Goal: Task Accomplishment & Management: Use online tool/utility

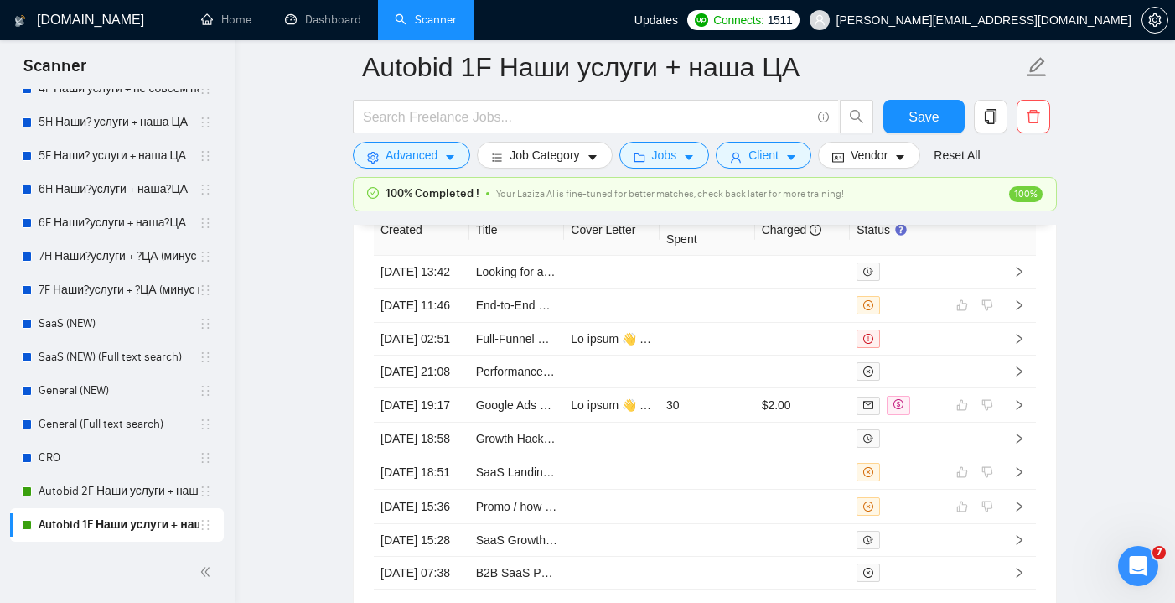
scroll to position [4476, 0]
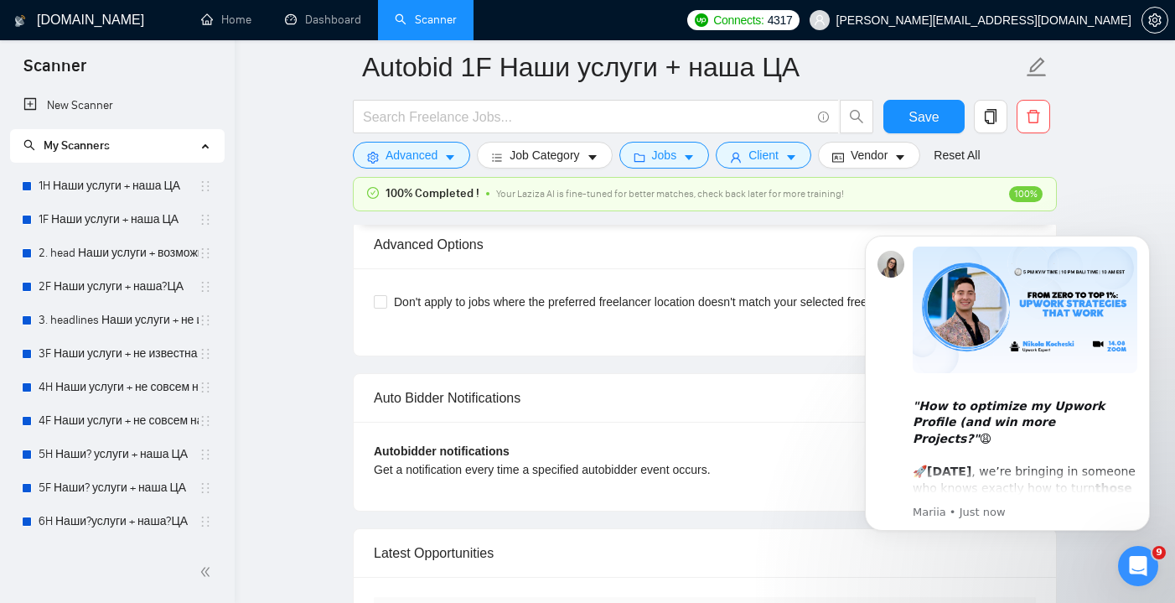
click at [1146, 567] on icon "Open Intercom Messenger" at bounding box center [1139, 566] width 28 height 28
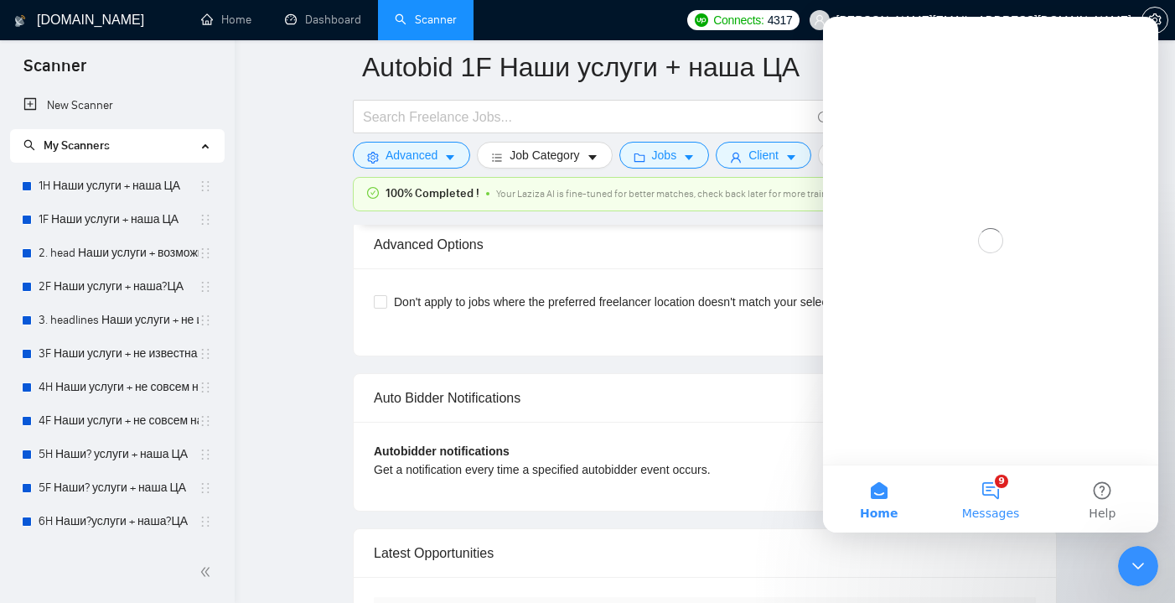
click at [987, 502] on button "9 Messages" at bounding box center [989, 498] width 111 height 67
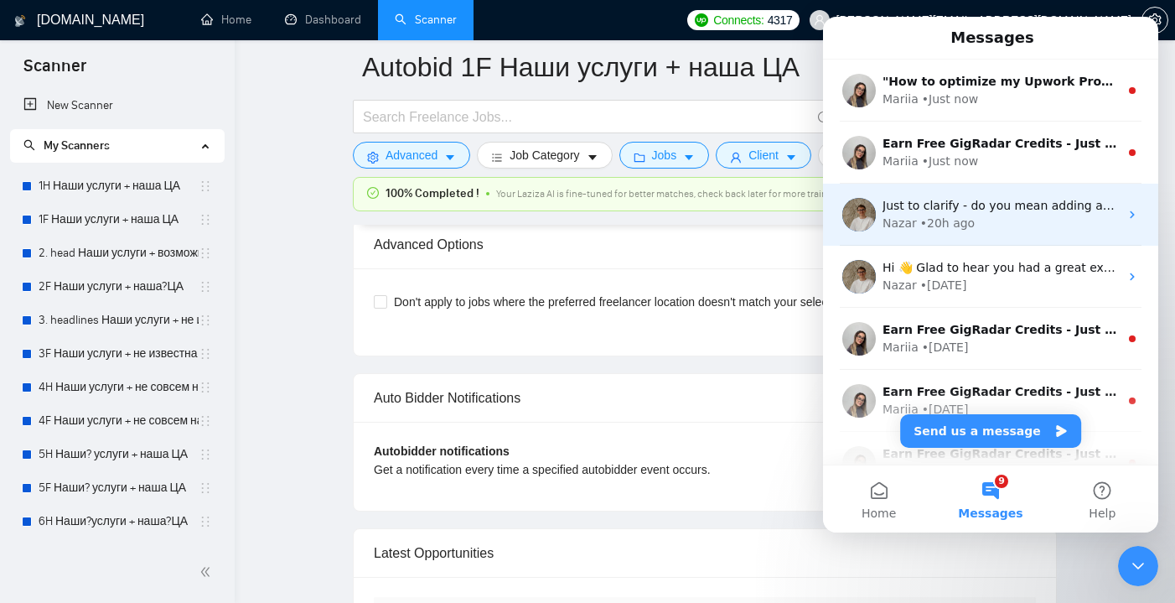
click at [1024, 221] on div "Nazar • 20h ago" at bounding box center [1000, 224] width 236 height 18
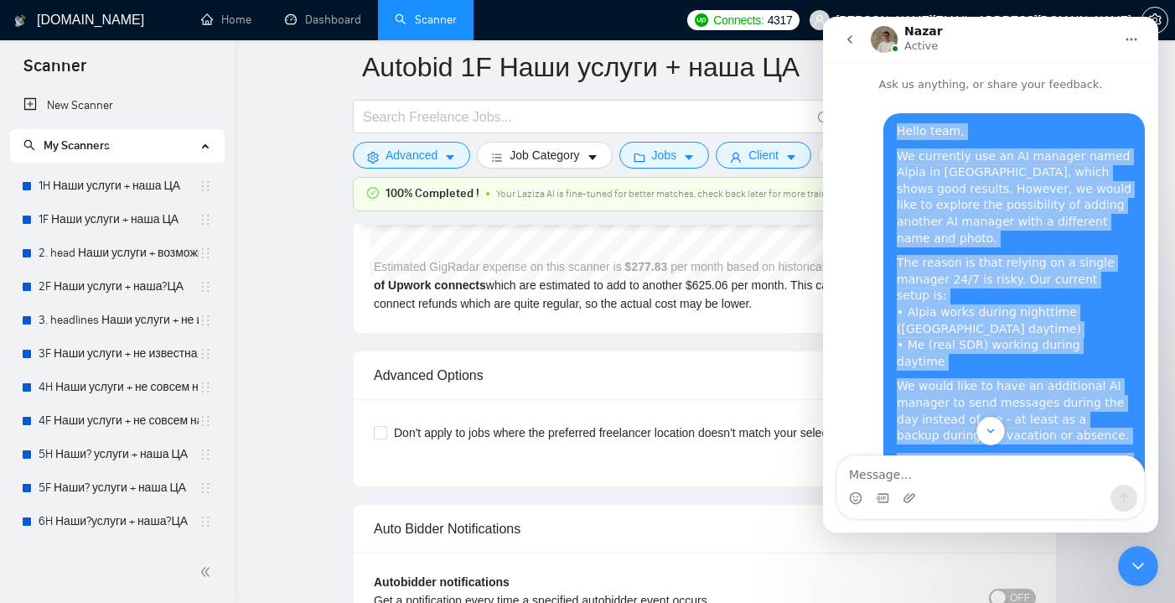
drag, startPoint x: 911, startPoint y: 401, endPoint x: 872, endPoint y: 212, distance: 193.3
copy div "Hello team, We currently use an AI manager named Alpia in GigRadar, which shows…"
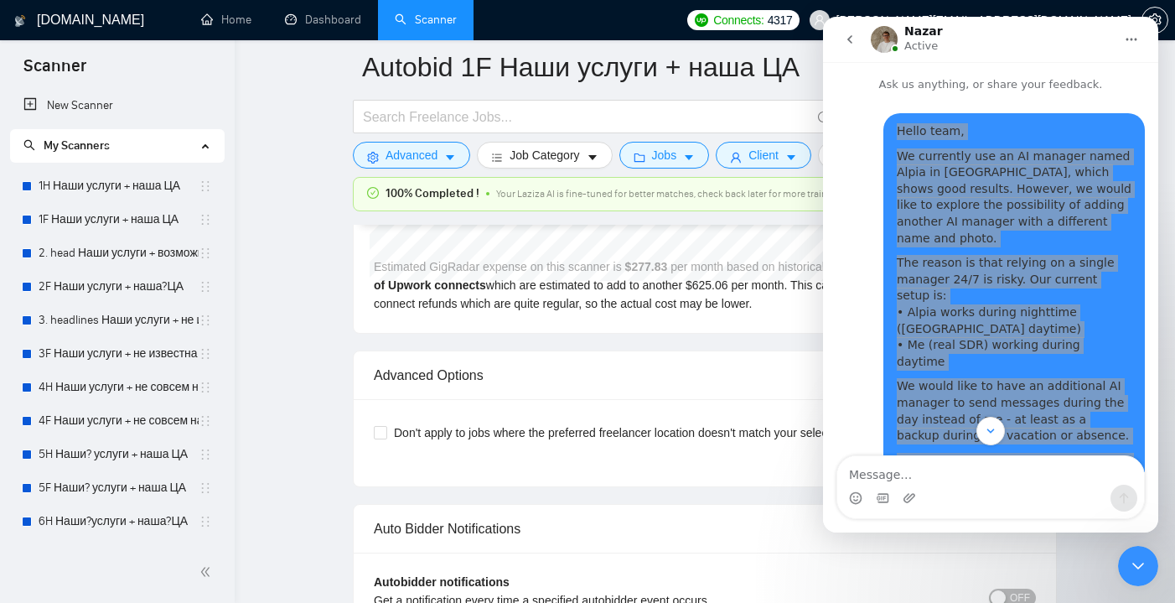
click at [1067, 453] on div "Could you please confirm if it’s possible to add another AI manager in GigRadar…" at bounding box center [1014, 477] width 235 height 49
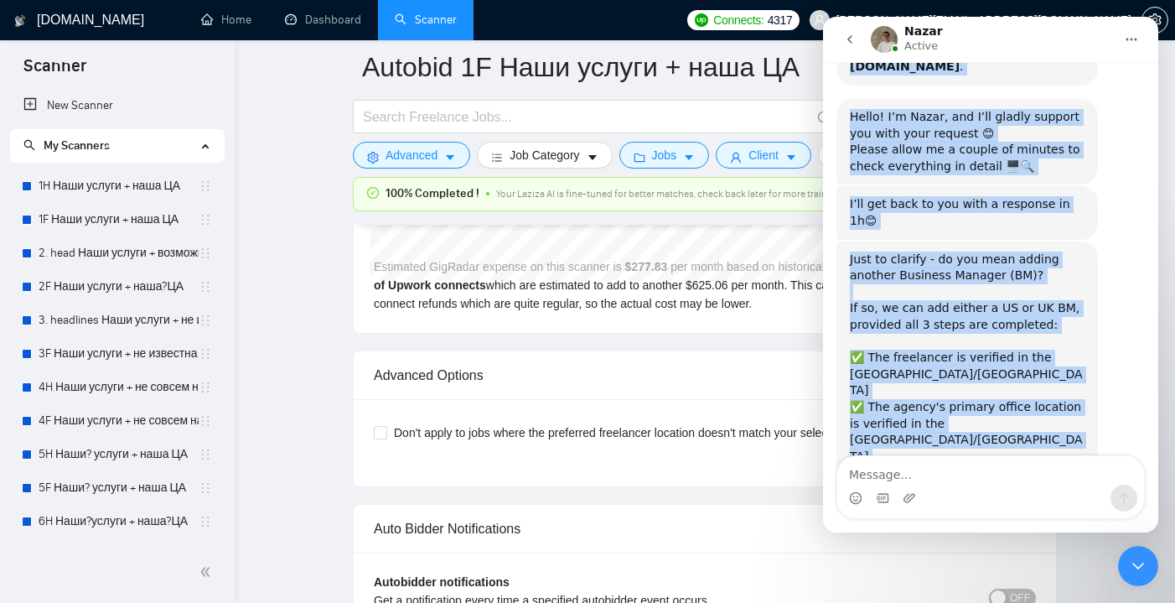
scroll to position [566, 0]
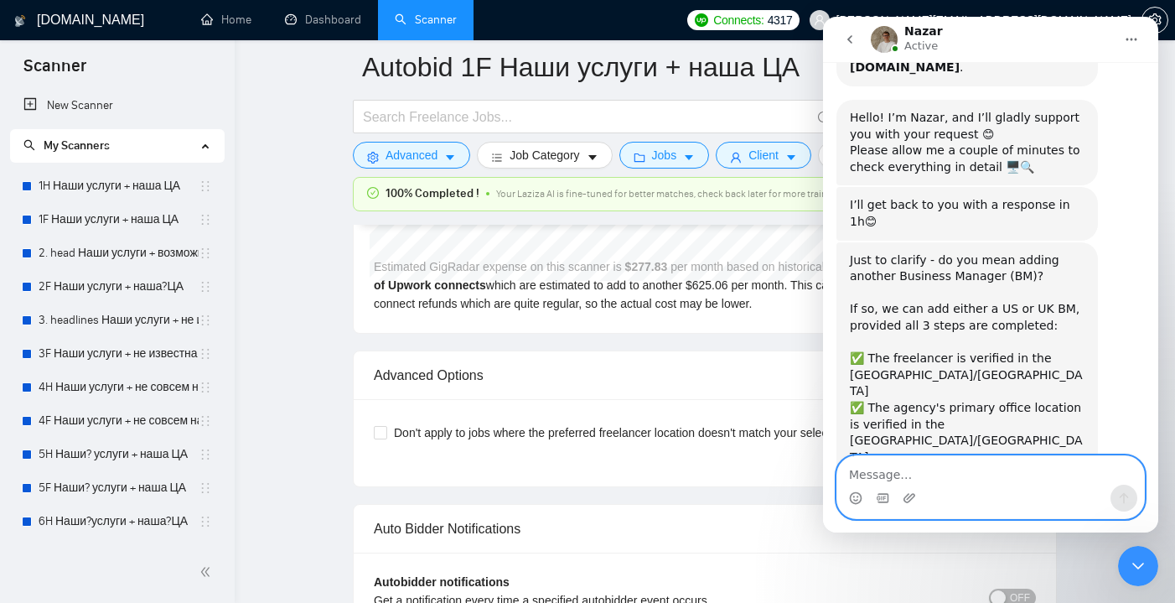
click at [937, 465] on textarea "Message…" at bounding box center [990, 470] width 307 height 28
paste textarea "Hi Nazar, Thanks for clarifying. For us, it doesn’t really matter whether it’s …"
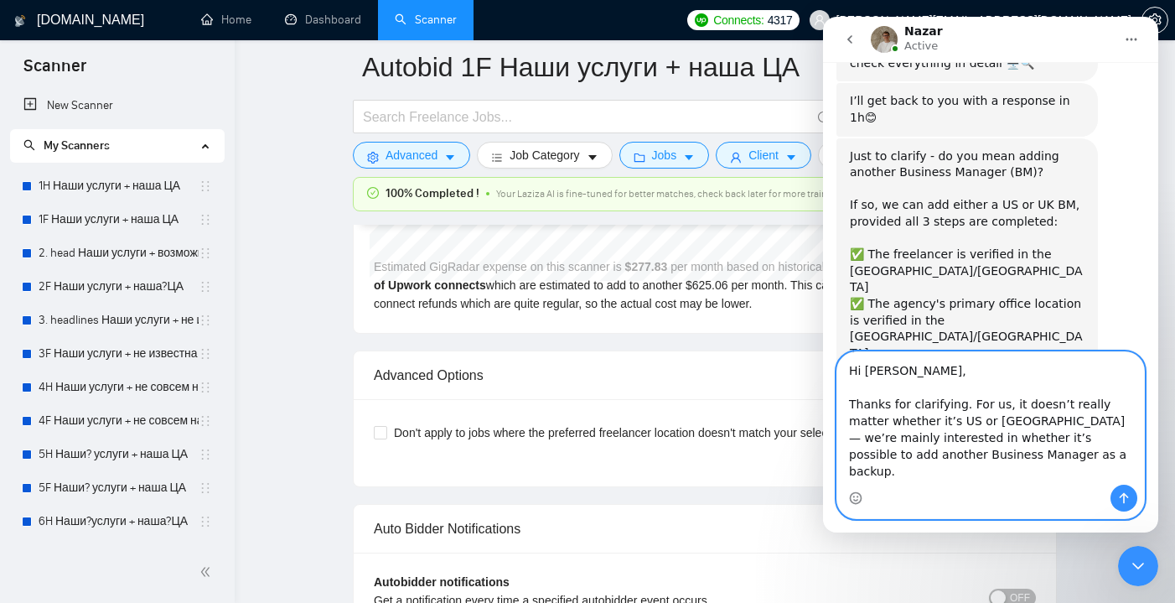
scroll to position [0, 0]
drag, startPoint x: 979, startPoint y: 419, endPoint x: 969, endPoint y: 419, distance: 10.1
click at [969, 419] on textarea "Hi Nazar, Thanks for clarifying. For us, it doesn’t really matter whether it’s …" at bounding box center [990, 418] width 307 height 132
click at [962, 420] on textarea "Hi Nazar, Thanks for clarifying. For us, it doesn’t really matter whether it’s …" at bounding box center [990, 418] width 307 height 132
click at [963, 401] on textarea "Hi Nazar, Thanks for clarifying. For us, it doesn’t really matter whether it’s …" at bounding box center [990, 418] width 307 height 132
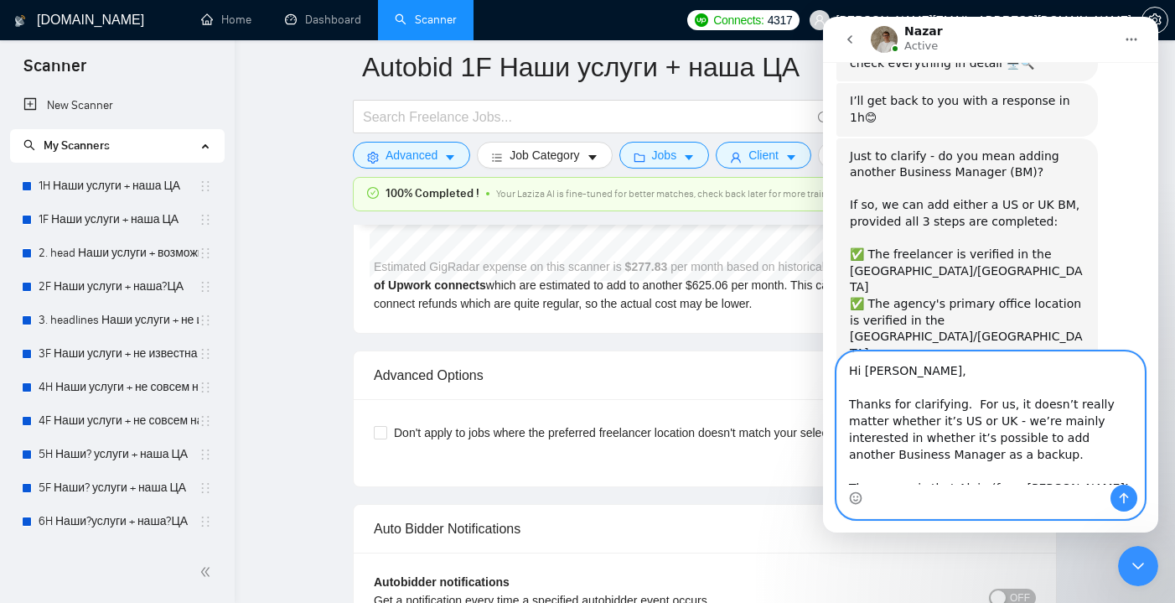
paste textarea "We are not located in the US or UK, and neither is our agency"
drag, startPoint x: 1015, startPoint y: 435, endPoint x: 1015, endPoint y: 418, distance: 16.8
click at [1015, 418] on textarea "Hi Nazar, Thanks for clarifying. We are not located in the US or UK, and neithe…" at bounding box center [990, 418] width 307 height 132
drag, startPoint x: 1011, startPoint y: 424, endPoint x: 848, endPoint y: 399, distance: 165.3
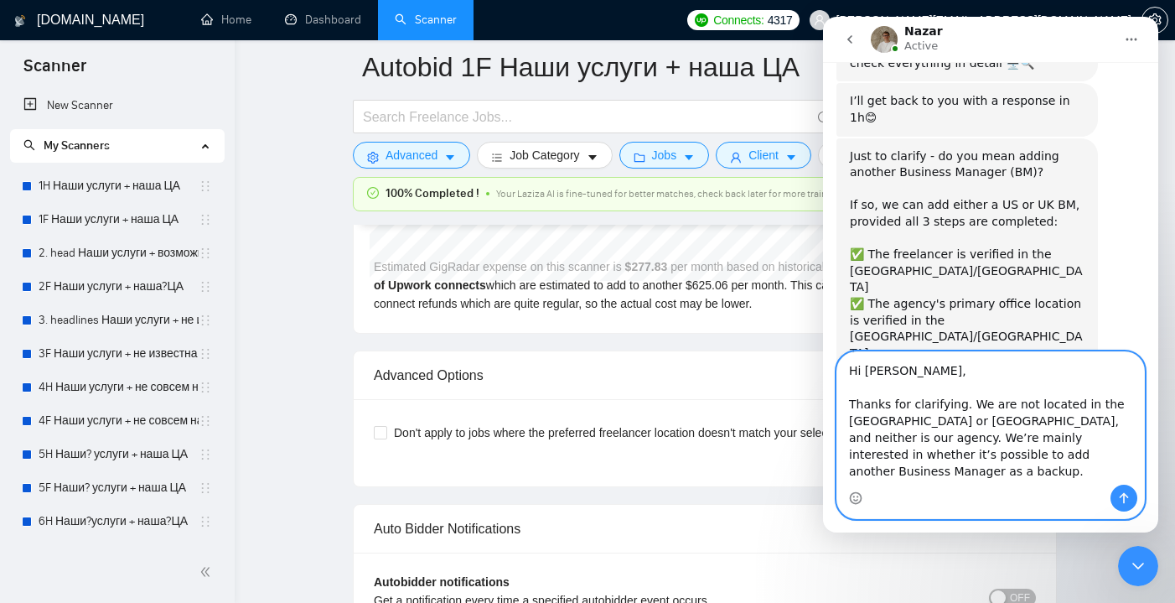
click at [848, 399] on textarea "Hi Nazar, Thanks for clarifying. We are not located in the US or UK, and neithe…" at bounding box center [990, 418] width 307 height 132
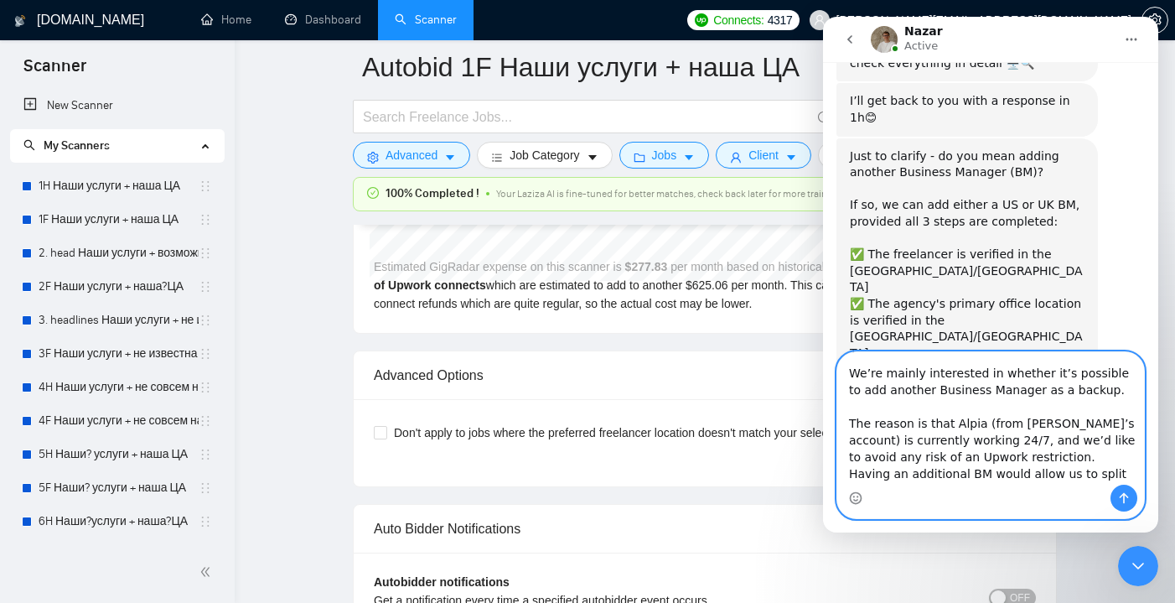
scroll to position [33, 0]
drag, startPoint x: 913, startPoint y: 390, endPoint x: 873, endPoint y: 390, distance: 40.2
click at [873, 390] on textarea "Hi Nazar, We’re mainly interested in whether it’s possible to add another Busin…" at bounding box center [990, 418] width 307 height 132
click at [1078, 389] on textarea "Hi Nazar, We’re mainly interested in whether it’s possible to add second Busine…" at bounding box center [990, 418] width 307 height 132
click at [1082, 389] on textarea "Hi Nazar, We’re mainly interested in whether it’s possible to add second Busine…" at bounding box center [990, 418] width 307 height 132
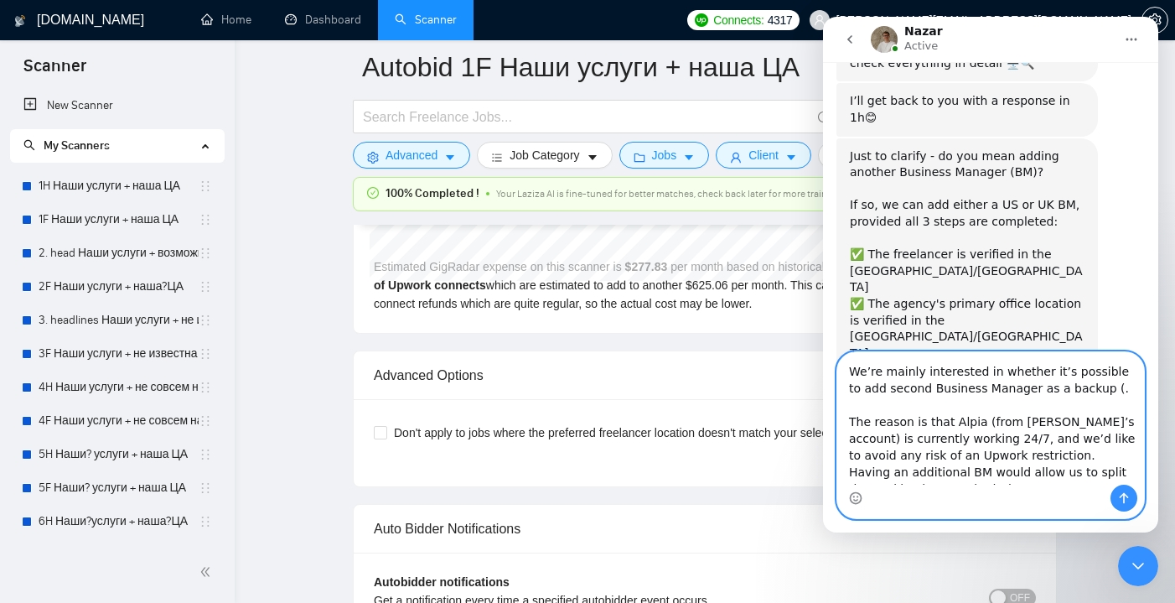
scroll to position [42, 0]
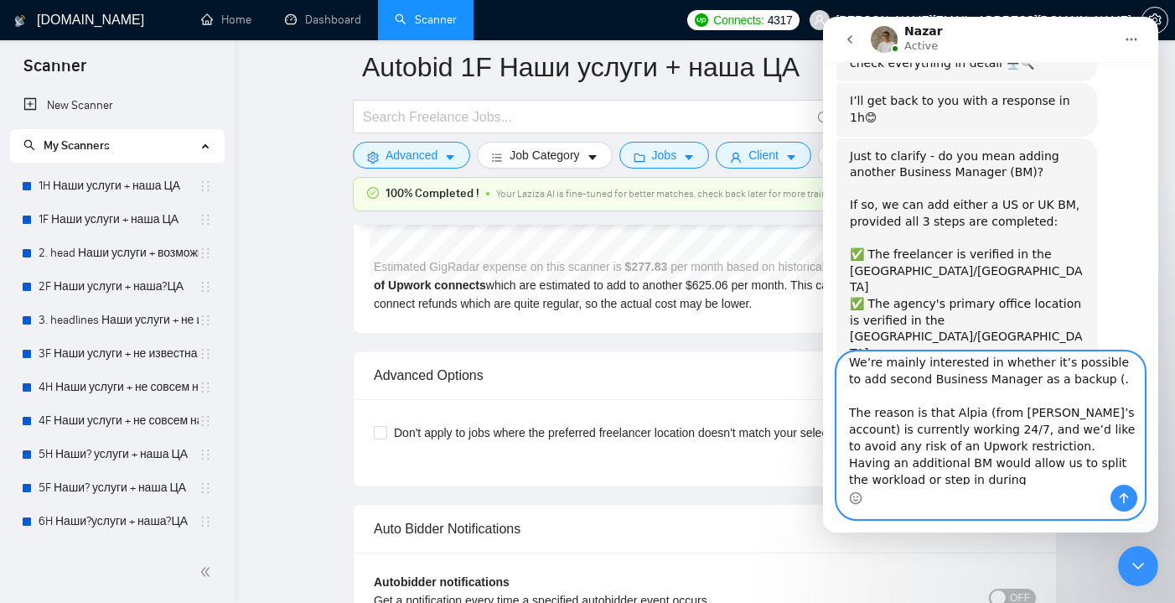
drag, startPoint x: 1101, startPoint y: 407, endPoint x: 1059, endPoint y: 411, distance: 42.0
click at [1059, 411] on textarea "Hi Nazar, We’re mainly interested in whether it’s possible to add second Busine…" at bounding box center [990, 418] width 307 height 132
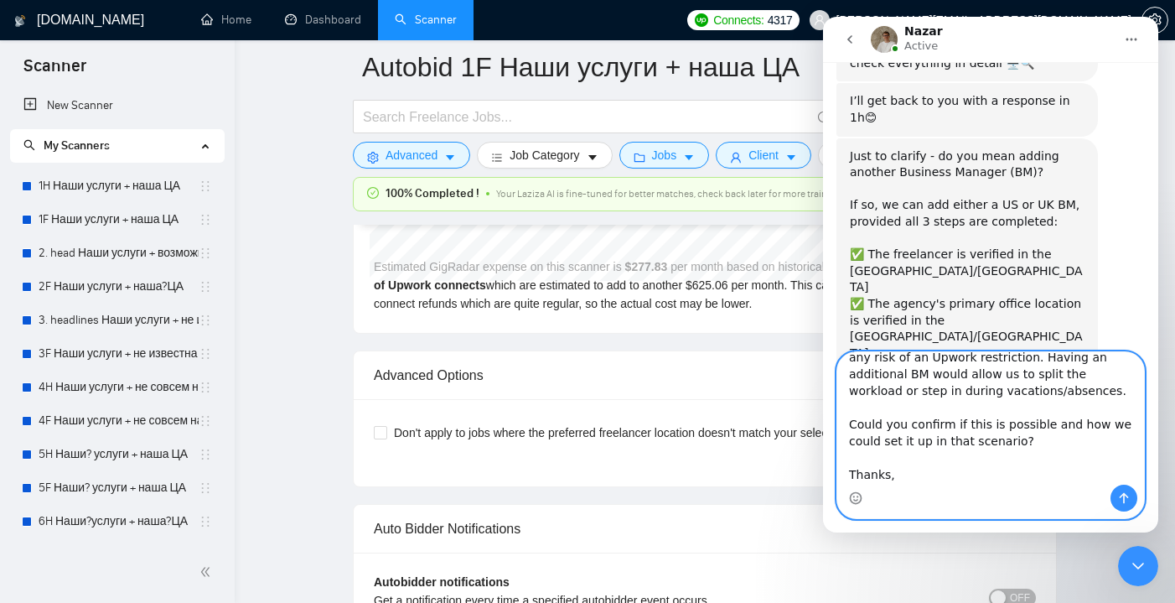
scroll to position [131, 0]
drag, startPoint x: 850, startPoint y: 368, endPoint x: 979, endPoint y: 496, distance: 181.9
click at [979, 496] on div "Hi Nazar, We’re mainly interested in whether it’s possible to add second Busine…" at bounding box center [990, 435] width 307 height 166
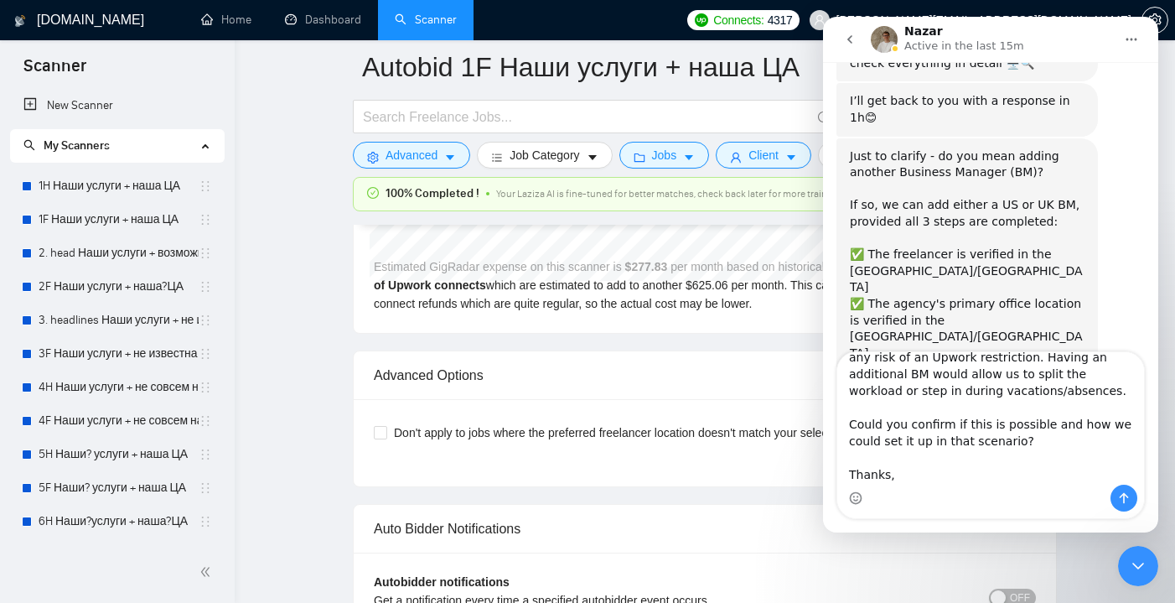
click at [974, 491] on div "Intercom messenger" at bounding box center [990, 497] width 307 height 27
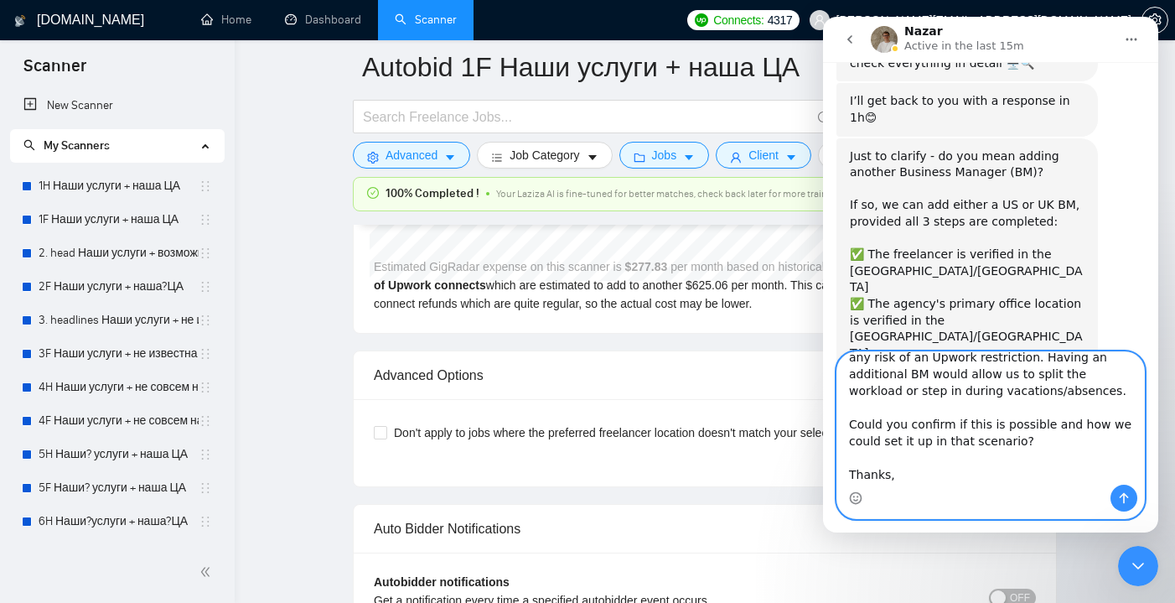
drag, startPoint x: 949, startPoint y: 483, endPoint x: 837, endPoint y: 361, distance: 165.4
click at [837, 361] on textarea "Hi Nazar, We’re mainly interested in whether it’s possible to add second Busine…" at bounding box center [990, 418] width 307 height 132
click at [928, 465] on textarea "Hi Nazar, We’re mainly interested in whether it’s possible to add second Busine…" at bounding box center [990, 418] width 307 height 132
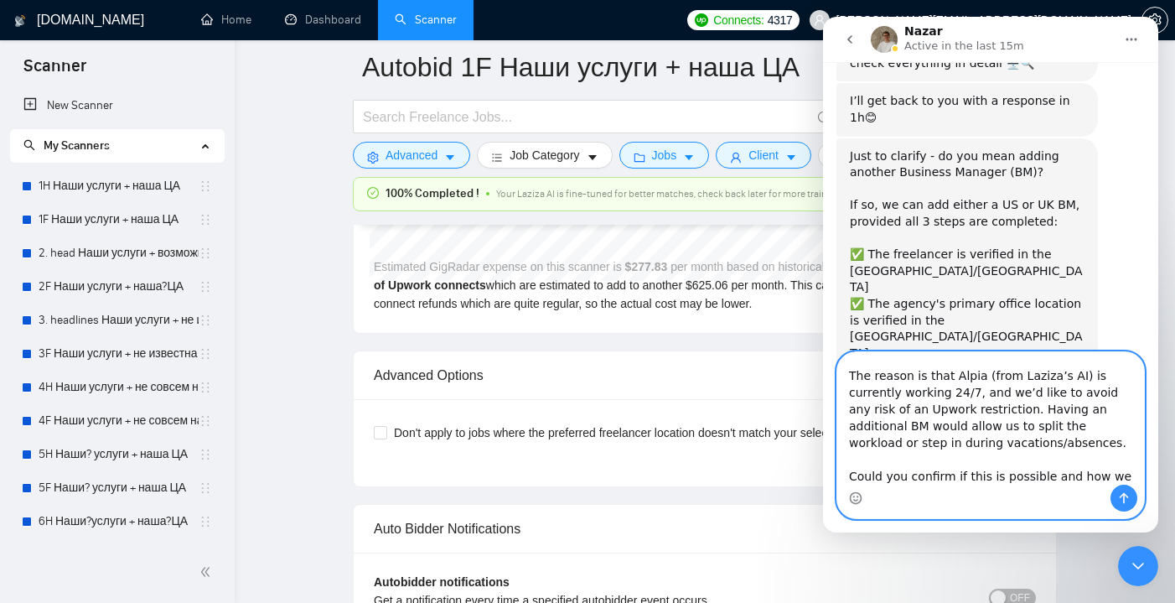
scroll to position [0, 0]
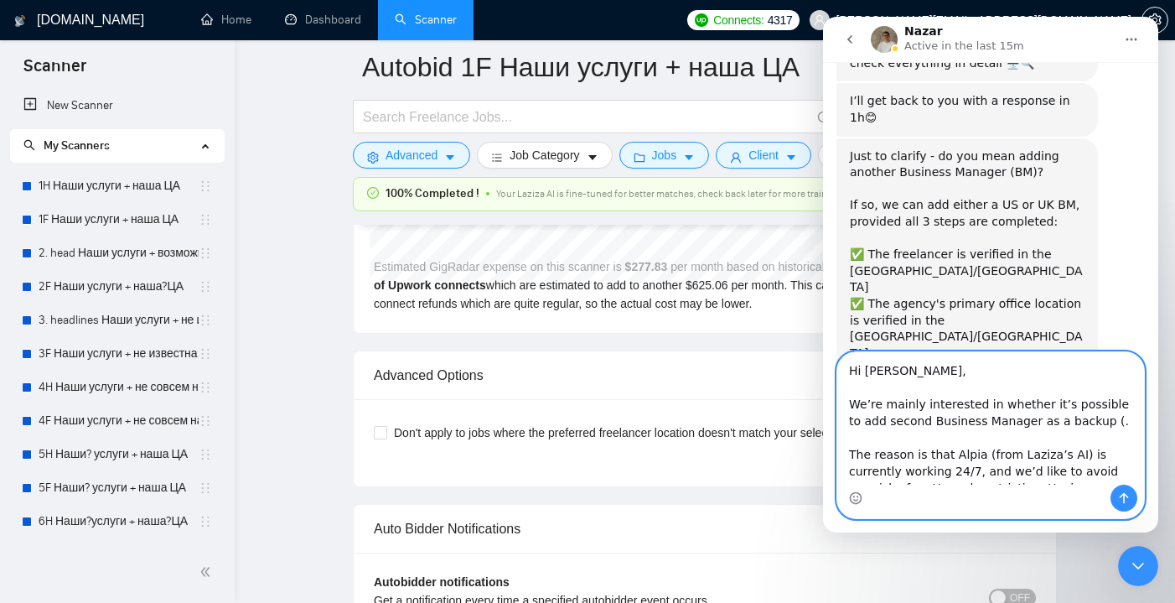
drag, startPoint x: 920, startPoint y: 468, endPoint x: 843, endPoint y: 308, distance: 176.9
click at [843, 308] on div "Ask us anything, or share your feedback. Hello team, We currently use an AI man…" at bounding box center [990, 297] width 335 height 470
paste textarea "just curious to know if it’s possible to have a second Business Manager in GigR…"
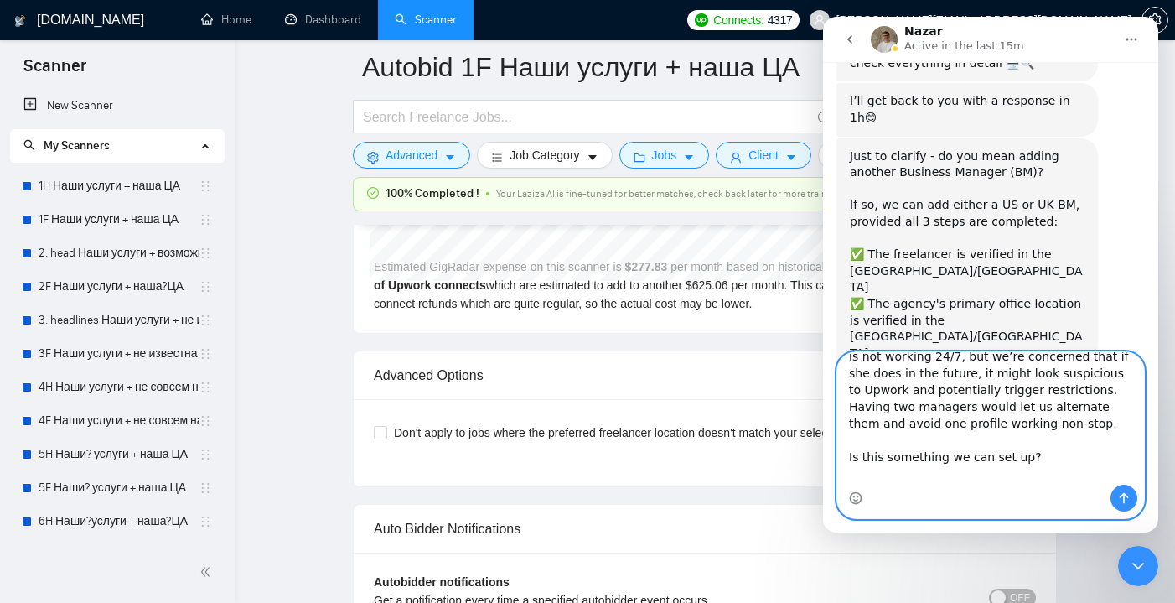
scroll to position [147, 0]
type textarea "Hi Nazar, We’re just curious to know if it’s possible to have a second Business…"
click at [1133, 500] on button "Send a message…" at bounding box center [1123, 497] width 27 height 27
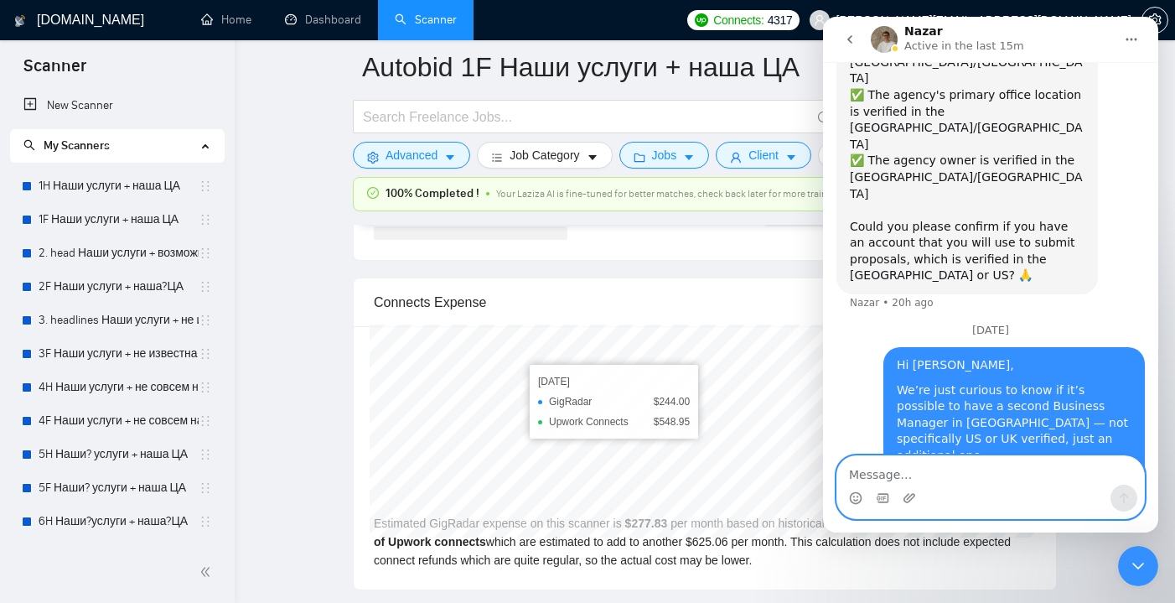
scroll to position [3693, 0]
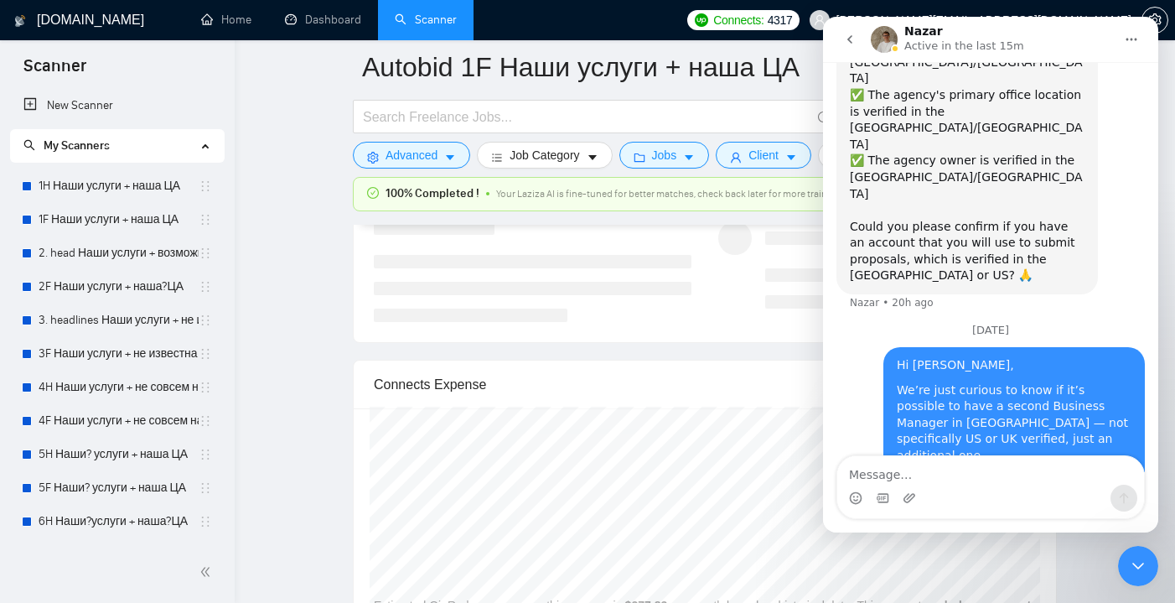
drag, startPoint x: 292, startPoint y: 443, endPoint x: 292, endPoint y: 395, distance: 48.6
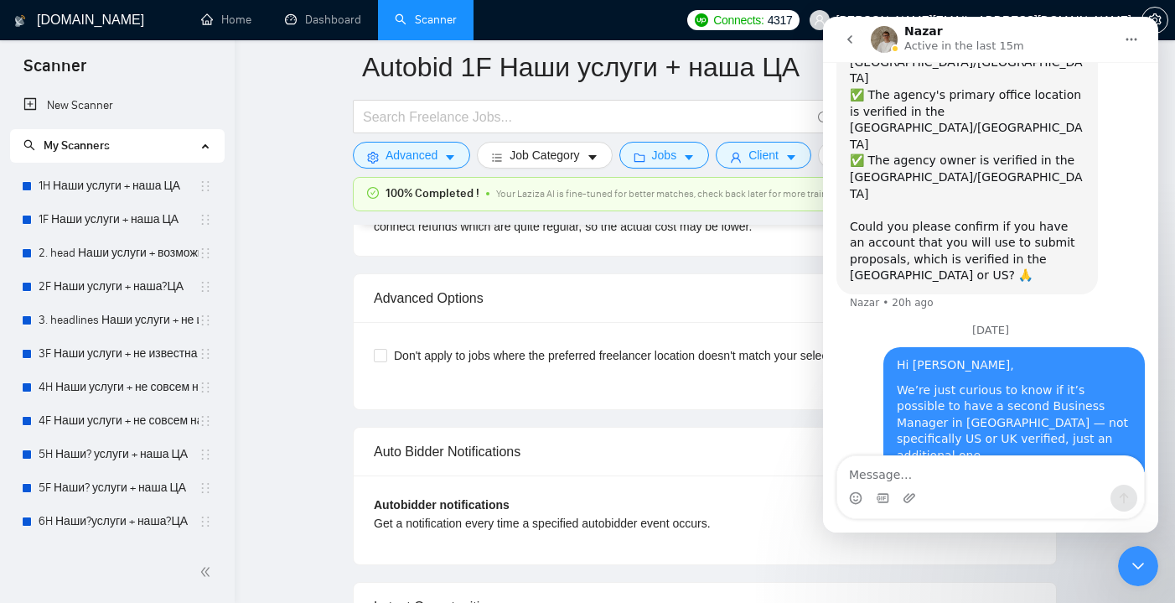
scroll to position [4044, 0]
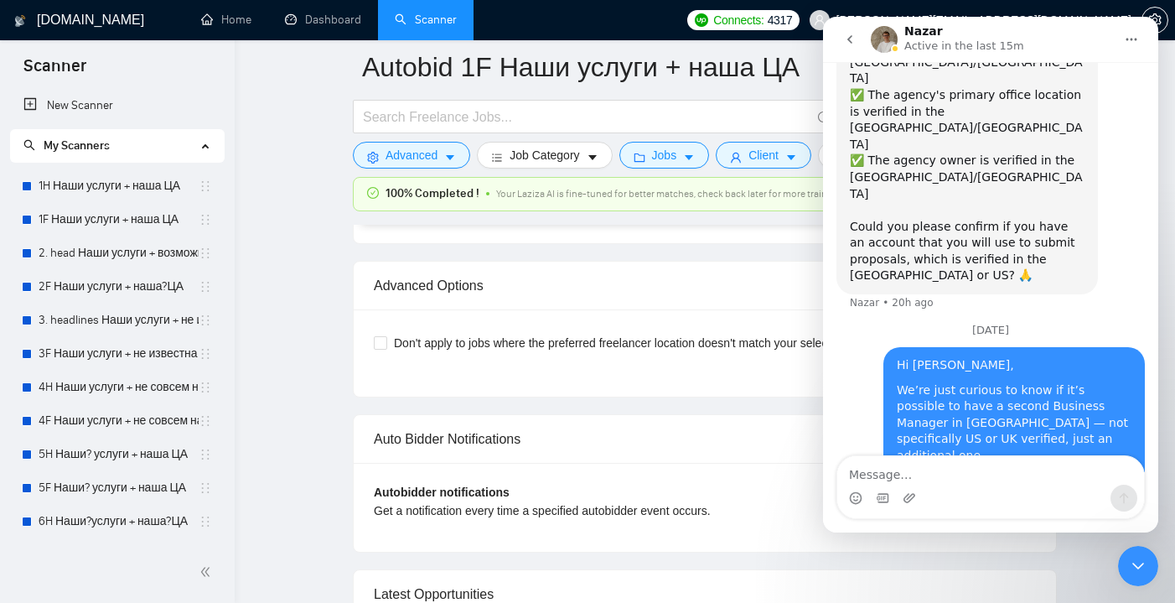
click at [731, 446] on div "Auto Bidder Notifications" at bounding box center [705, 439] width 662 height 48
click at [738, 395] on div "Don't apply to jobs where the preferred freelancer location doesn't match your …" at bounding box center [705, 352] width 702 height 87
click at [1140, 568] on icon "Close Intercom Messenger" at bounding box center [1138, 566] width 20 height 20
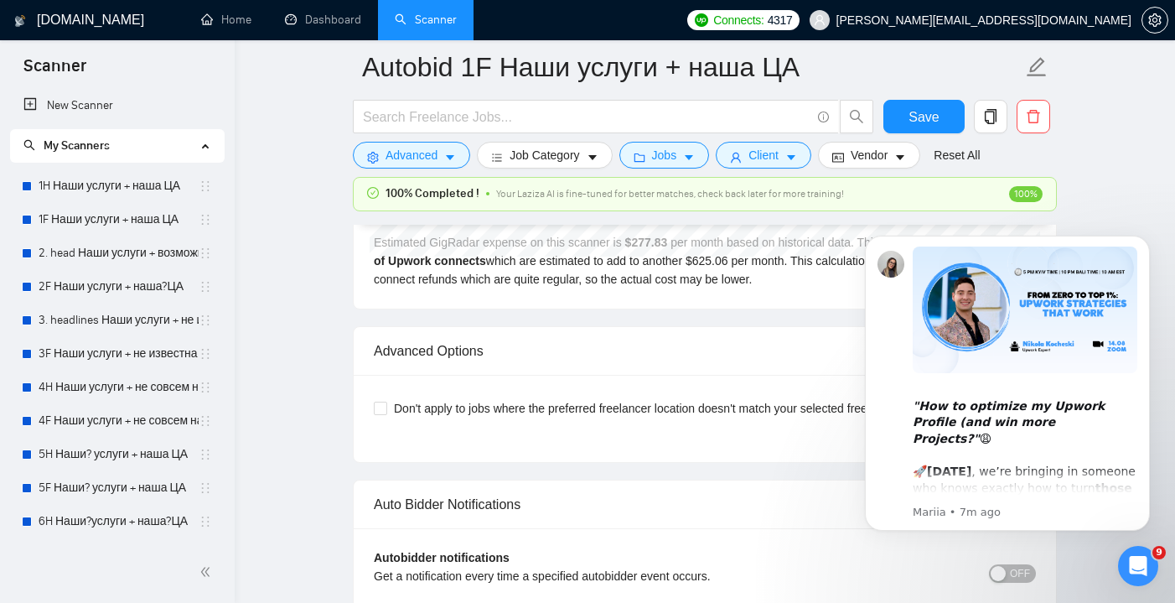
scroll to position [3982, 0]
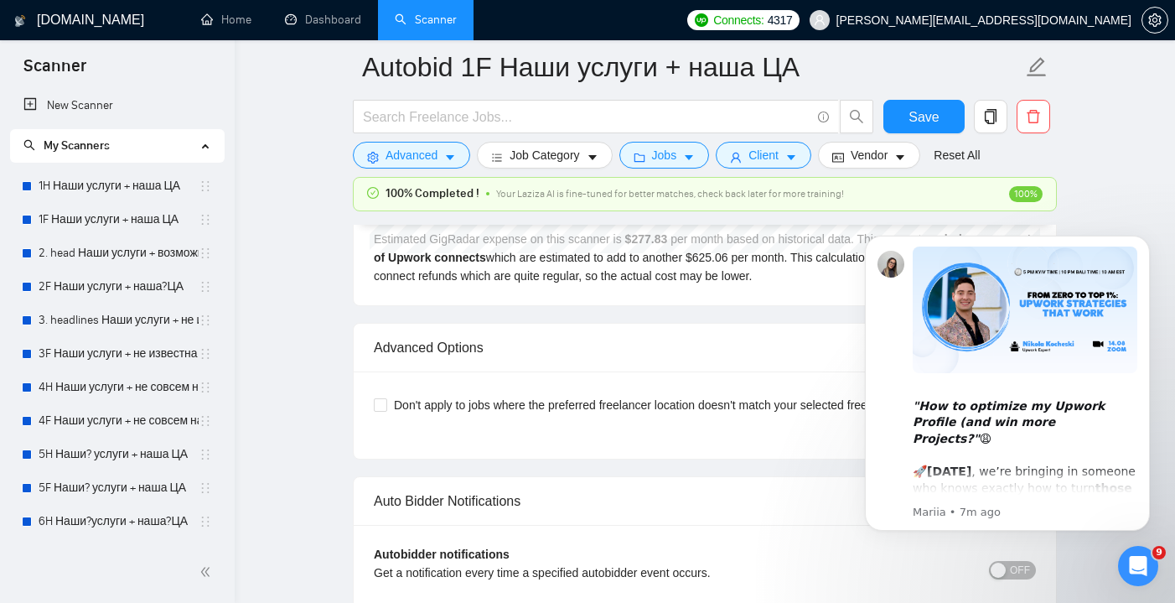
click at [1146, 569] on icon "Open Intercom Messenger" at bounding box center [1139, 566] width 28 height 28
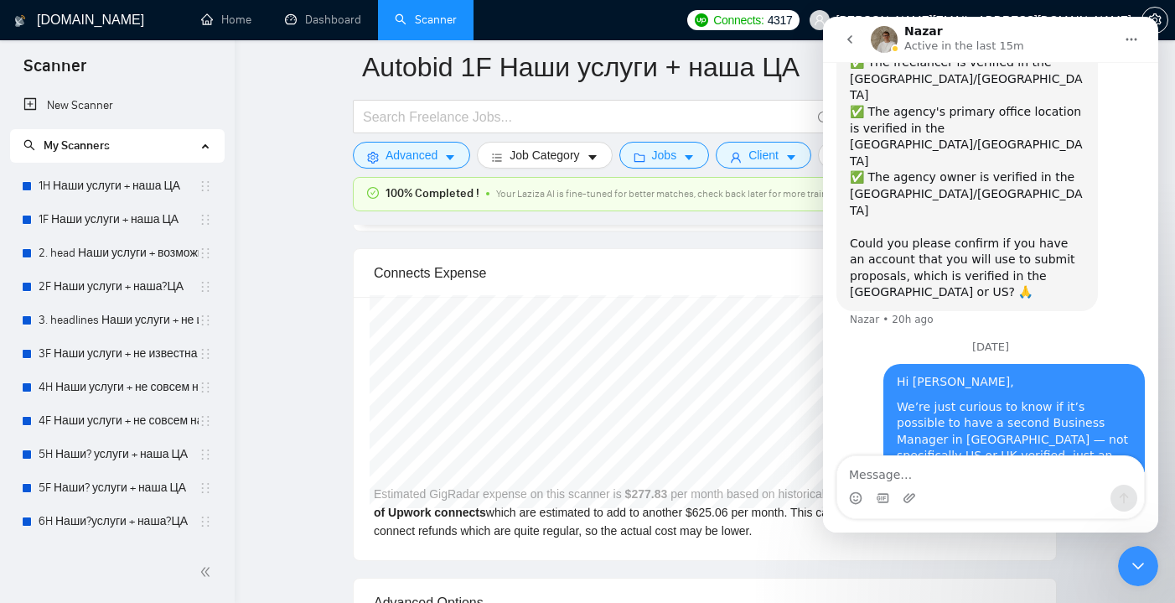
scroll to position [901, 0]
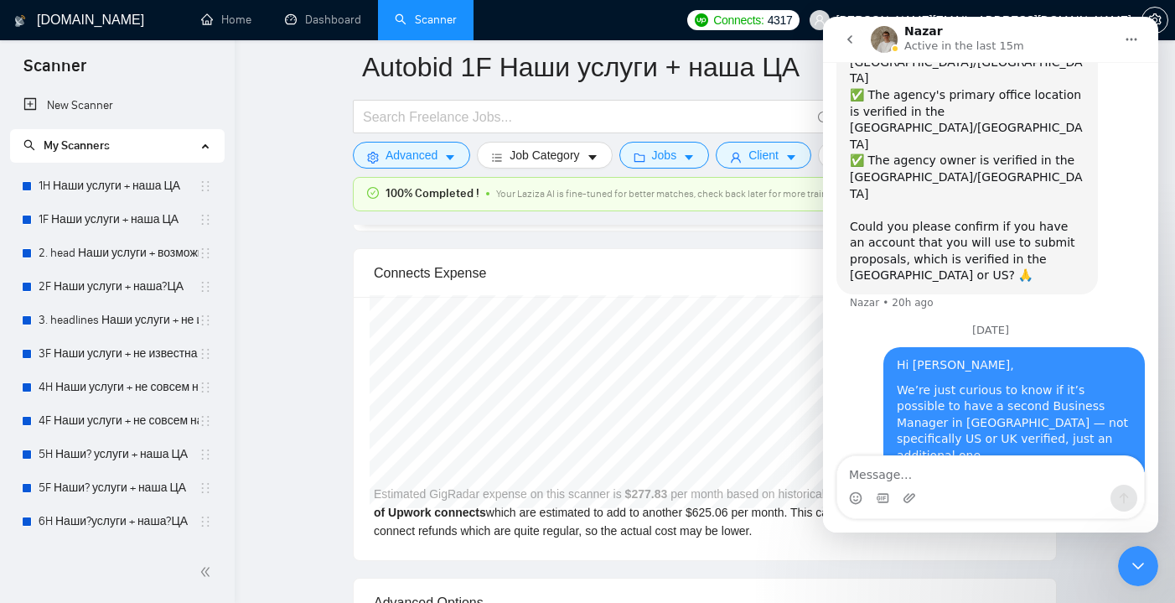
click at [1146, 569] on icon "Close Intercom Messenger" at bounding box center [1138, 566] width 20 height 20
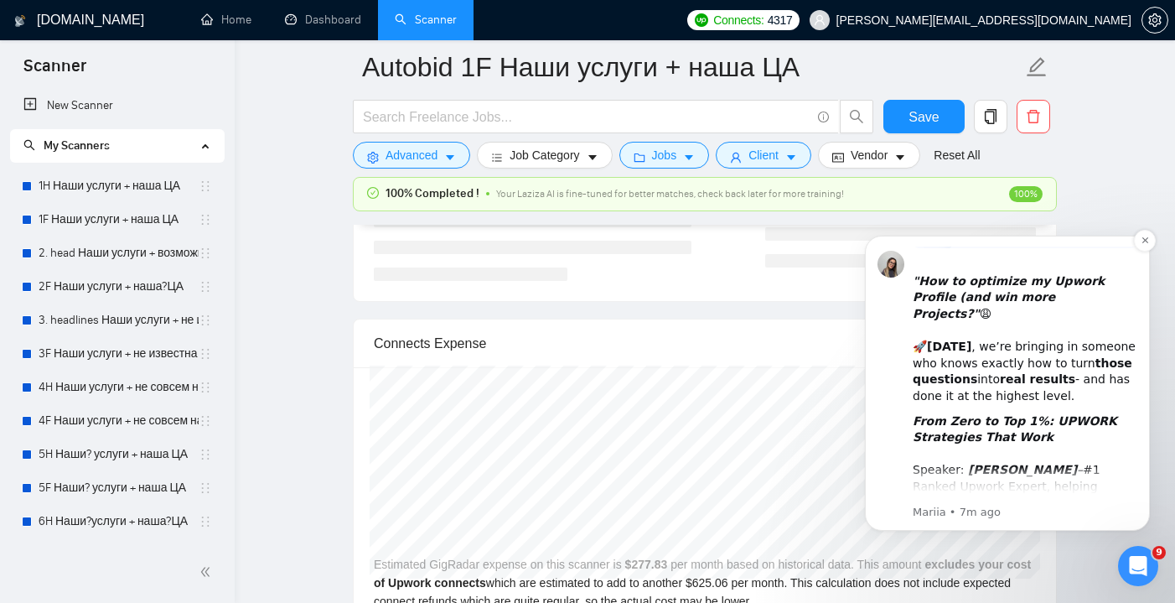
scroll to position [121, 0]
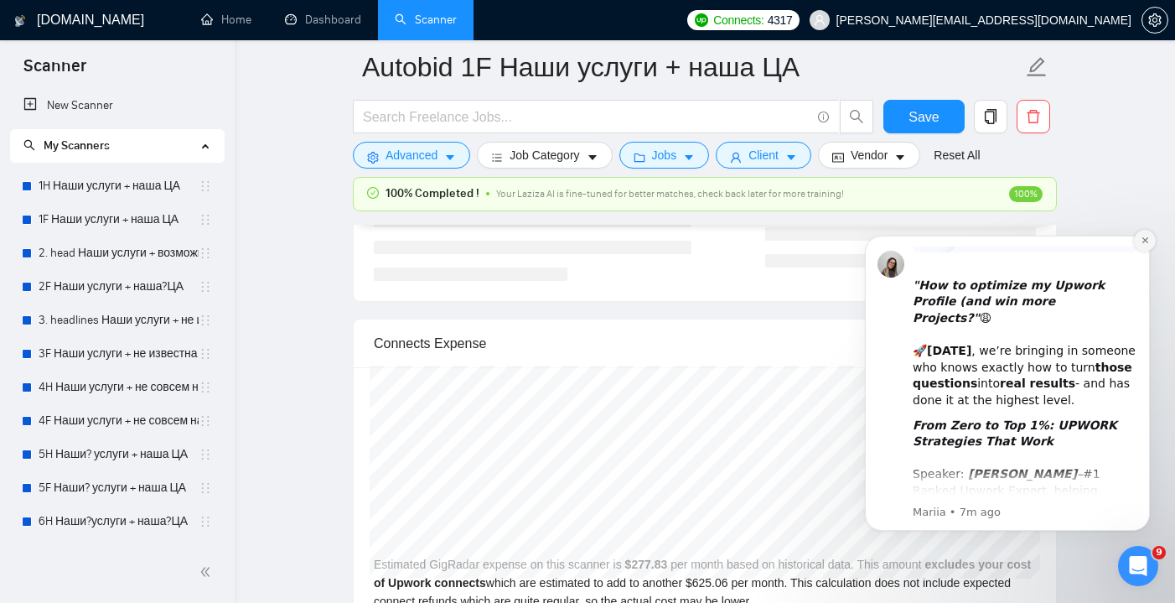
click at [1142, 241] on icon "Dismiss notification" at bounding box center [1144, 239] width 9 height 9
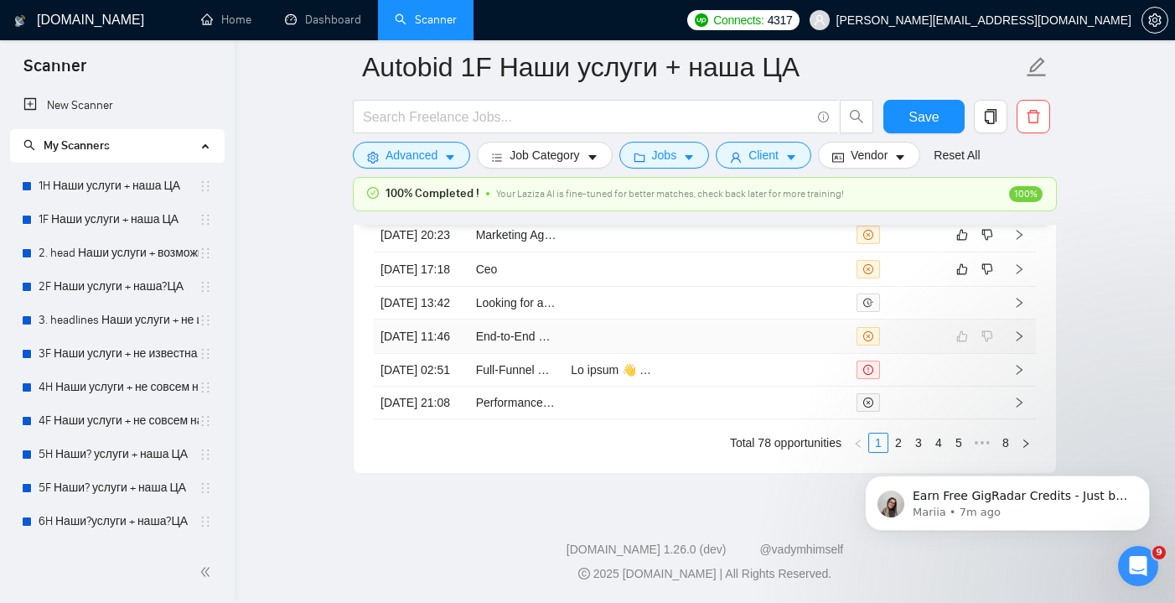
scroll to position [4678, 0]
click at [961, 275] on icon "like" at bounding box center [962, 269] width 11 height 11
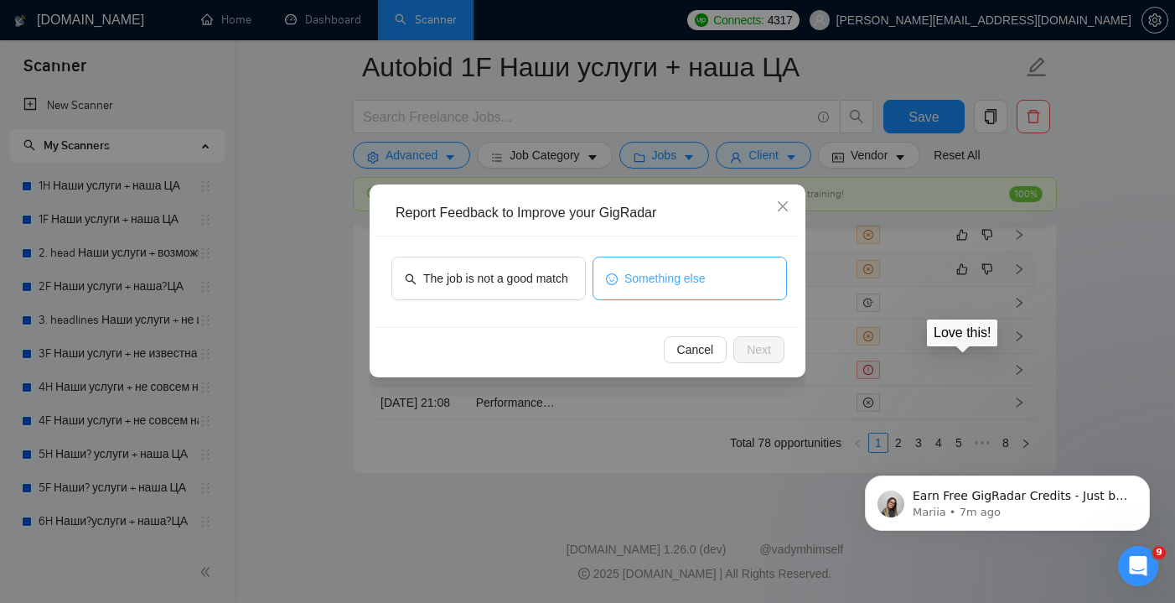
scroll to position [4607, 0]
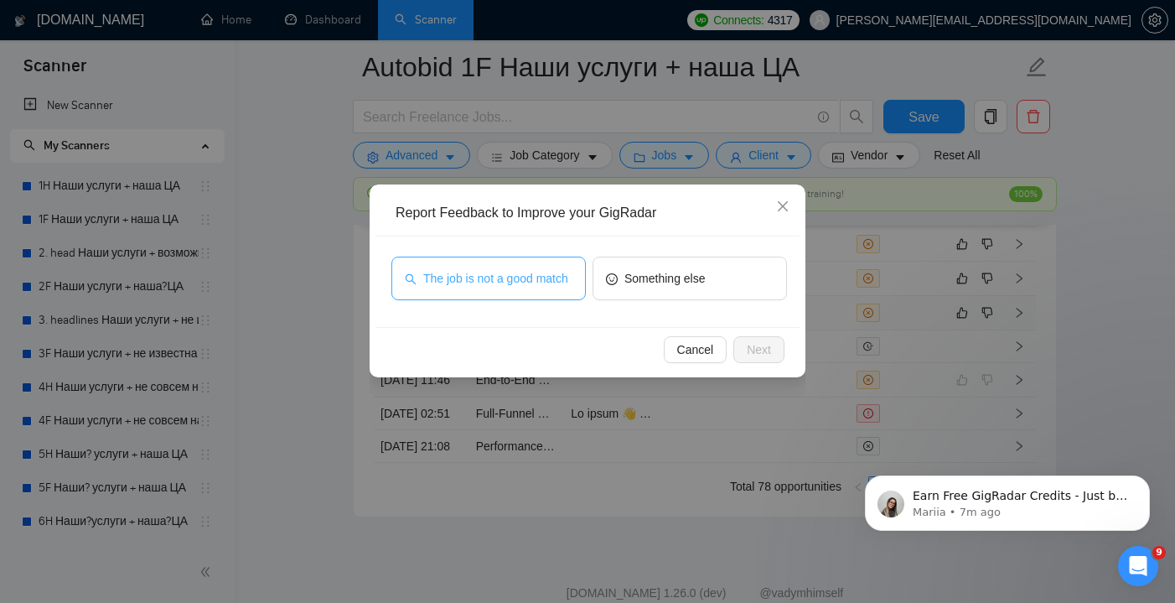
click at [567, 271] on span "The job is not a good match" at bounding box center [495, 278] width 145 height 18
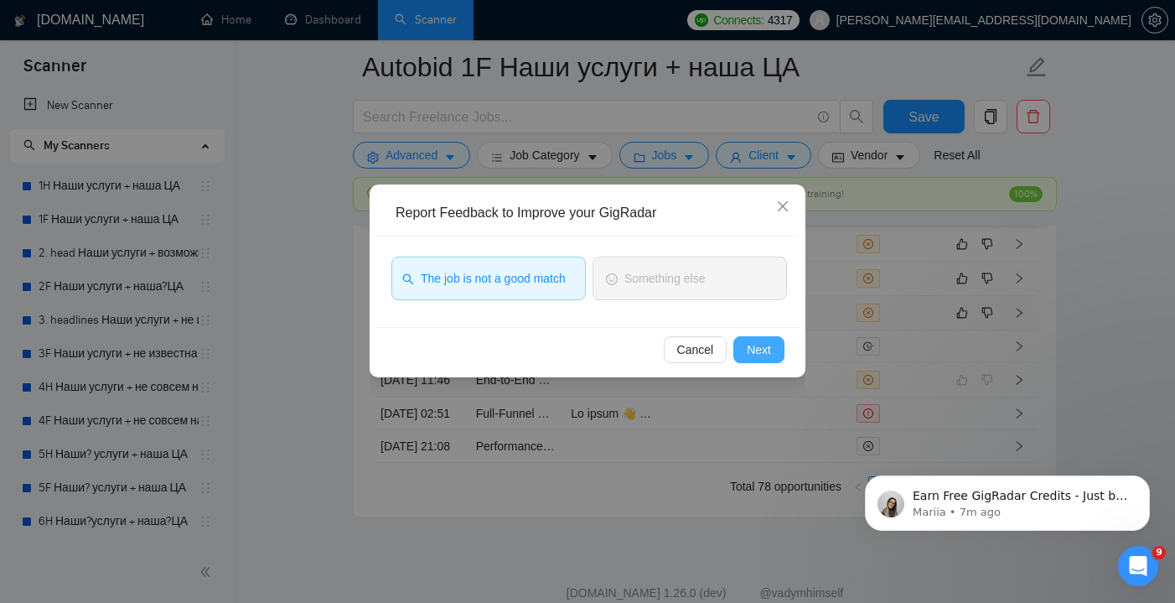
click at [755, 349] on span "Next" at bounding box center [759, 349] width 24 height 18
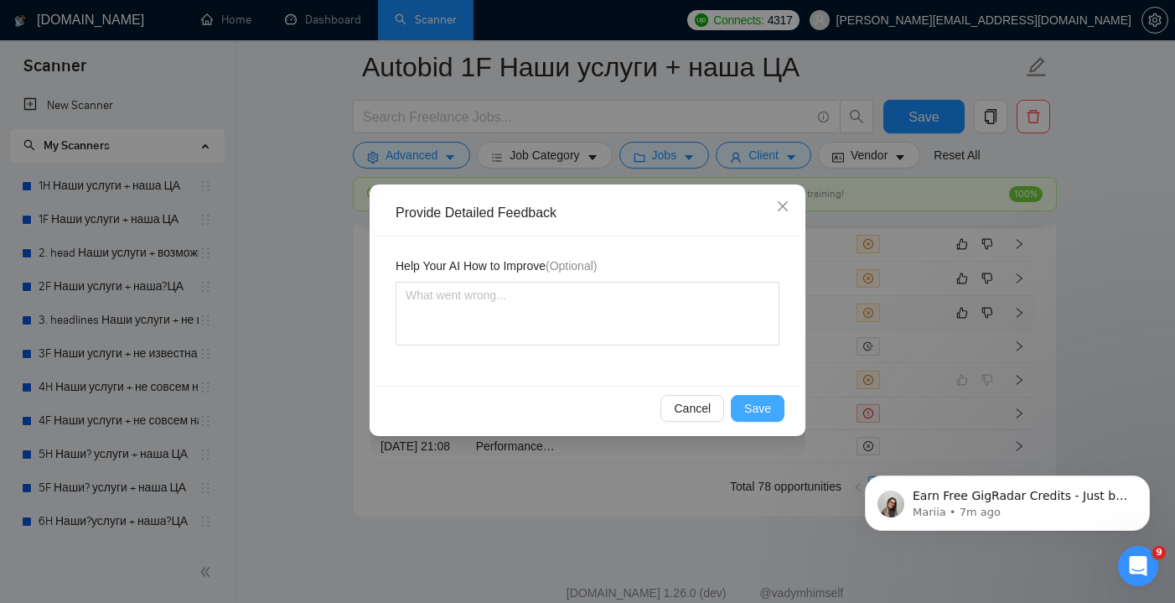
click at [757, 397] on button "Save" at bounding box center [758, 408] width 54 height 27
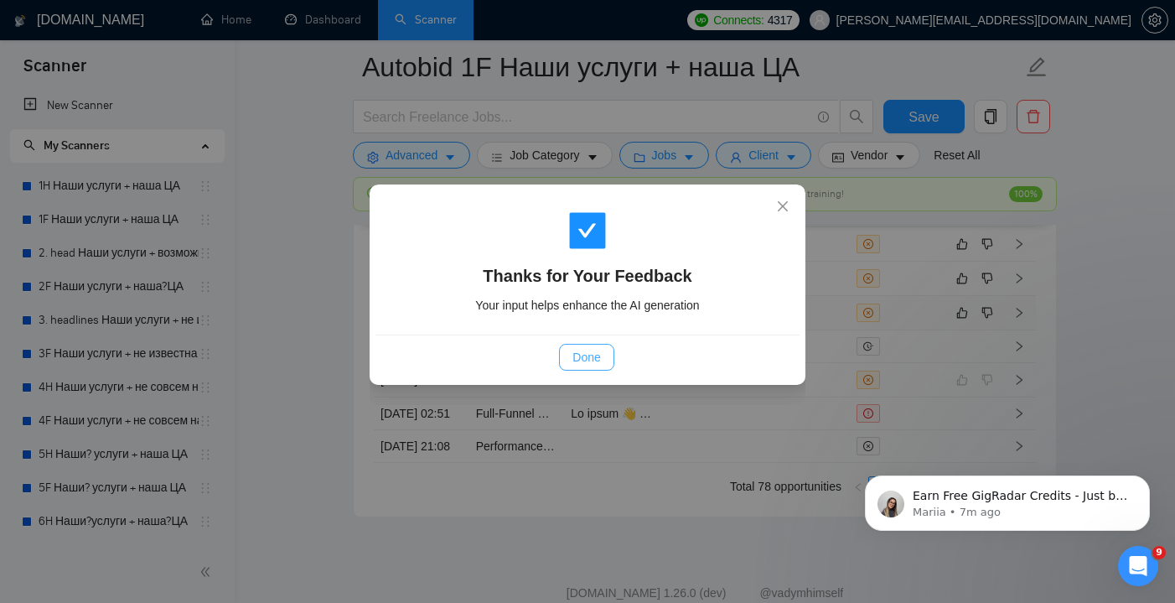
click at [601, 351] on button "Done" at bounding box center [586, 357] width 54 height 27
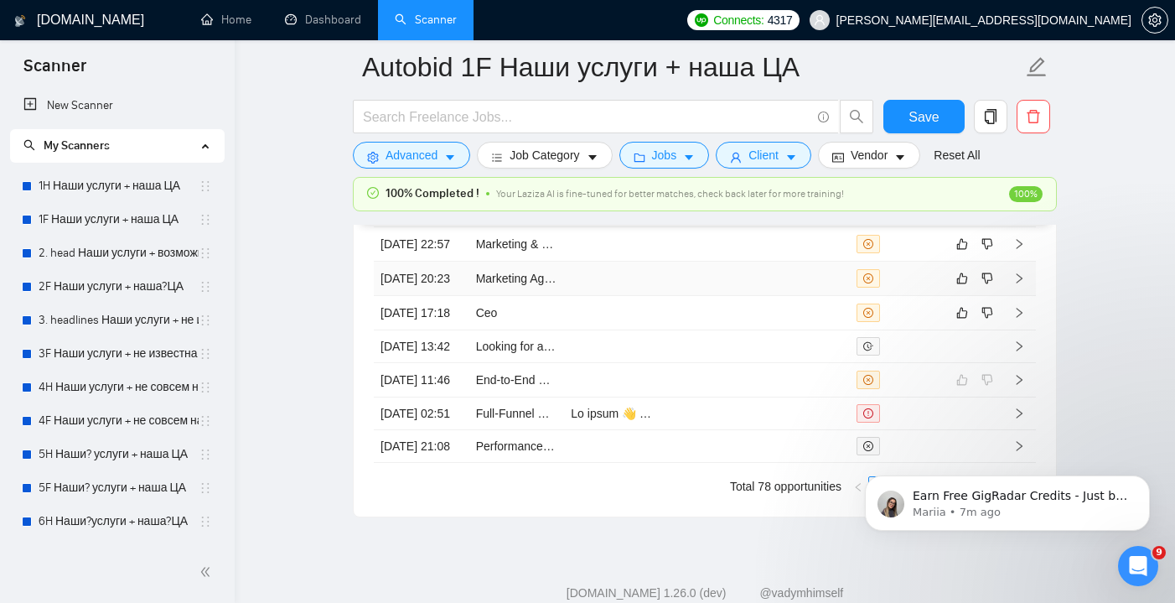
click at [737, 296] on td at bounding box center [707, 278] width 96 height 34
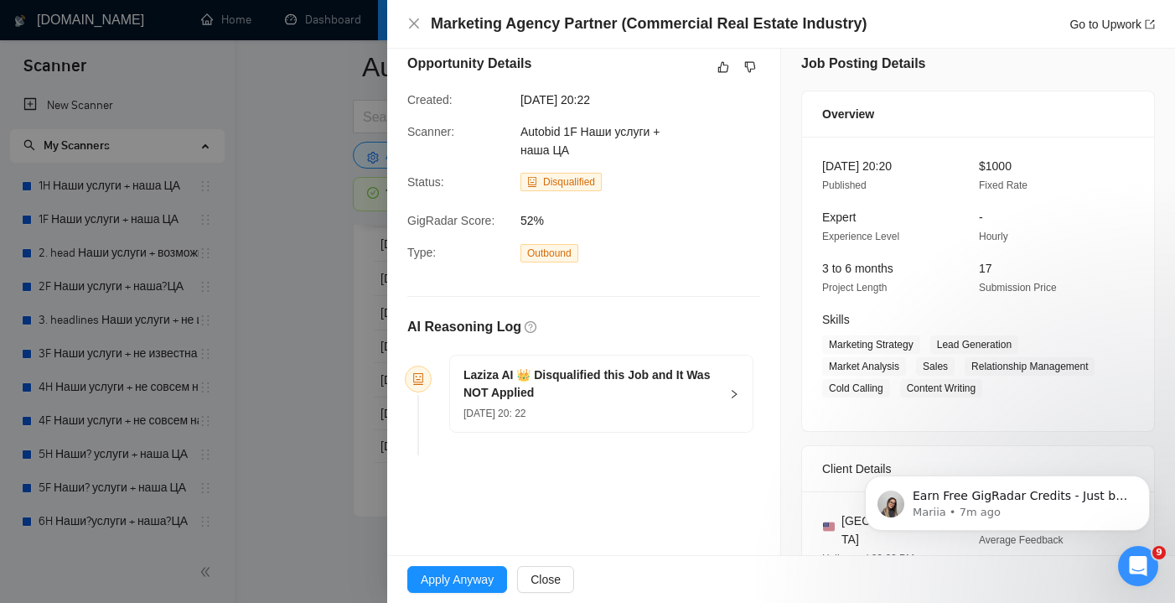
scroll to position [19, 0]
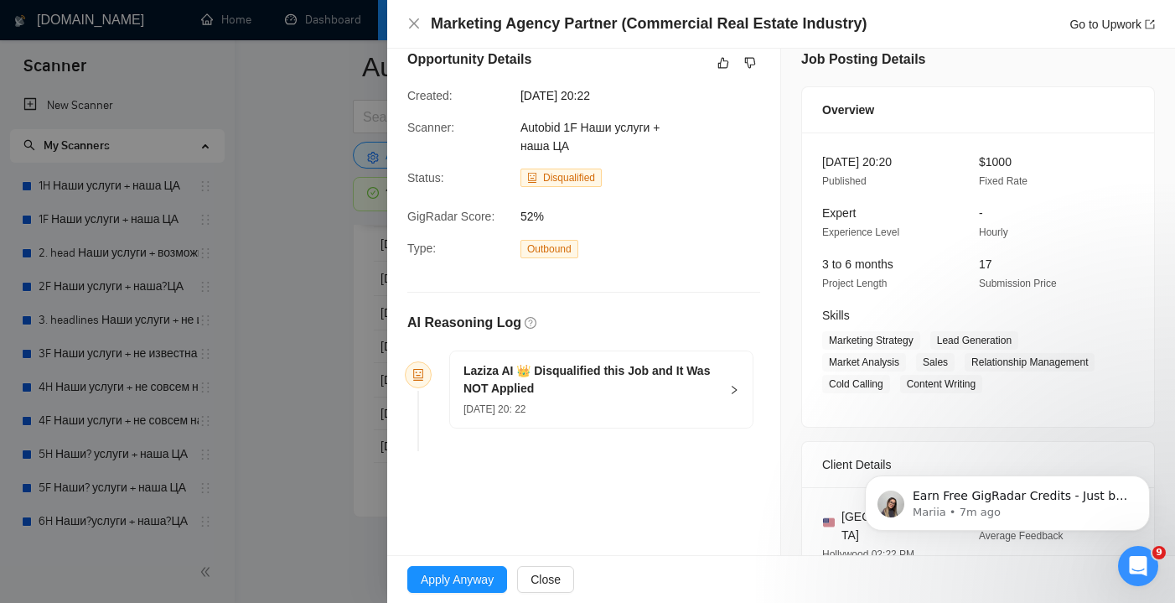
click at [698, 406] on div "12 Aug, 2025 20: 22" at bounding box center [591, 408] width 256 height 18
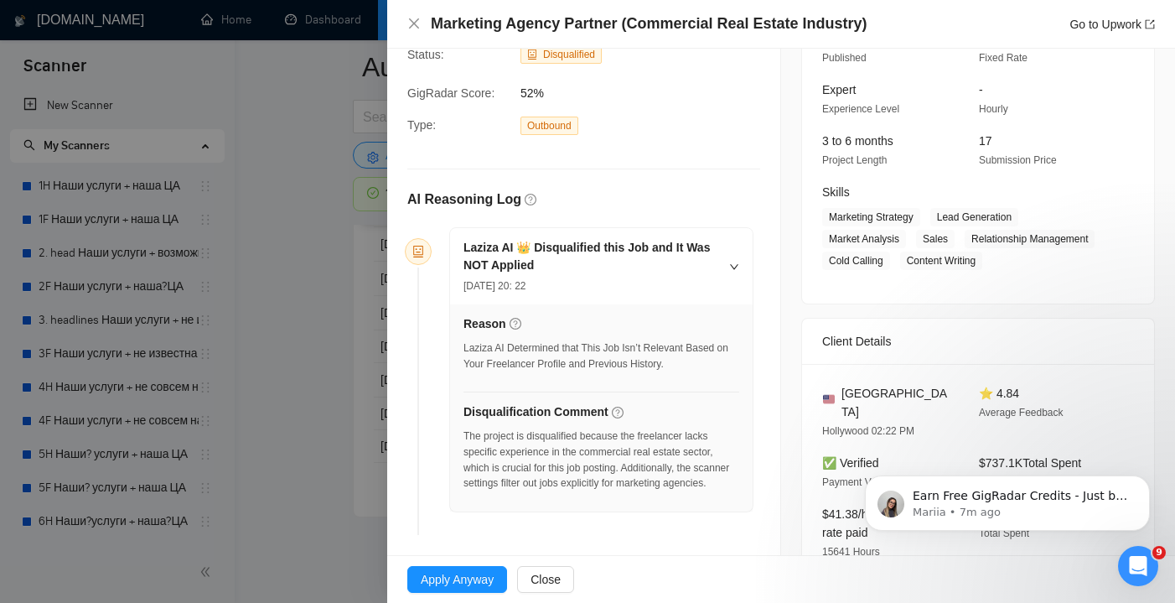
scroll to position [150, 0]
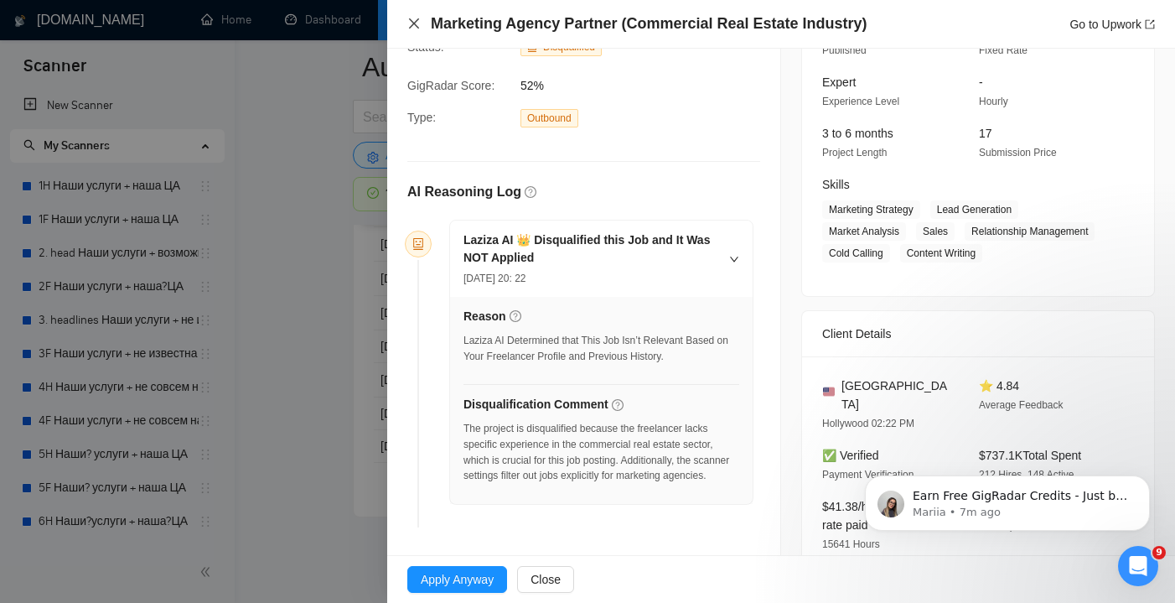
click at [416, 23] on icon "close" at bounding box center [413, 23] width 13 height 13
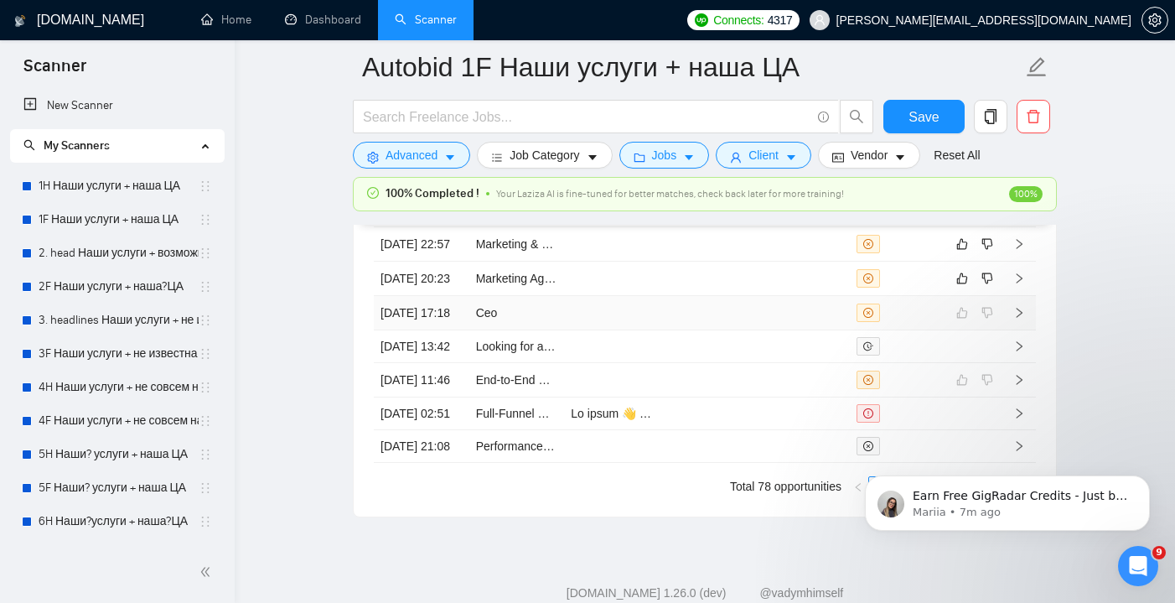
scroll to position [4620, 0]
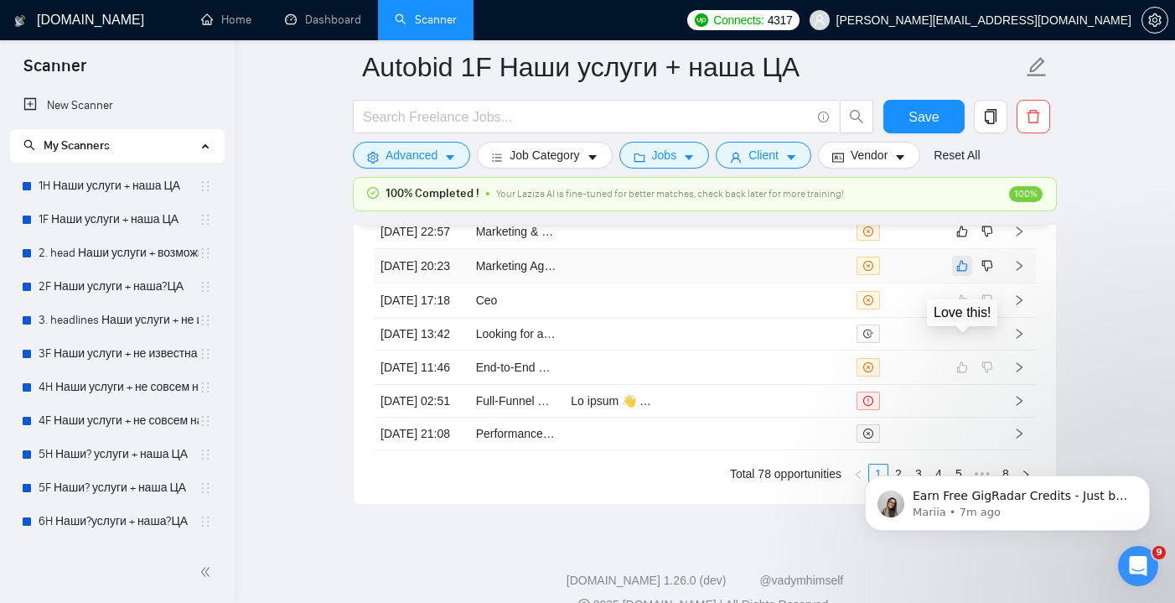
click at [962, 272] on icon "like" at bounding box center [962, 265] width 12 height 13
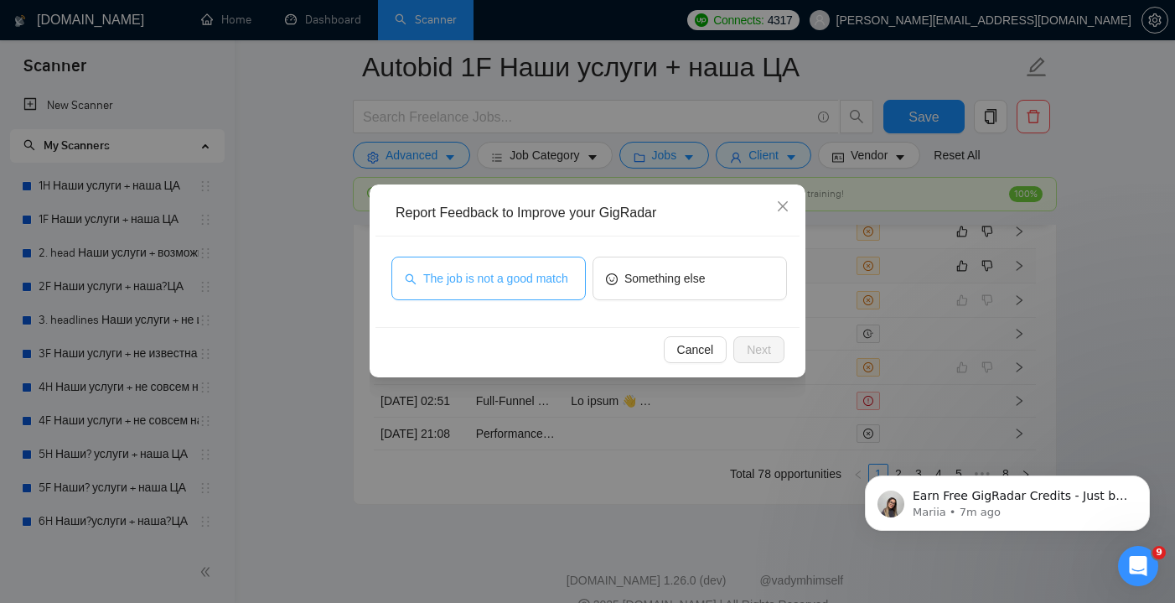
click at [529, 286] on span "The job is not a good match" at bounding box center [495, 278] width 145 height 18
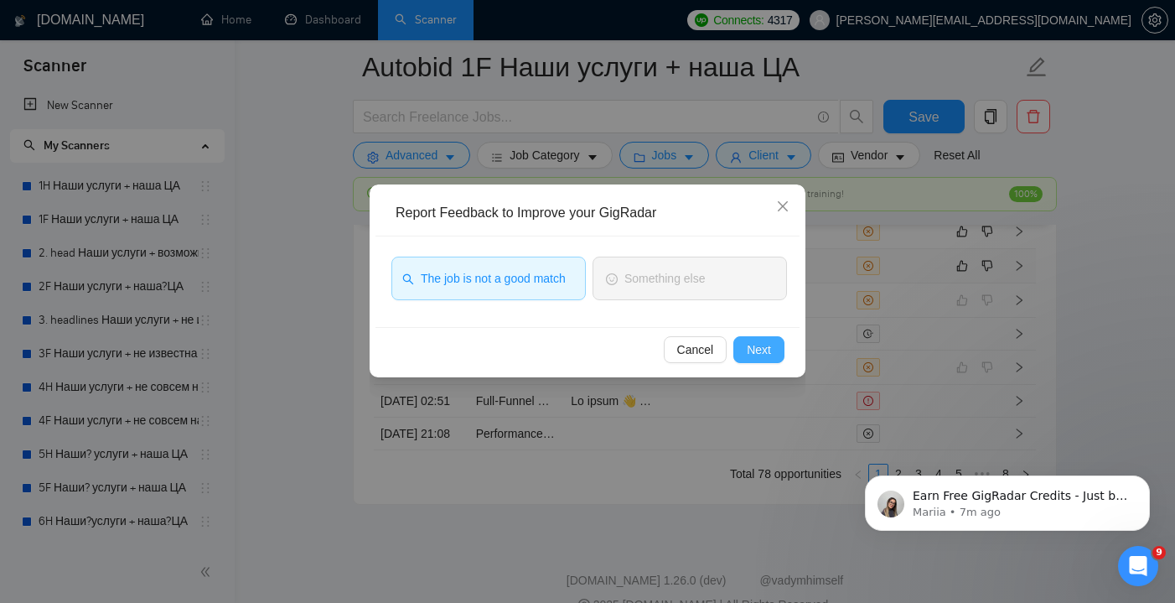
click at [765, 347] on span "Next" at bounding box center [759, 349] width 24 height 18
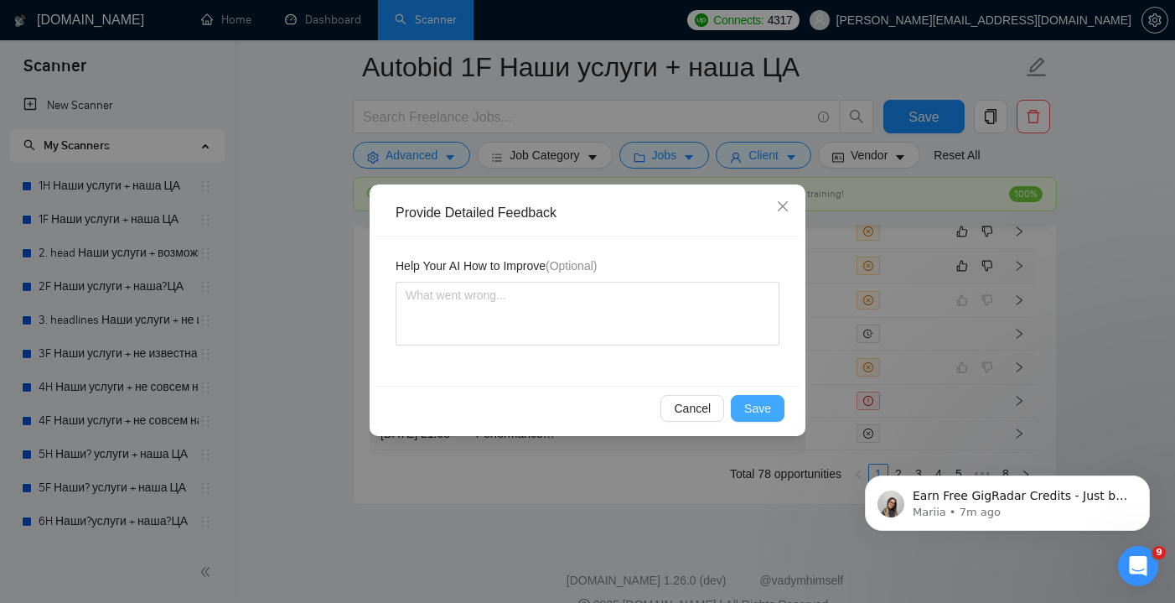
click at [769, 410] on span "Save" at bounding box center [757, 408] width 27 height 18
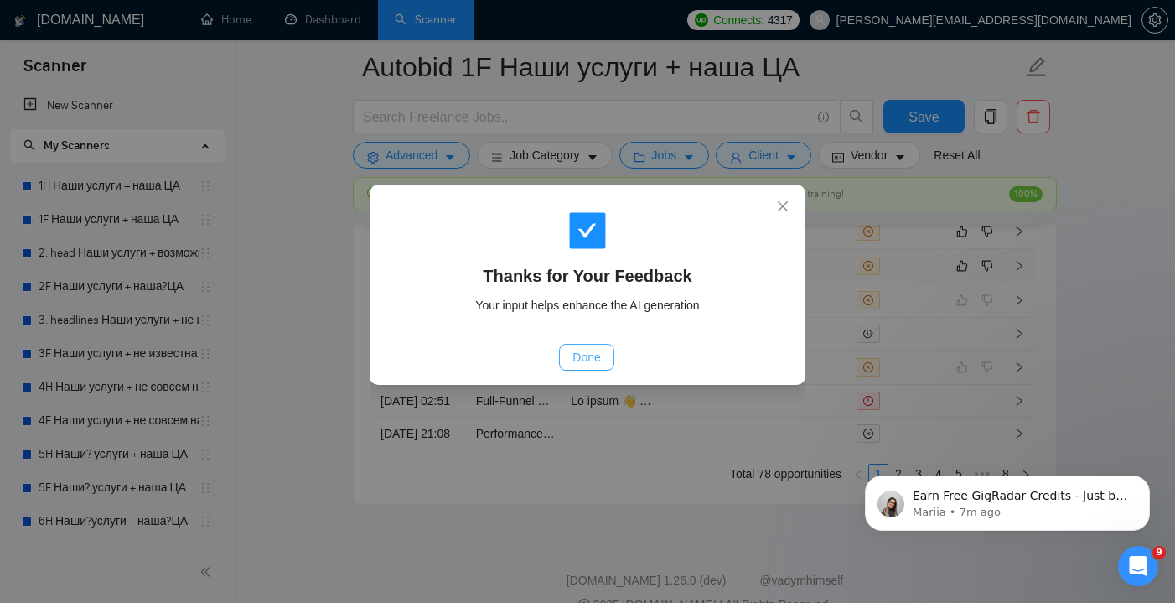
click at [592, 353] on span "Done" at bounding box center [586, 357] width 28 height 18
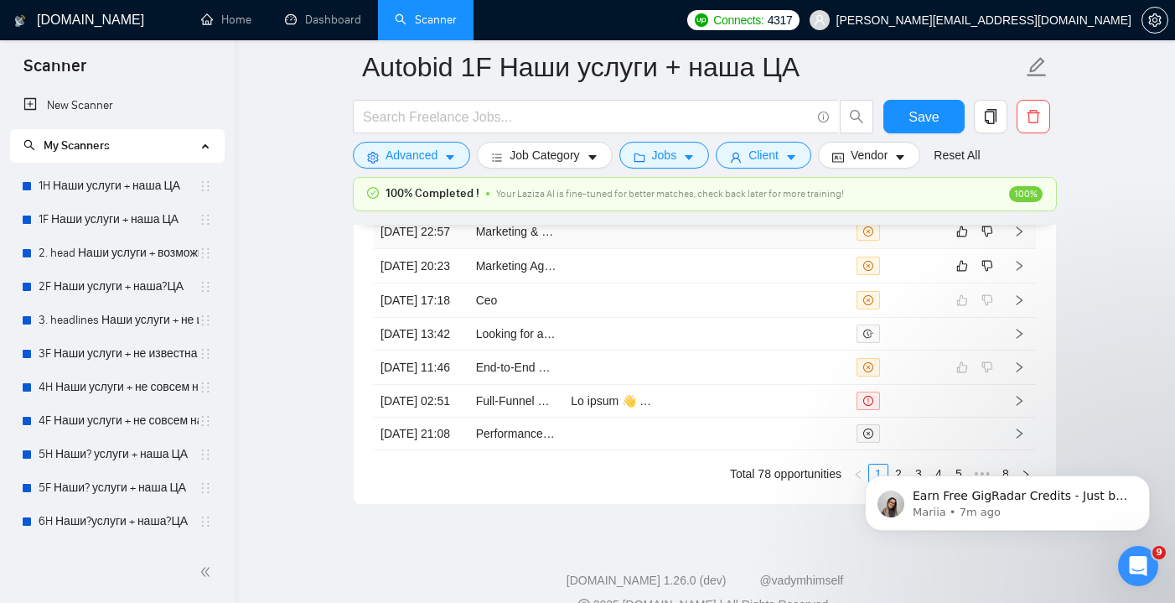
click at [770, 249] on td at bounding box center [803, 232] width 96 height 34
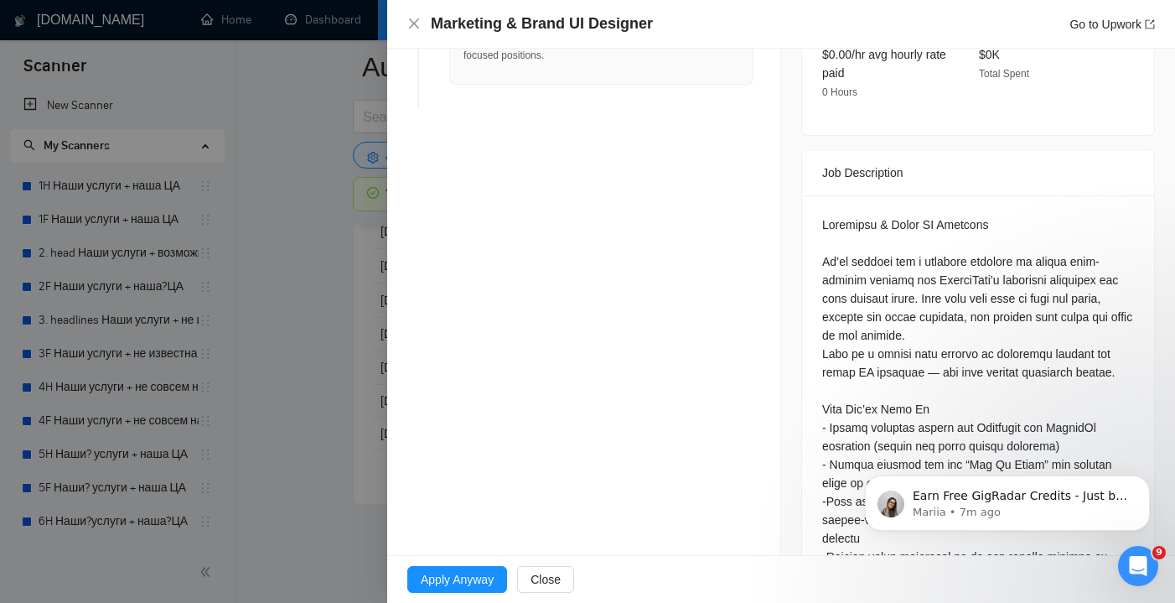
click at [411, 38] on div "Marketing & Brand UI Designer Go to Upwork" at bounding box center [781, 24] width 788 height 49
click at [413, 29] on icon "close" at bounding box center [413, 23] width 13 height 13
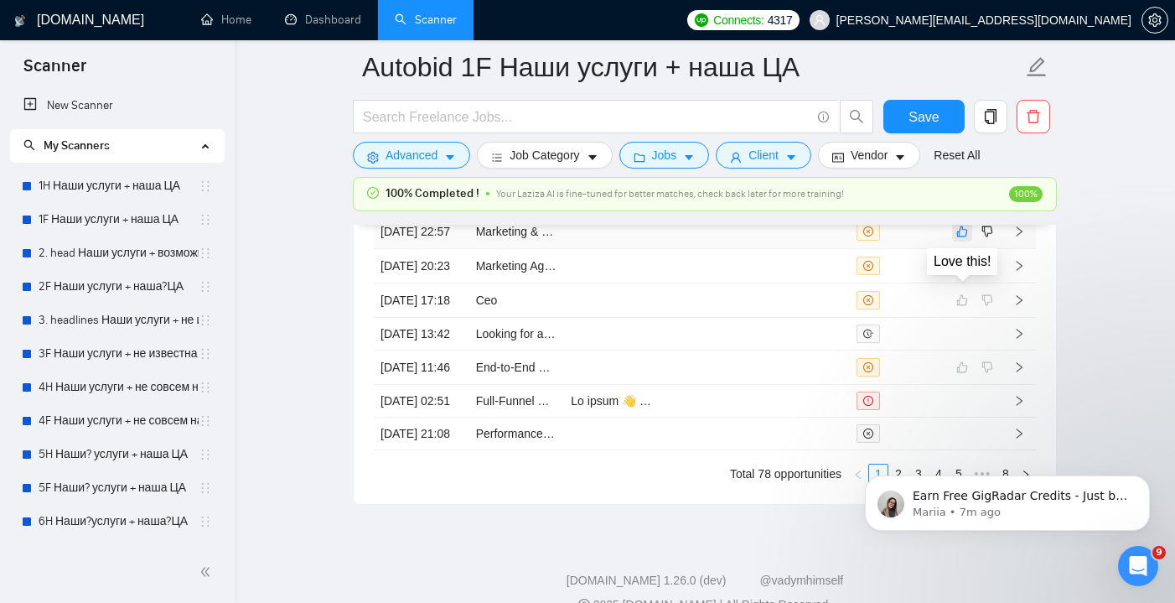
click at [966, 238] on icon "like" at bounding box center [962, 231] width 12 height 13
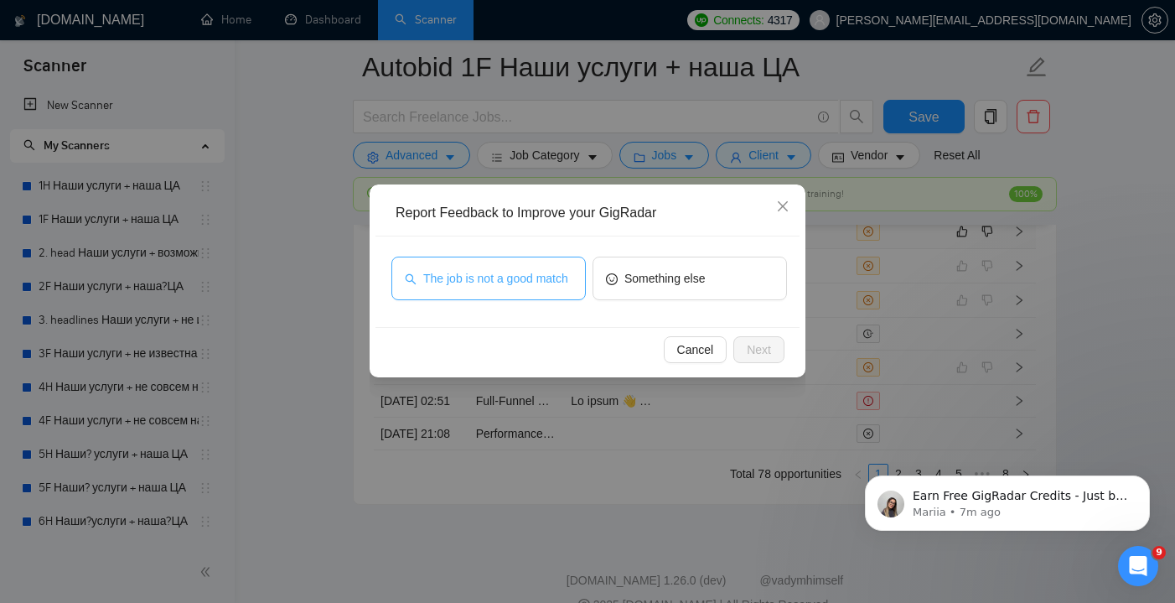
click at [540, 279] on span "The job is not a good match" at bounding box center [495, 278] width 145 height 18
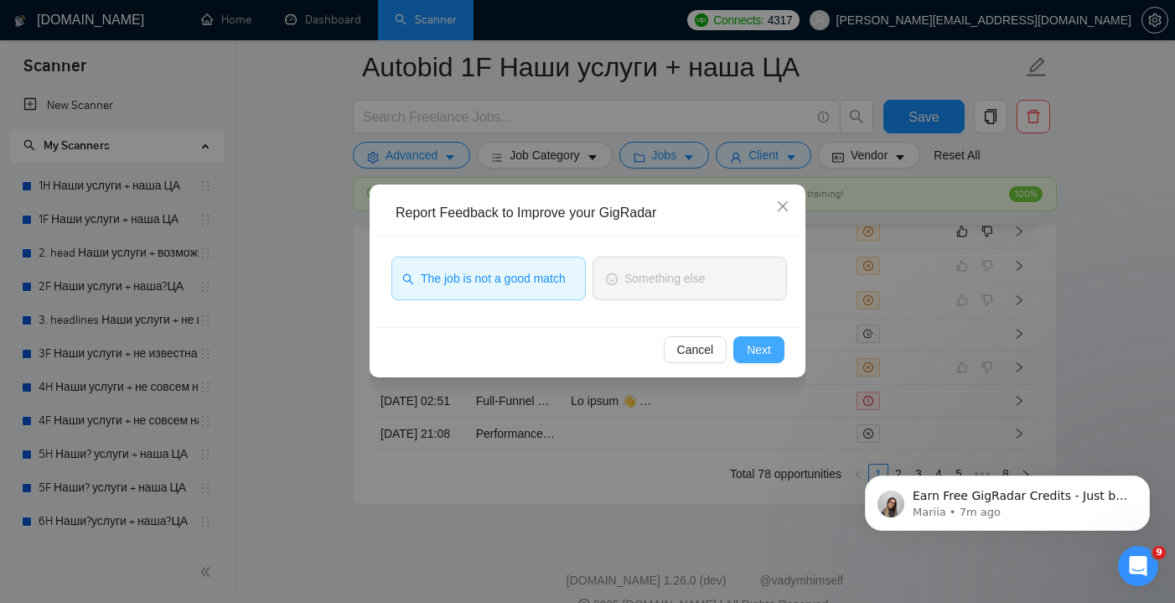
click at [767, 354] on span "Next" at bounding box center [759, 349] width 24 height 18
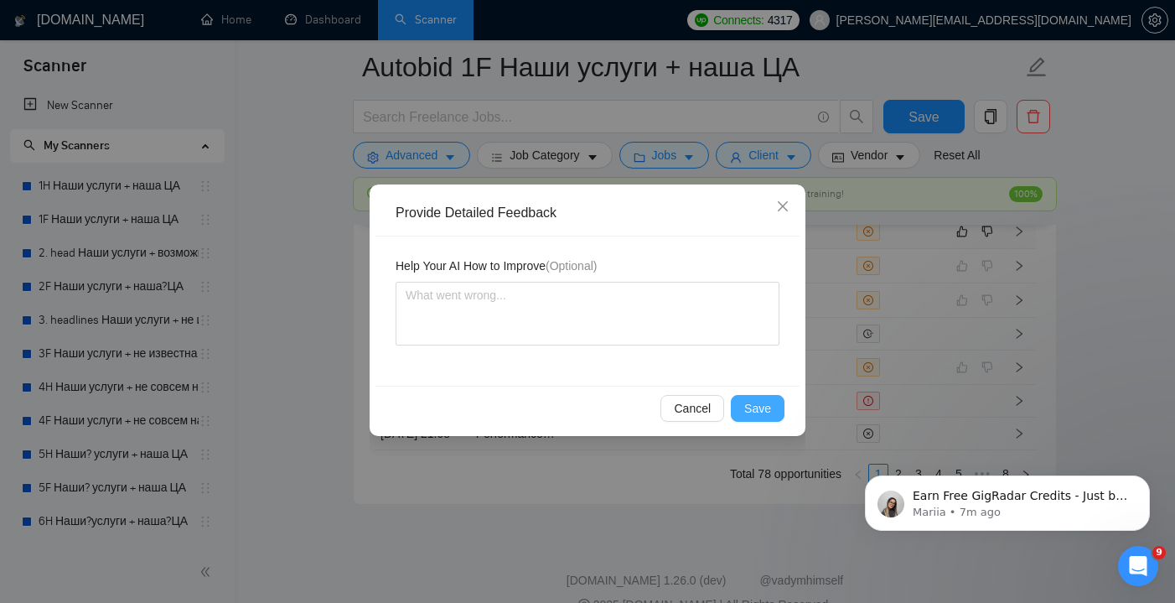
click at [764, 407] on span "Save" at bounding box center [757, 408] width 27 height 18
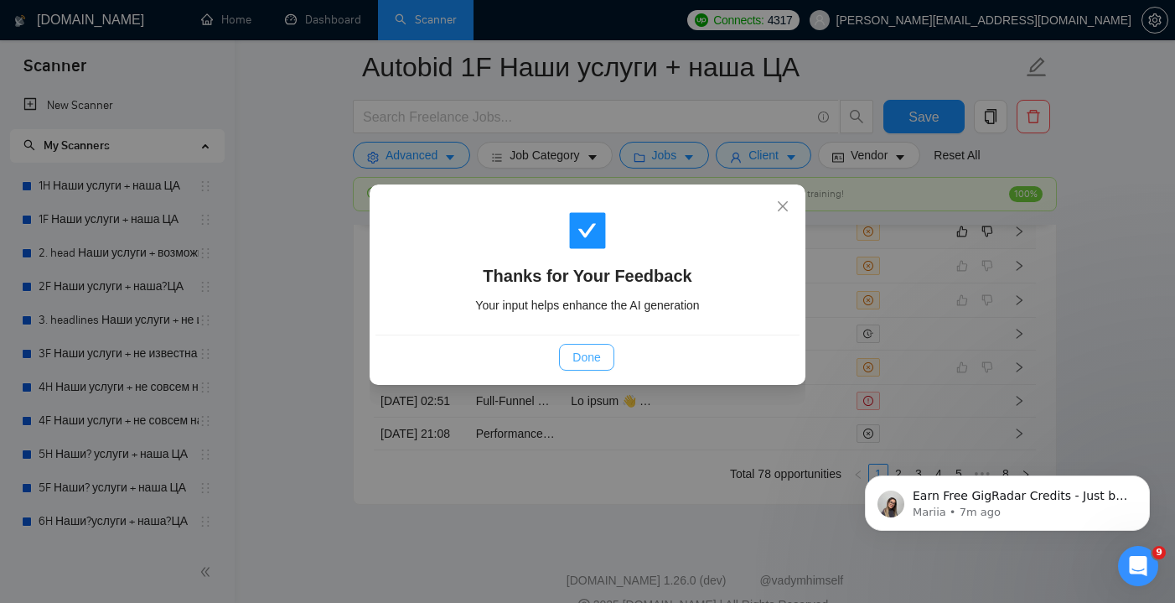
click at [607, 354] on button "Done" at bounding box center [586, 357] width 54 height 27
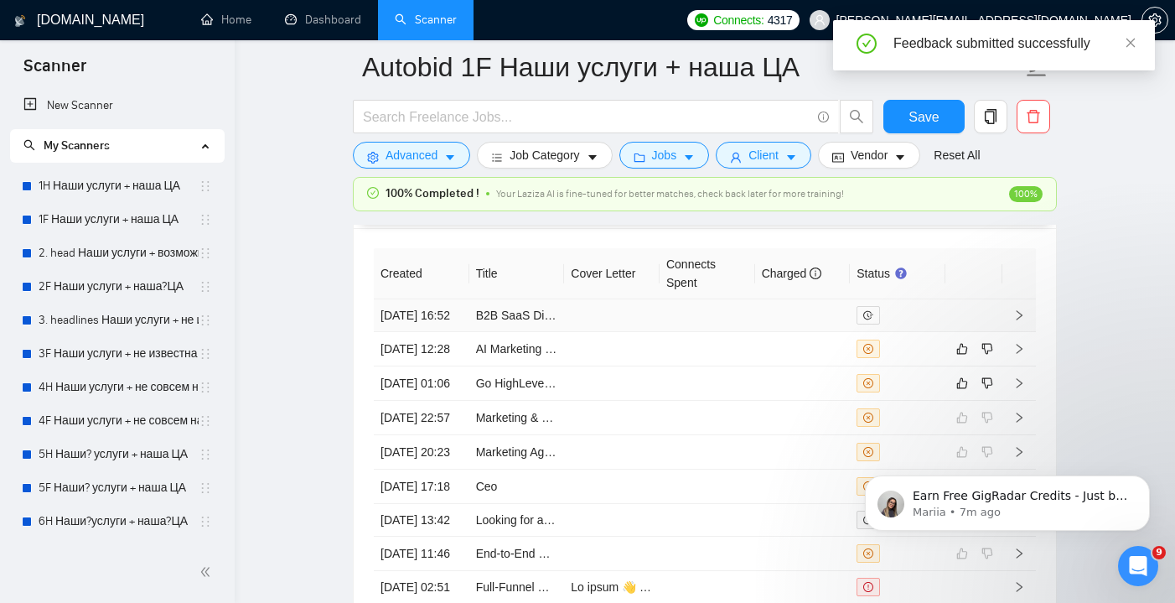
scroll to position [4436, 0]
click at [695, 398] on td at bounding box center [707, 381] width 96 height 34
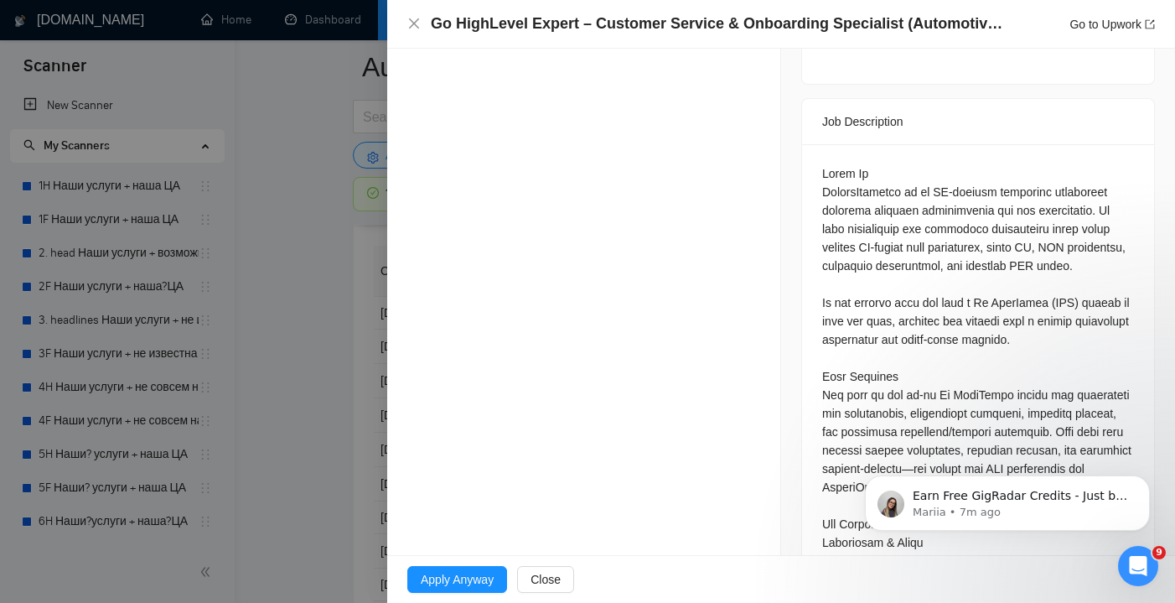
scroll to position [674, 0]
click at [415, 30] on icon "close" at bounding box center [413, 23] width 13 height 13
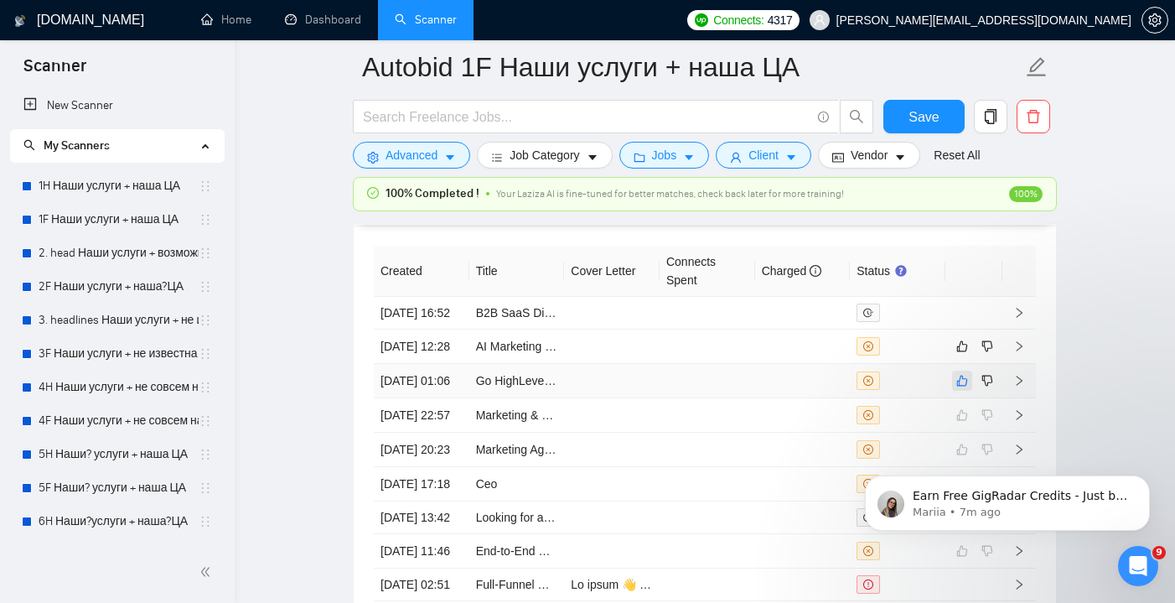
click at [965, 387] on icon "like" at bounding box center [962, 380] width 12 height 13
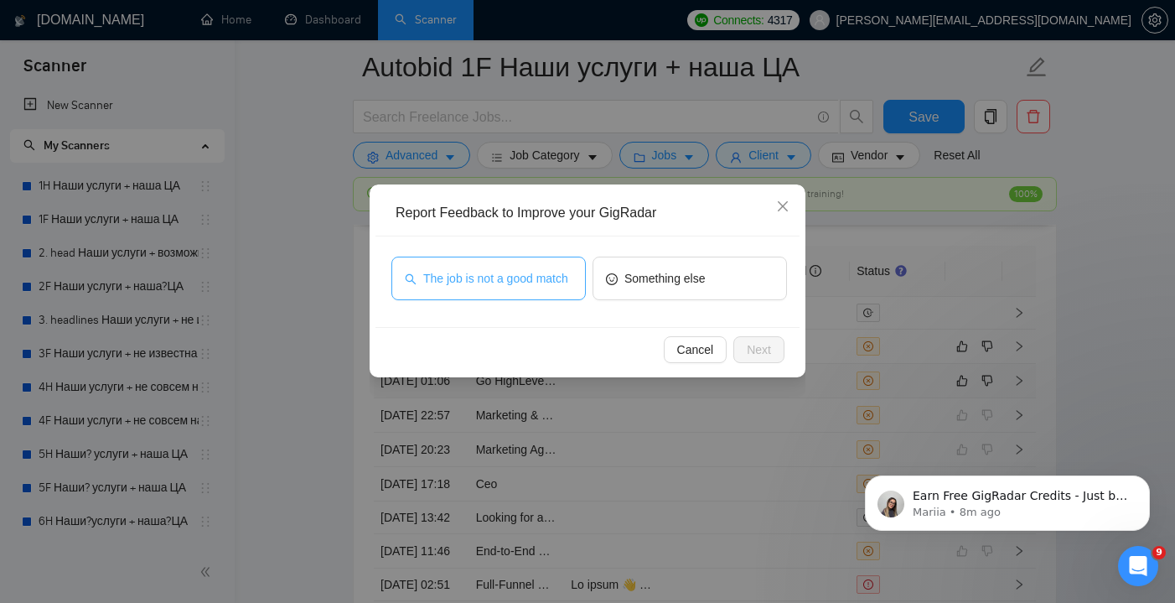
click at [508, 274] on span "The job is not a good match" at bounding box center [495, 278] width 145 height 18
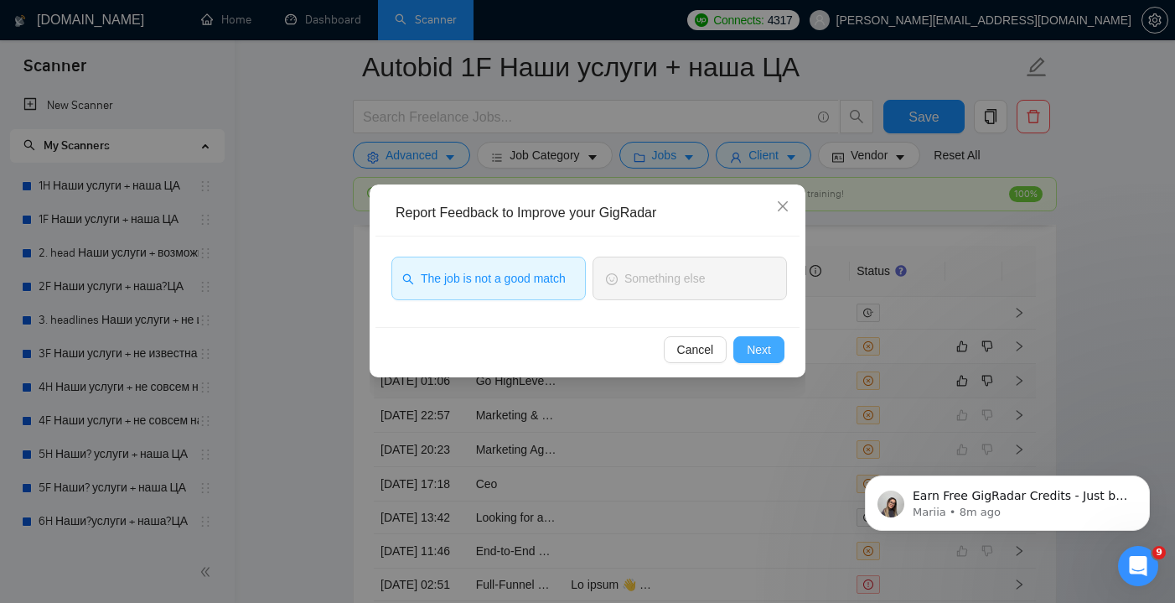
click at [771, 343] on button "Next" at bounding box center [758, 349] width 51 height 27
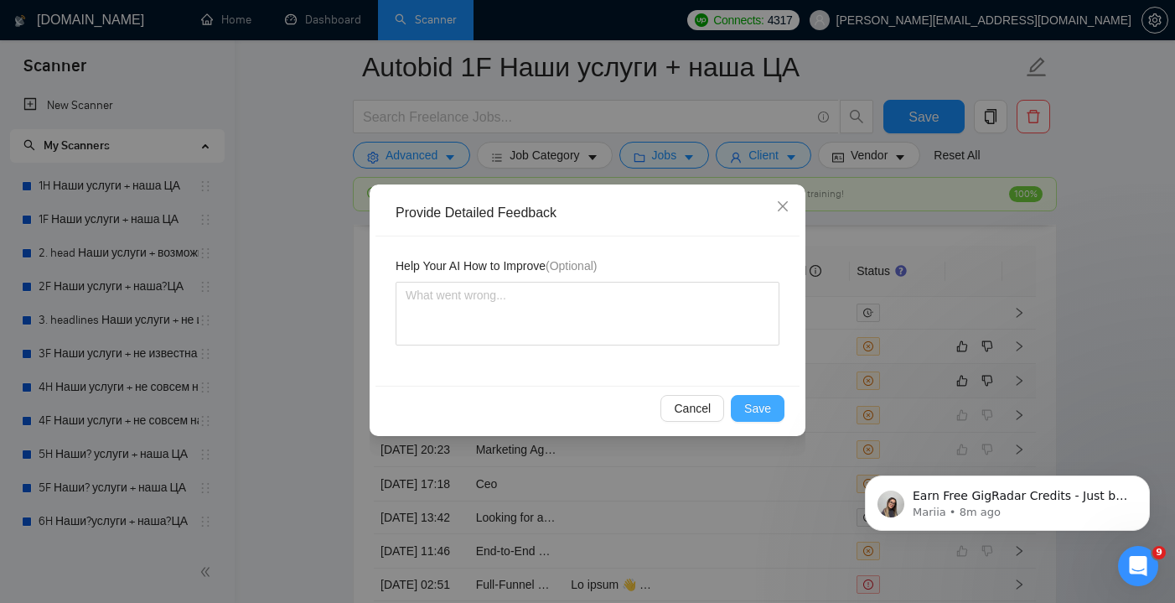
click at [763, 396] on button "Save" at bounding box center [758, 408] width 54 height 27
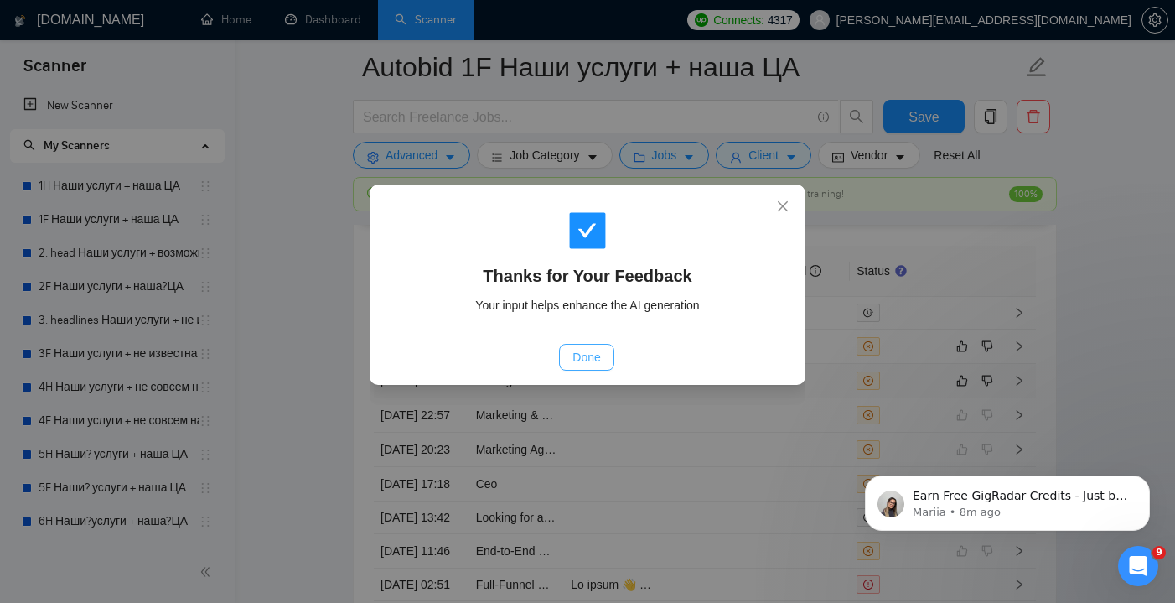
click at [590, 349] on span "Done" at bounding box center [586, 357] width 28 height 18
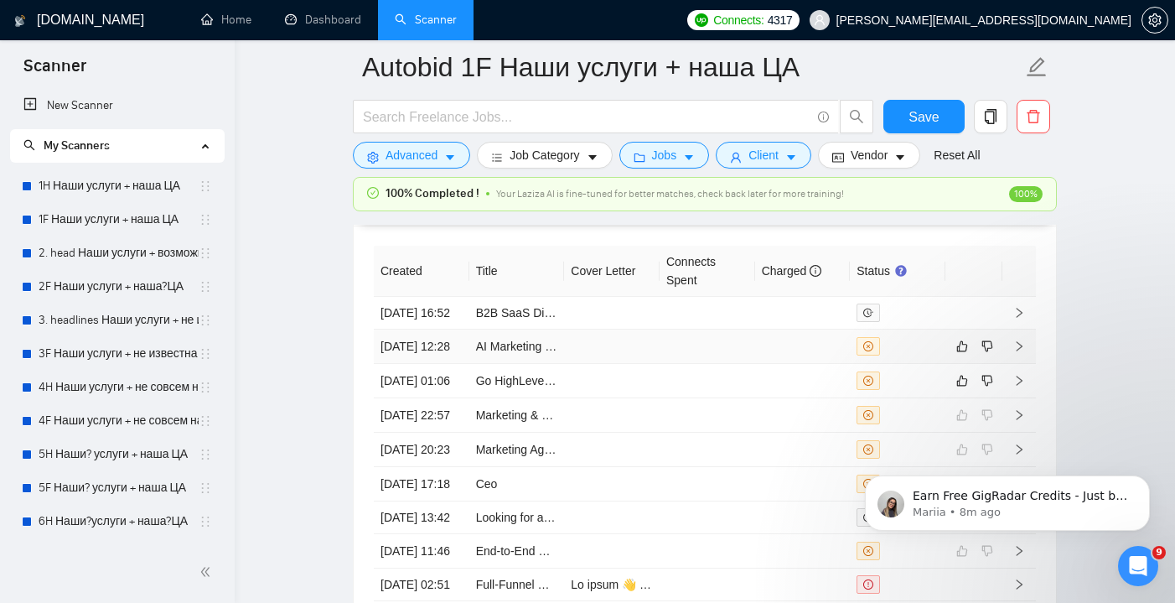
click at [729, 364] on td at bounding box center [707, 346] width 96 height 34
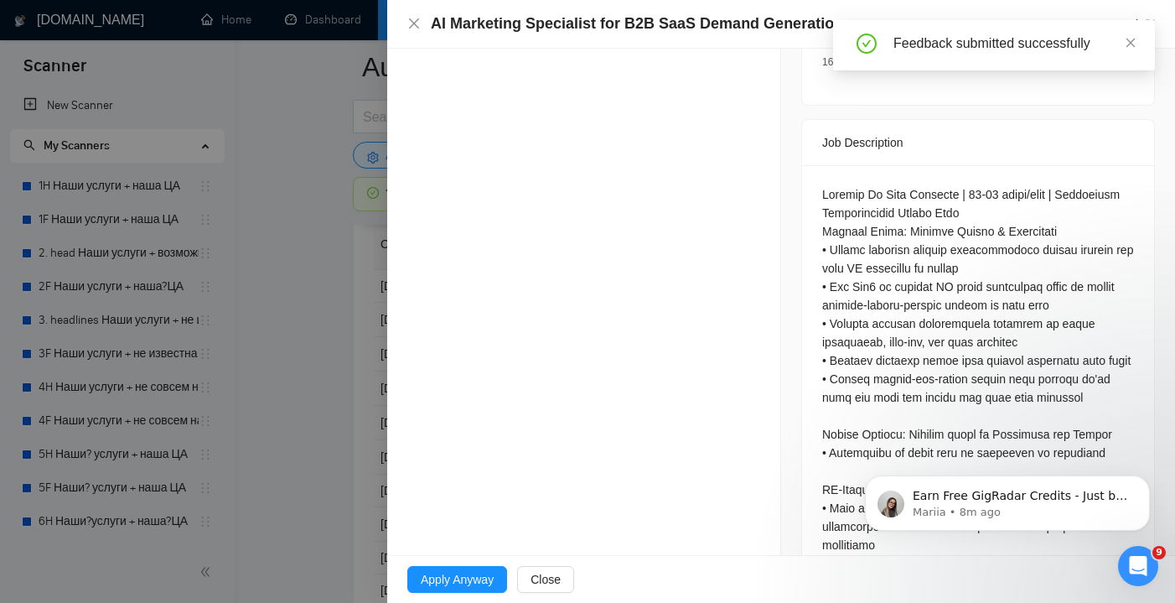
scroll to position [718, 0]
click at [411, 18] on icon "close" at bounding box center [413, 23] width 13 height 13
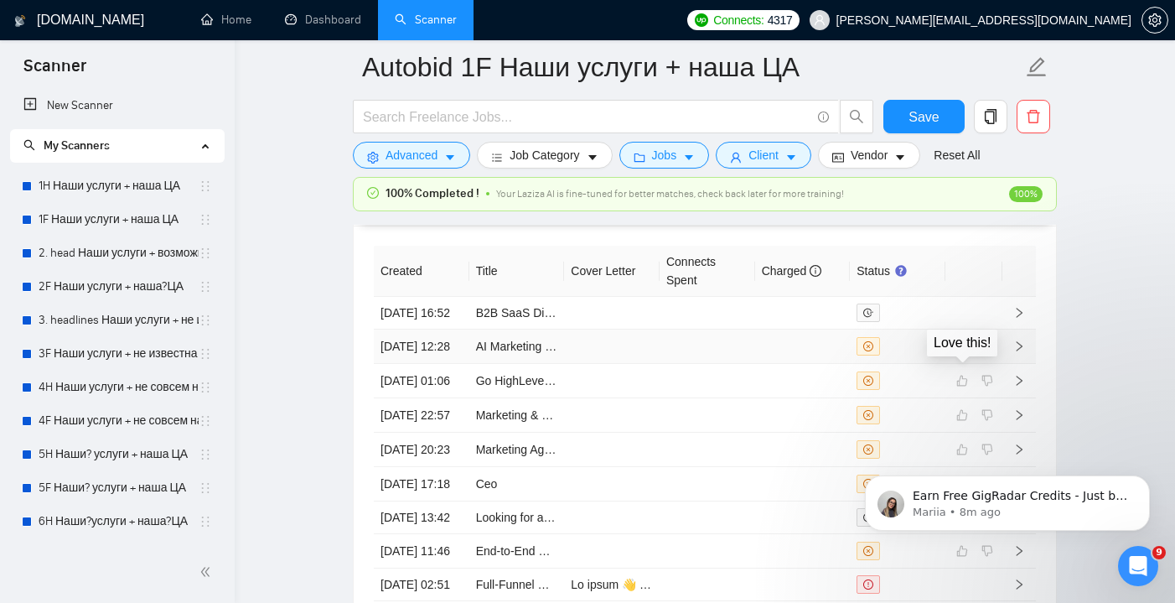
click at [964, 353] on icon "like" at bounding box center [962, 345] width 12 height 13
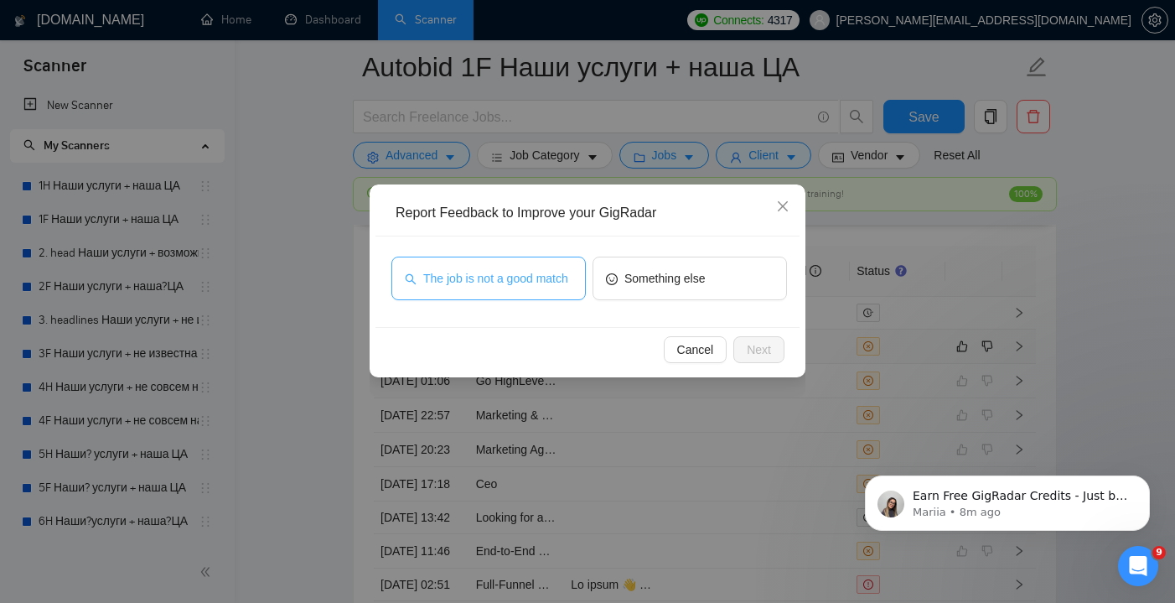
click at [530, 274] on span "The job is not a good match" at bounding box center [495, 278] width 145 height 18
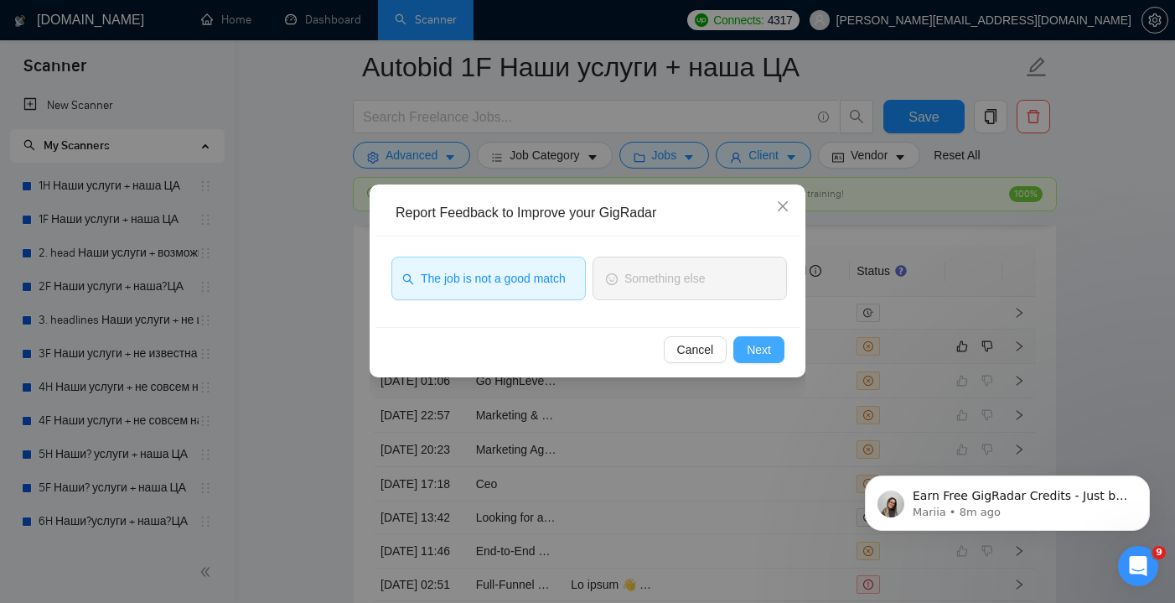
click at [747, 345] on span "Next" at bounding box center [759, 349] width 24 height 18
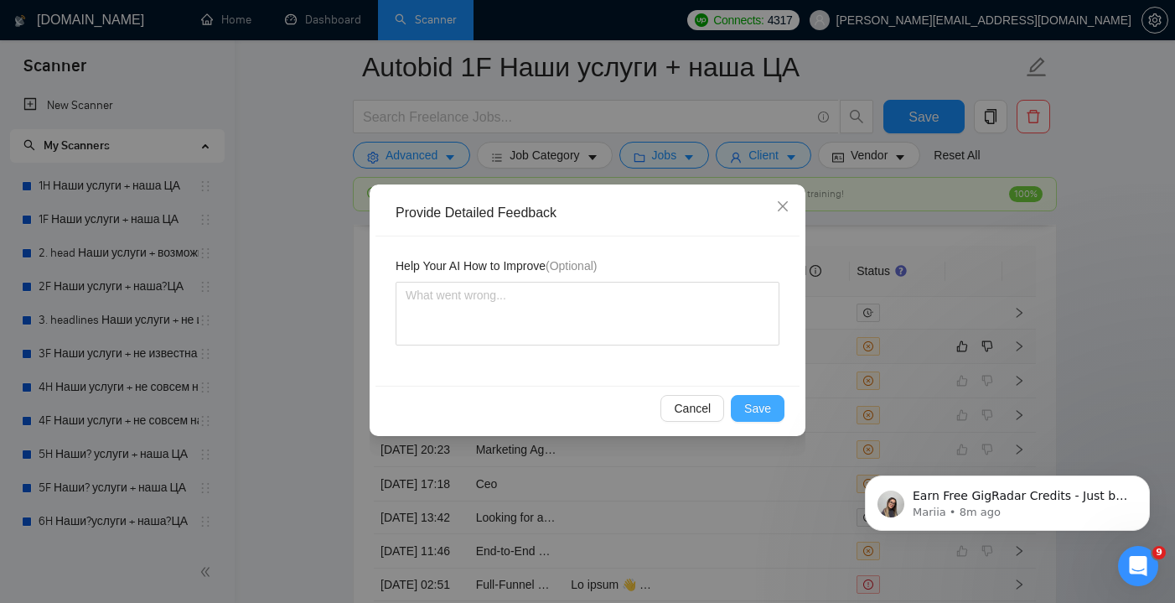
click at [759, 406] on span "Save" at bounding box center [757, 408] width 27 height 18
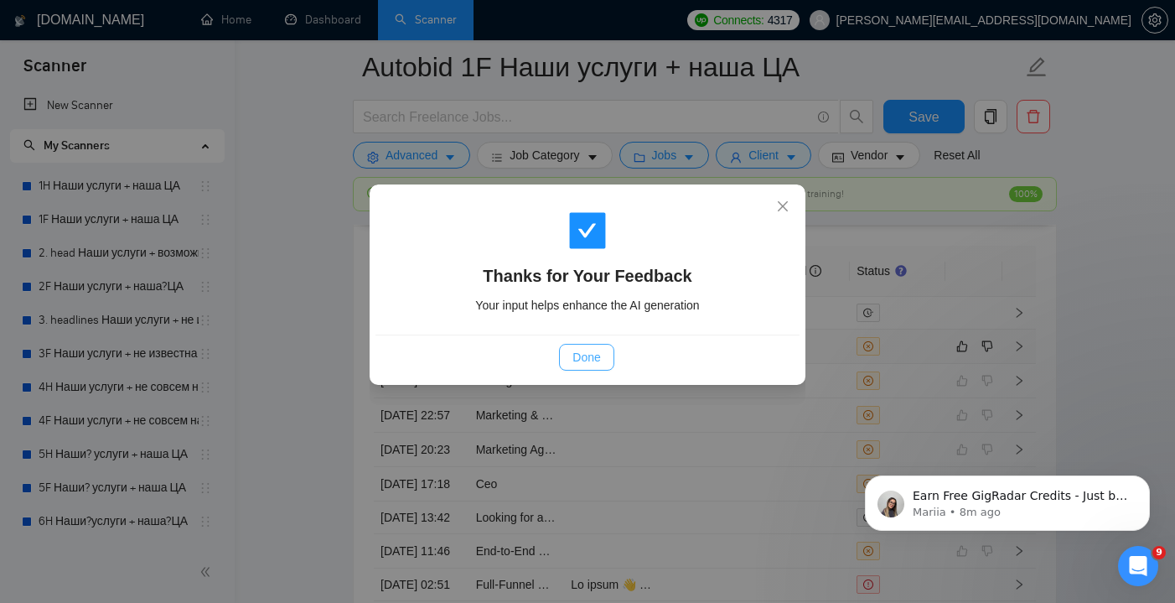
click at [583, 355] on span "Done" at bounding box center [586, 357] width 28 height 18
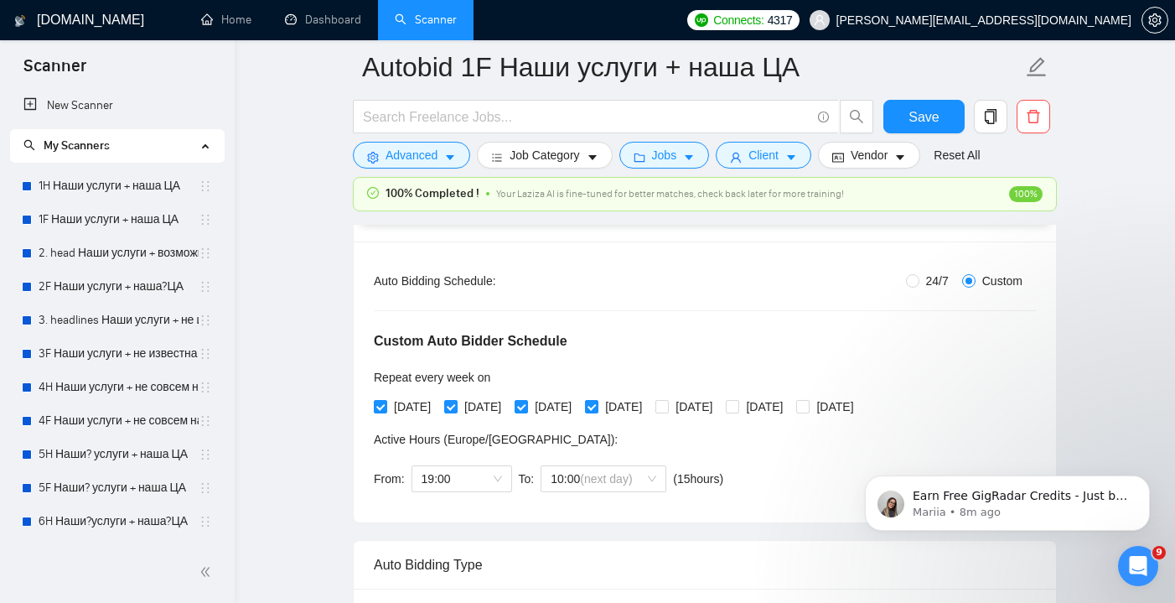
scroll to position [292, 0]
click at [933, 119] on span "Save" at bounding box center [923, 116] width 30 height 21
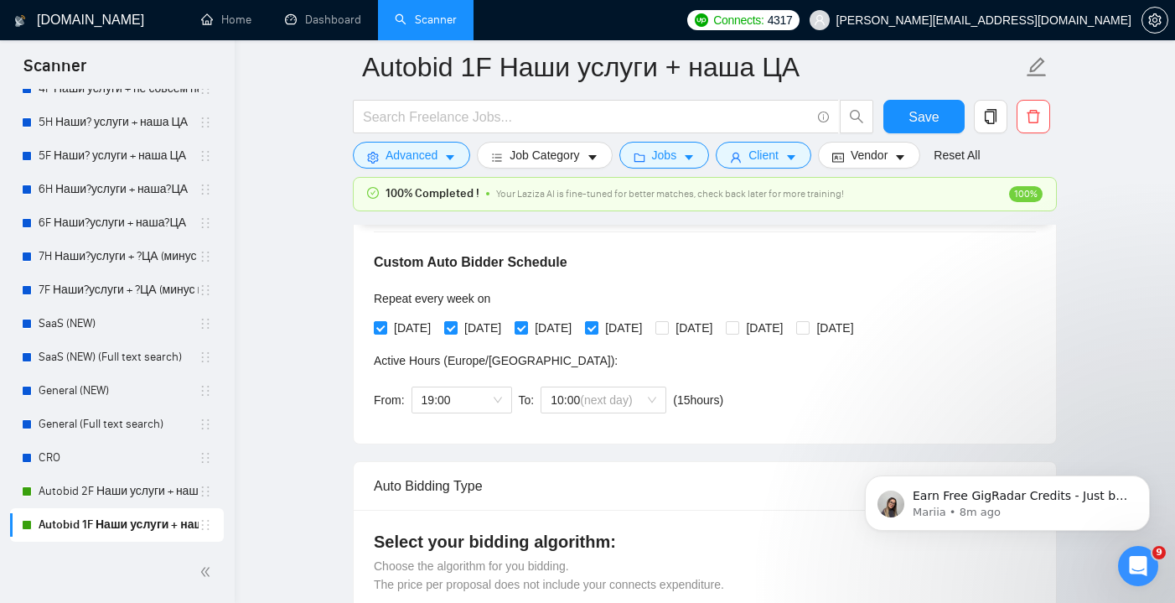
scroll to position [386, 0]
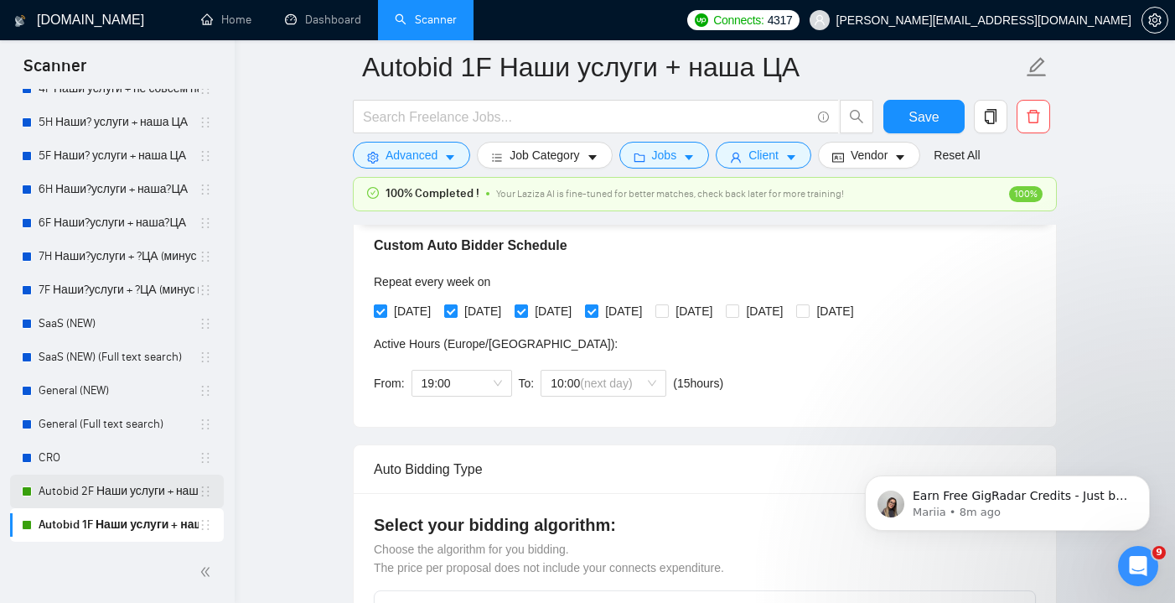
click at [116, 488] on link "Autobid 2F Наши услуги + наша?ЦА" at bounding box center [119, 491] width 160 height 34
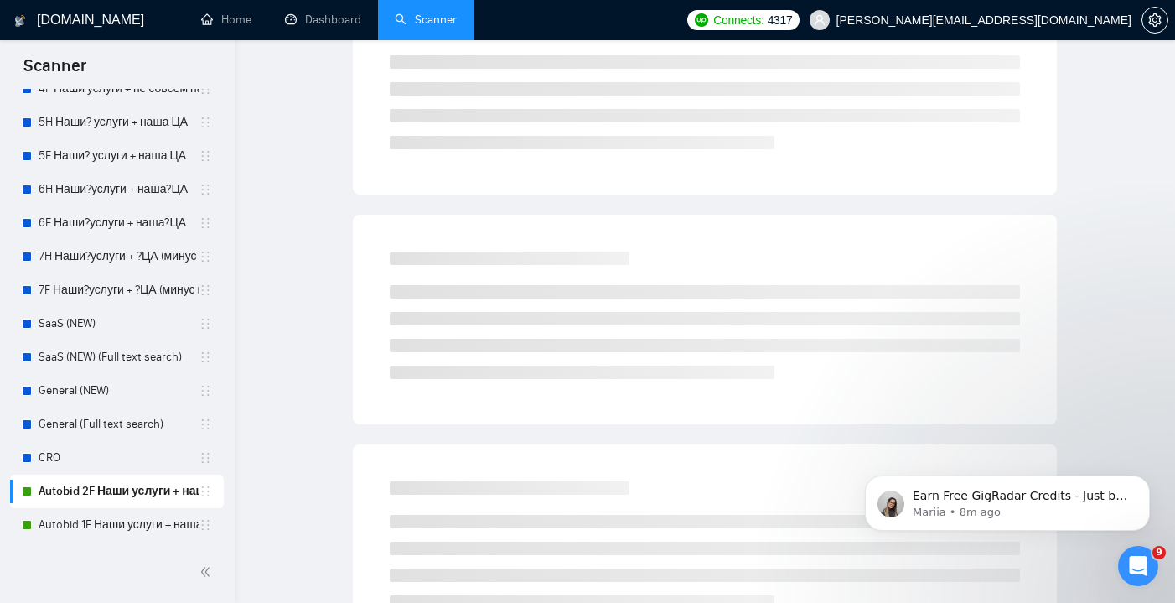
scroll to position [44, 0]
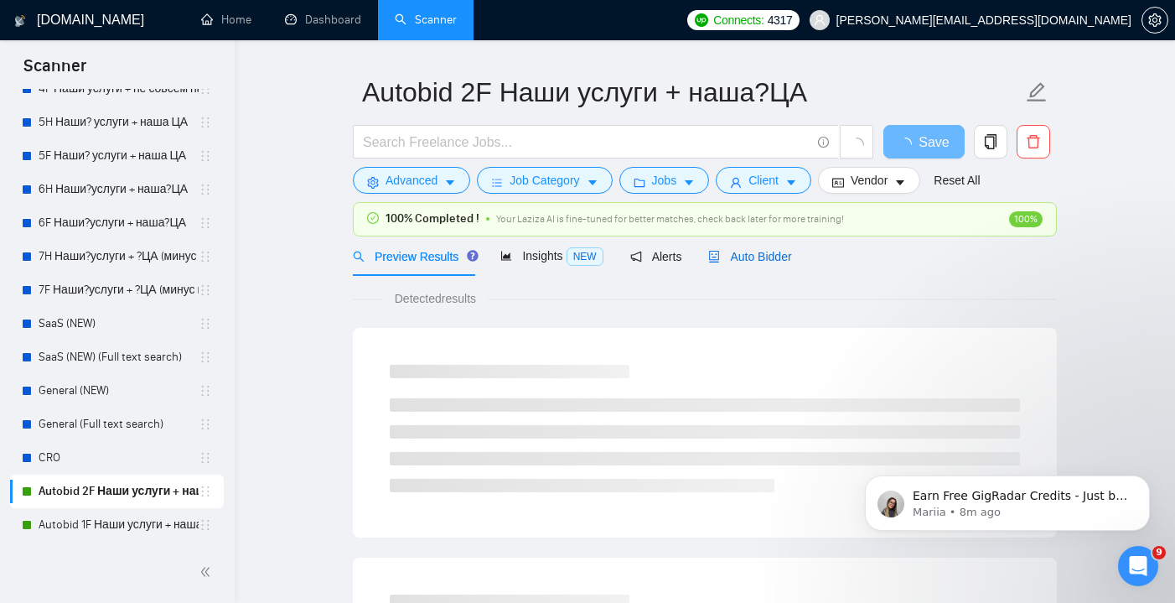
click at [770, 250] on span "Auto Bidder" at bounding box center [749, 256] width 83 height 13
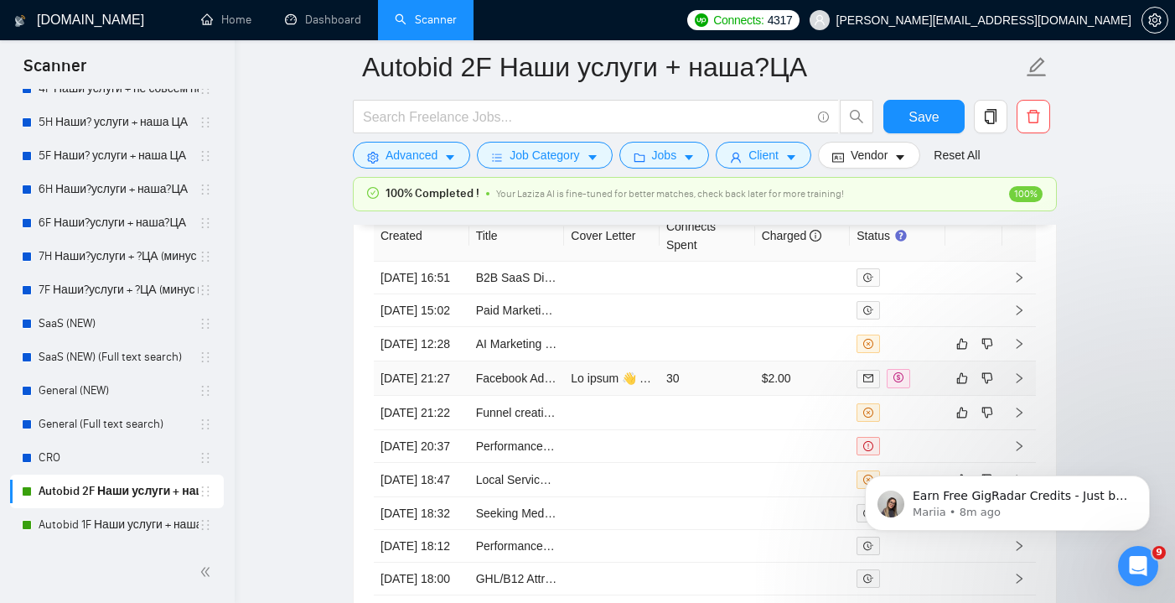
scroll to position [4472, 0]
click at [742, 360] on td at bounding box center [707, 343] width 96 height 34
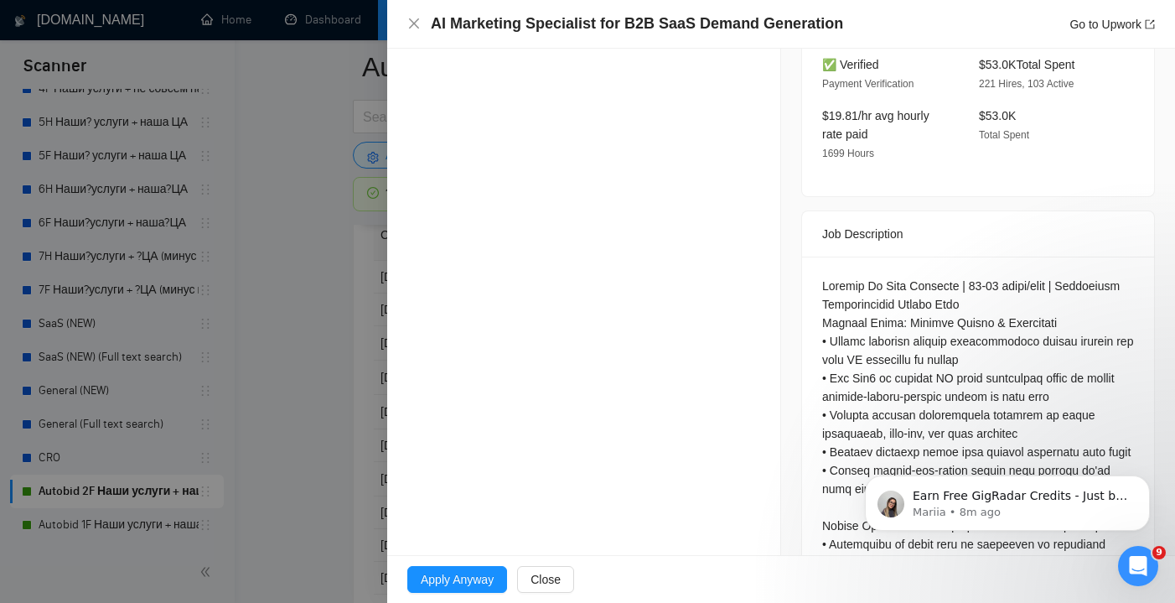
scroll to position [630, 0]
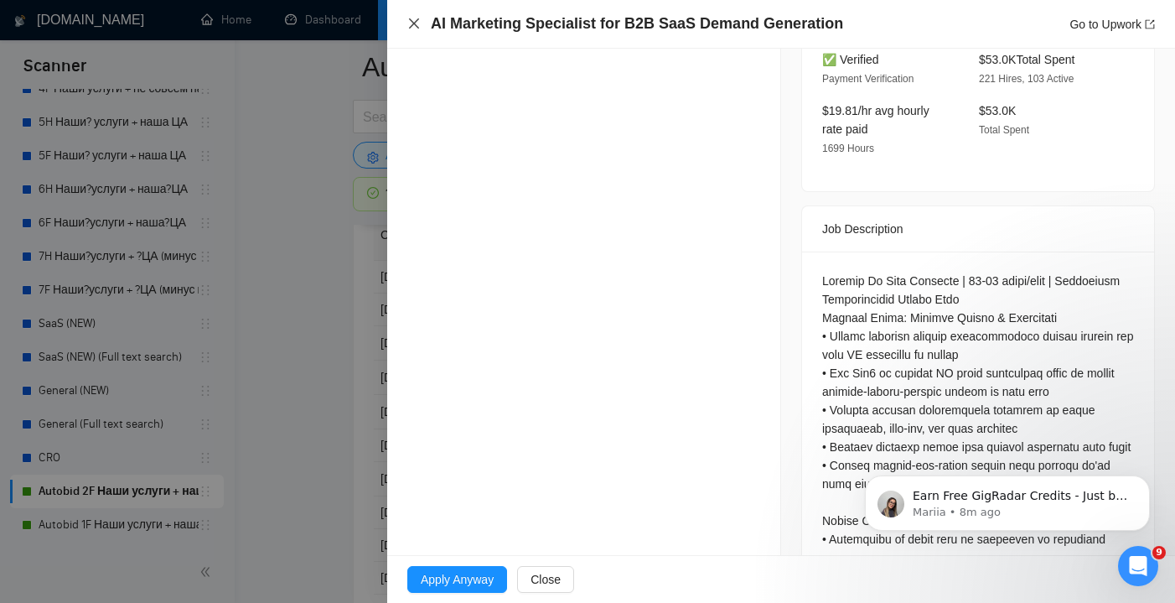
click at [417, 18] on icon "close" at bounding box center [413, 23] width 13 height 13
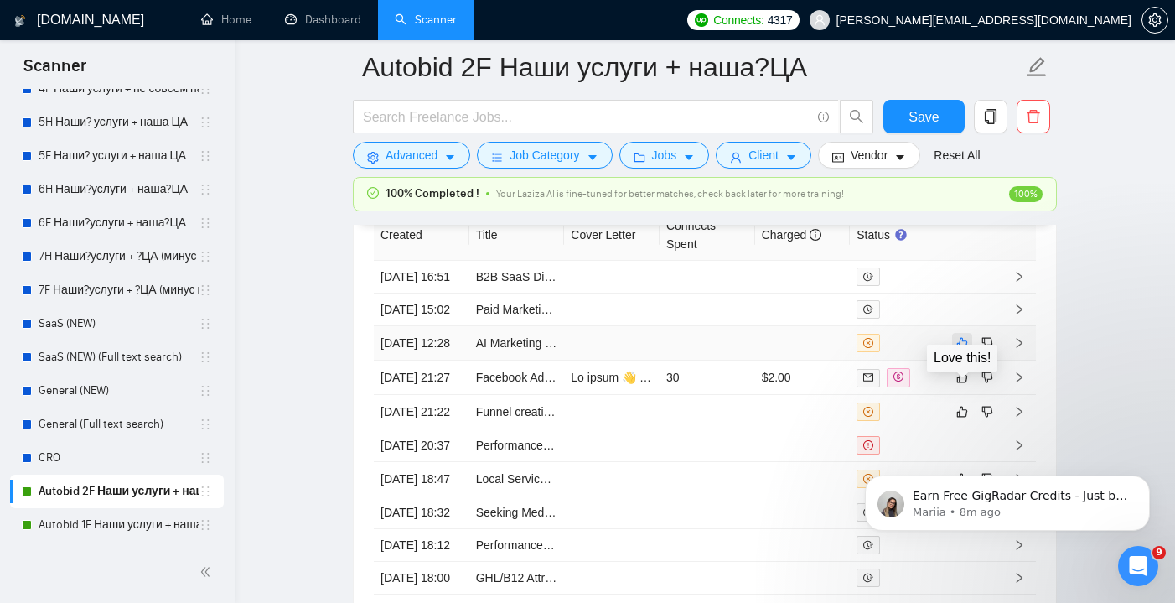
click at [967, 349] on icon "like" at bounding box center [962, 342] width 12 height 13
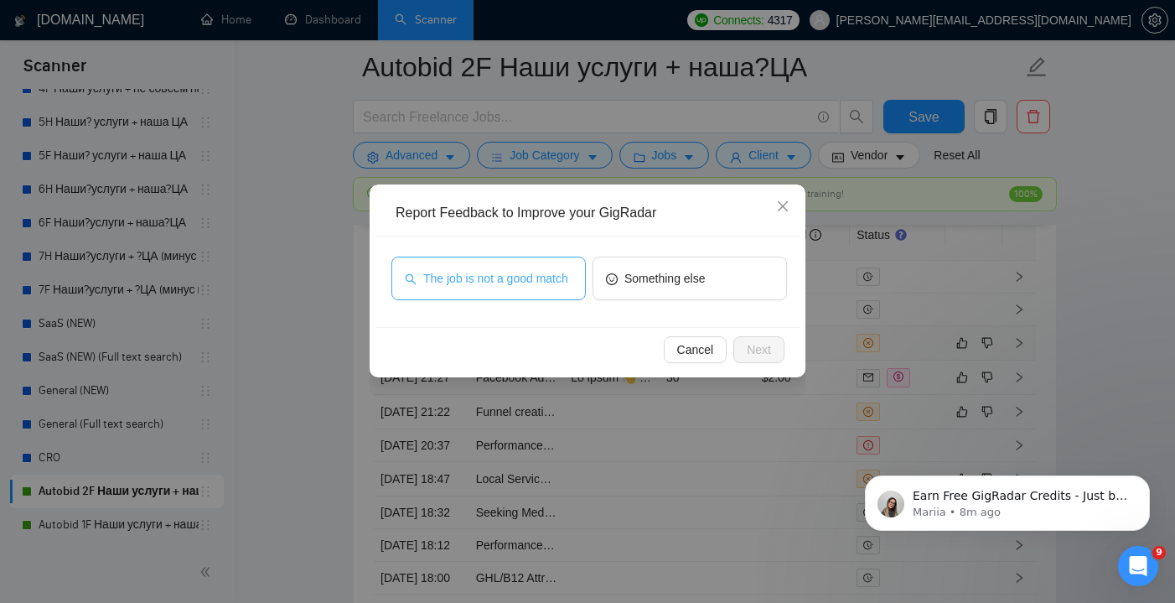
click at [541, 281] on span "The job is not a good match" at bounding box center [495, 278] width 145 height 18
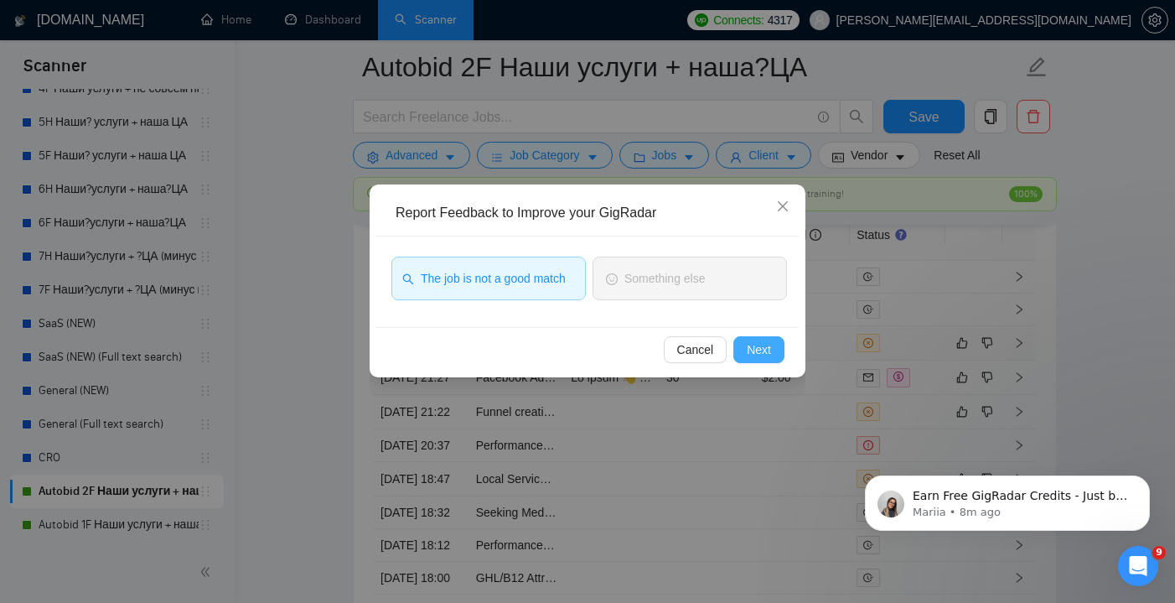
click at [749, 344] on span "Next" at bounding box center [759, 349] width 24 height 18
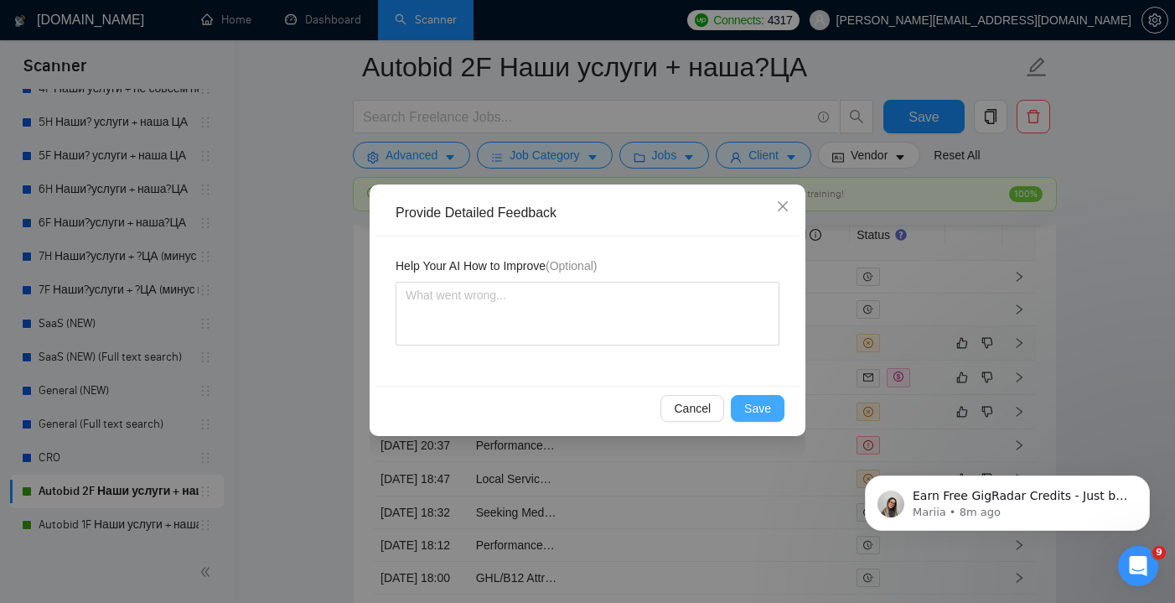
click at [761, 404] on span "Save" at bounding box center [757, 408] width 27 height 18
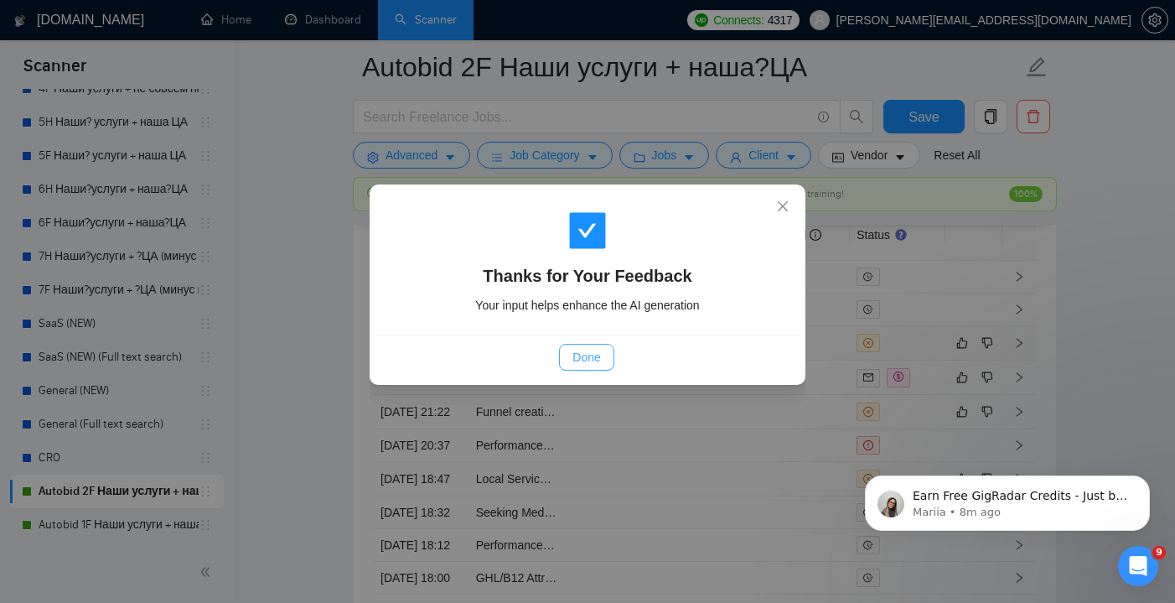
click at [597, 349] on span "Done" at bounding box center [586, 357] width 28 height 18
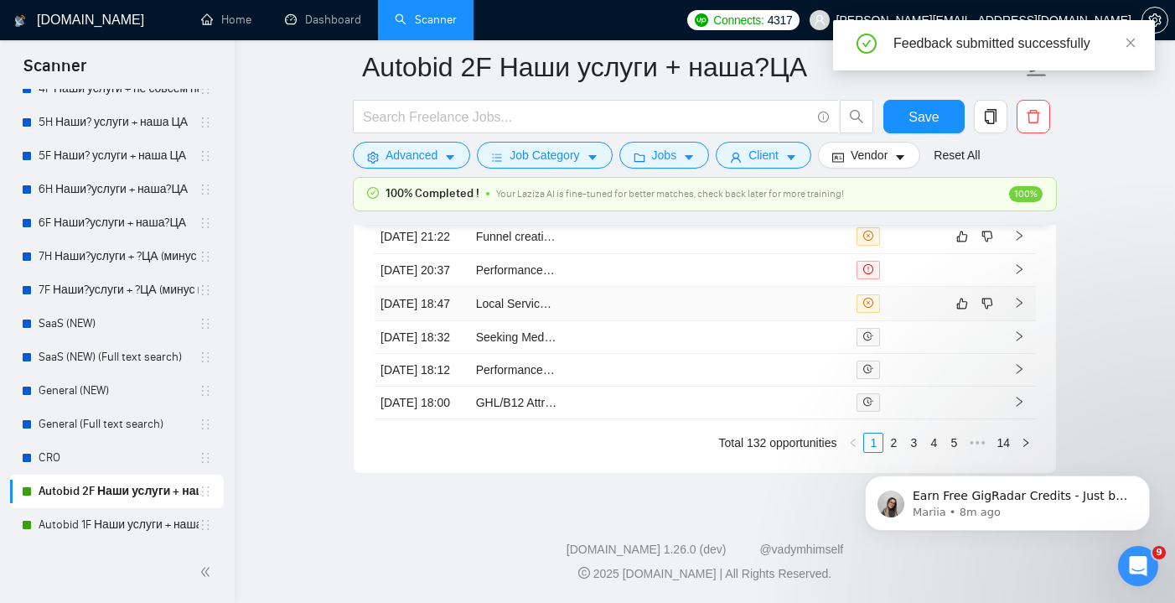
scroll to position [4467, 0]
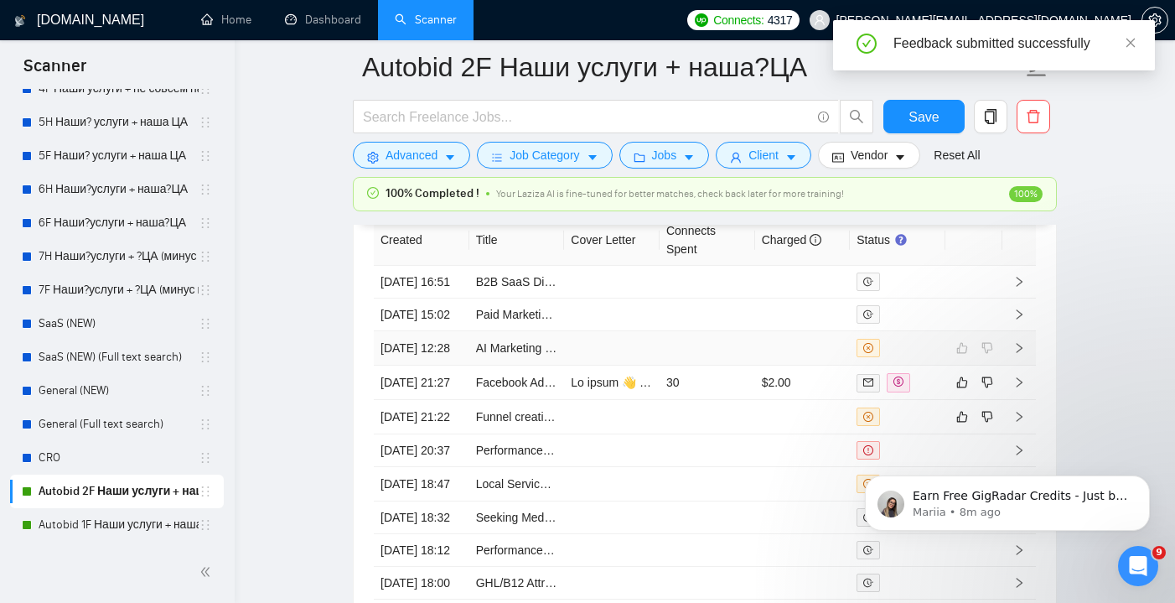
click at [696, 365] on td at bounding box center [707, 348] width 96 height 34
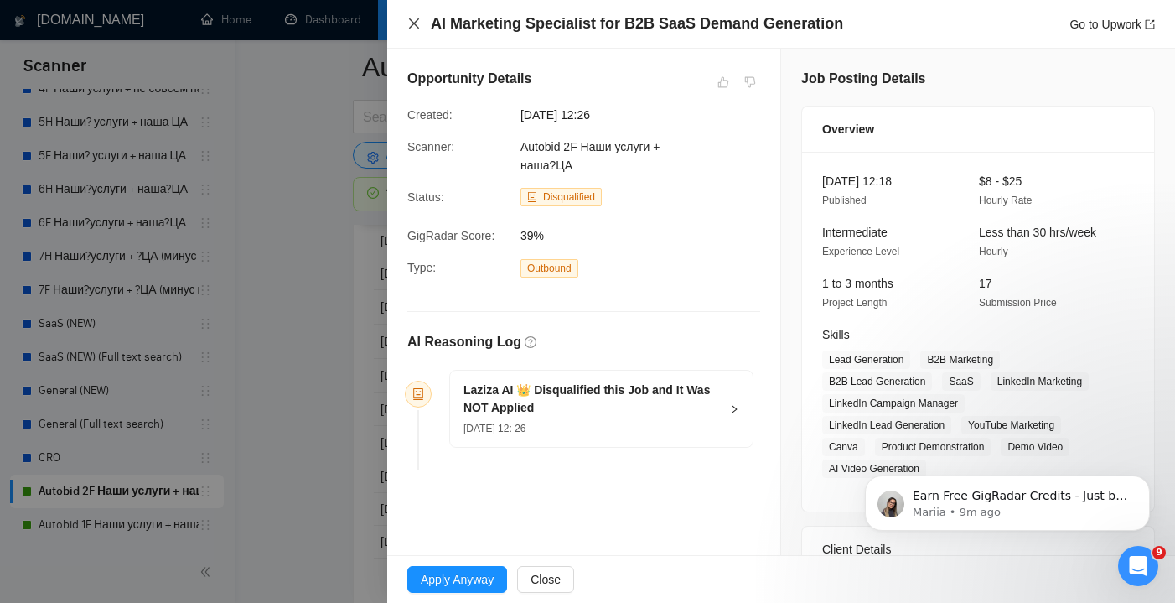
click at [414, 20] on icon "close" at bounding box center [413, 23] width 13 height 13
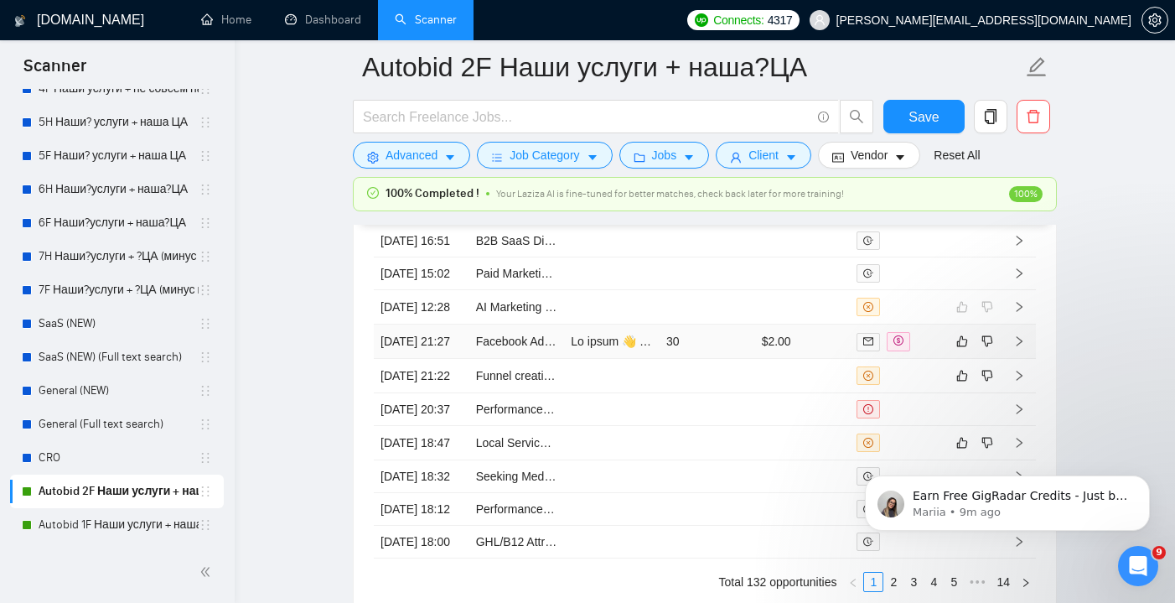
click at [722, 359] on td "30" at bounding box center [707, 341] width 96 height 34
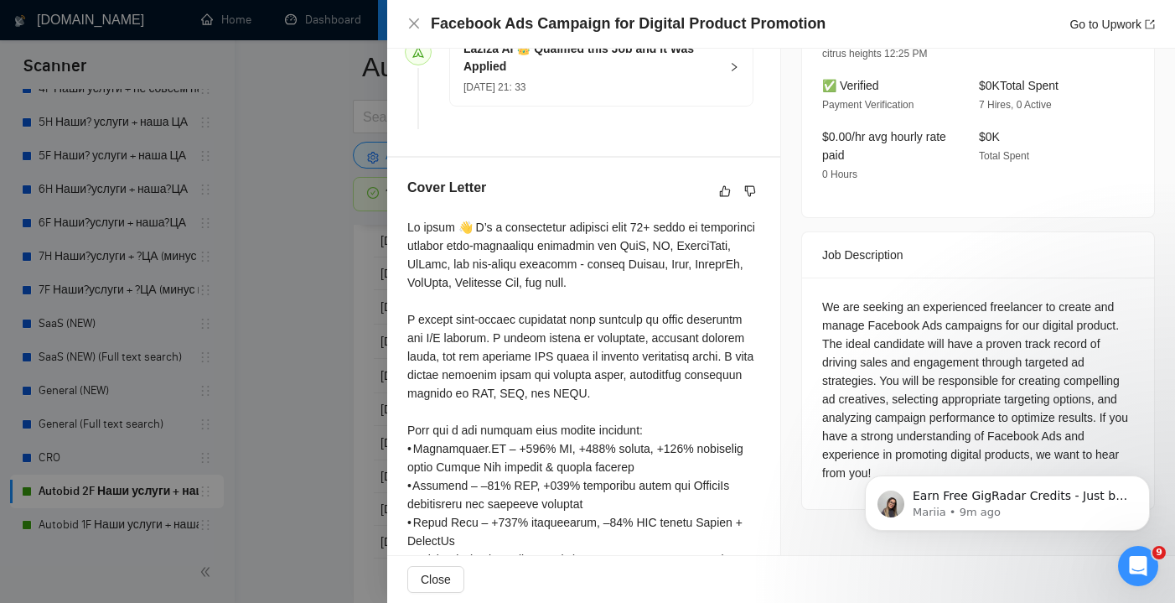
scroll to position [504, 0]
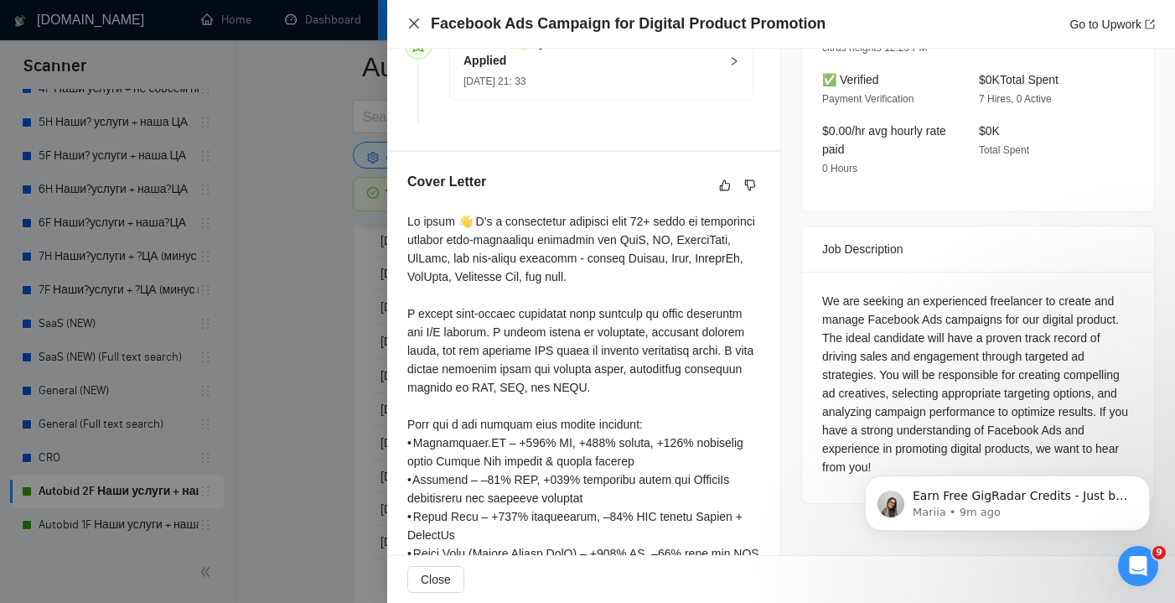
click at [408, 21] on icon "close" at bounding box center [413, 23] width 13 height 13
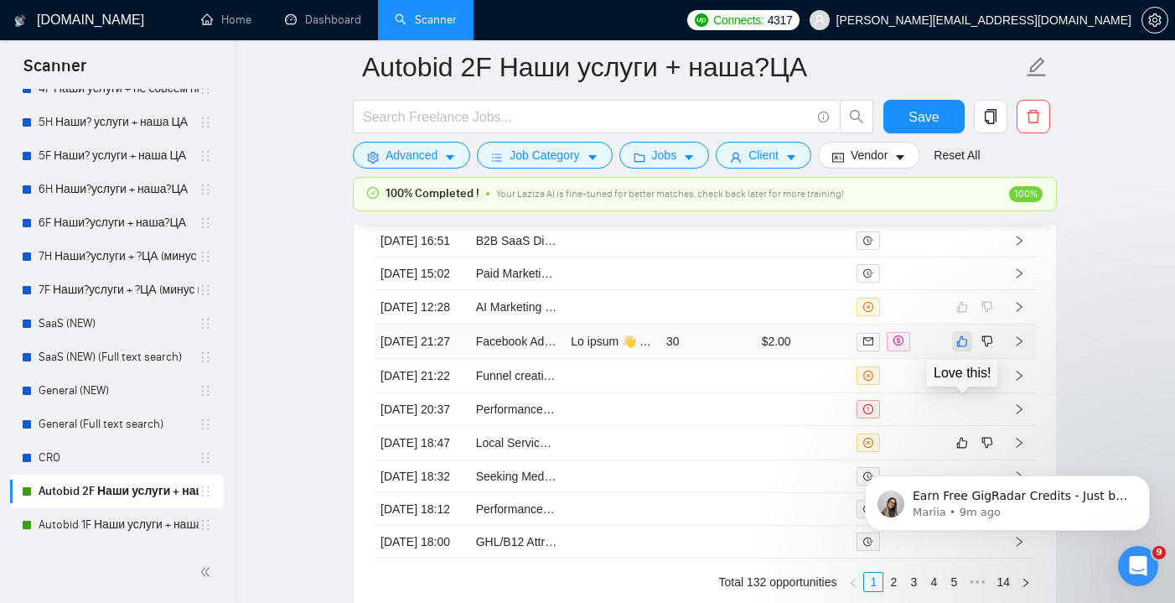
click at [965, 348] on icon "like" at bounding box center [962, 340] width 12 height 13
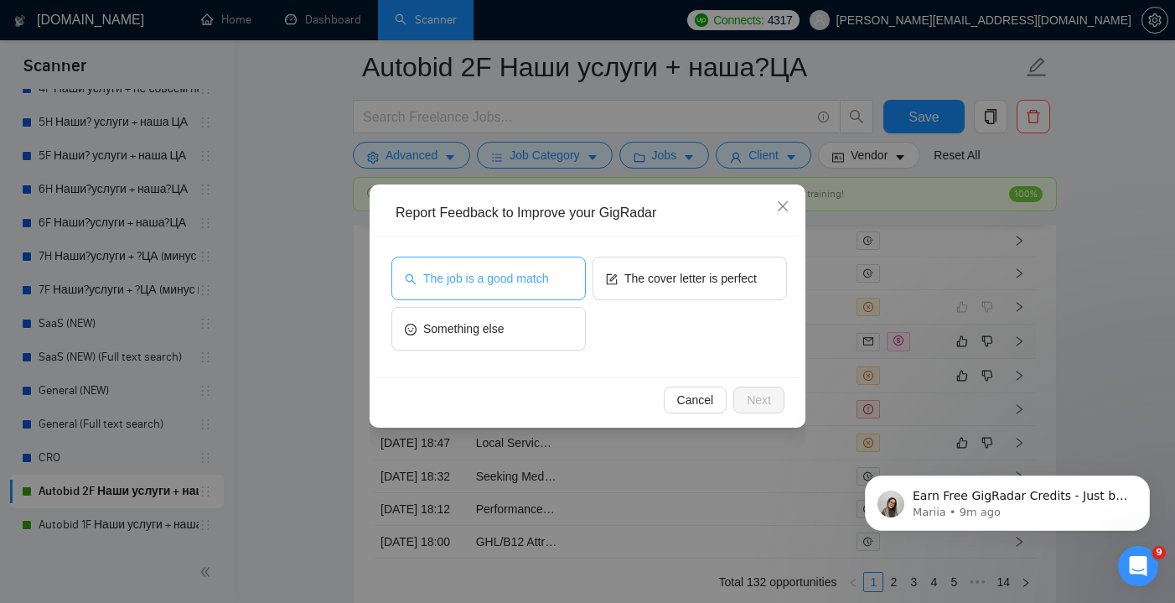
click at [545, 288] on button "The job is a good match" at bounding box center [488, 278] width 194 height 44
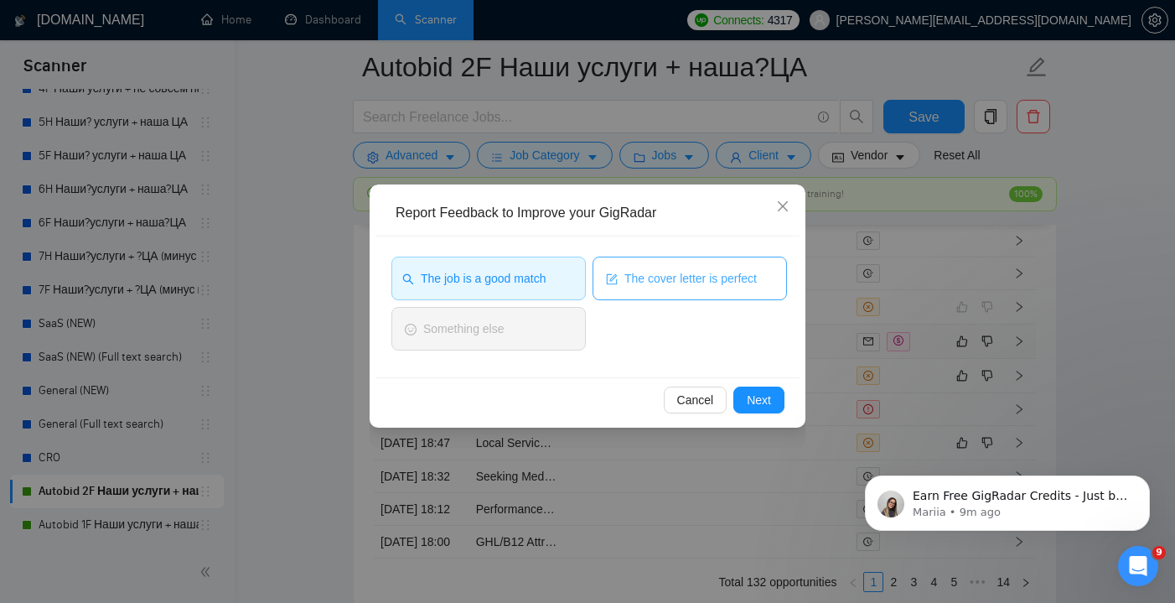
click at [656, 287] on button "The cover letter is perfect" at bounding box center [689, 278] width 194 height 44
click at [748, 392] on span "Next" at bounding box center [759, 399] width 24 height 18
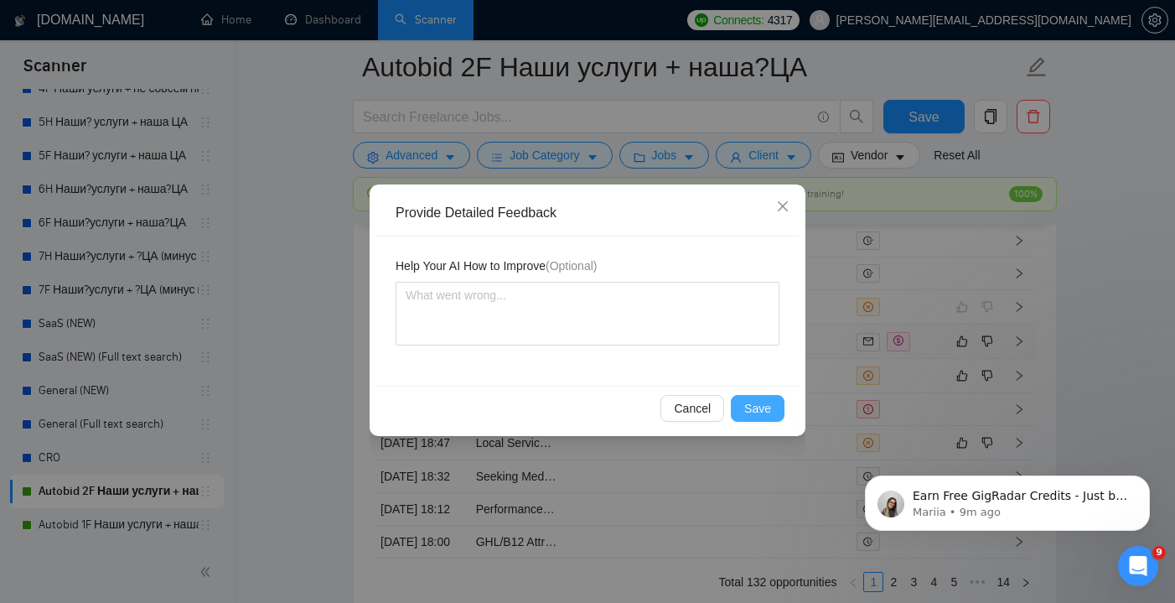
click at [753, 409] on span "Save" at bounding box center [757, 408] width 27 height 18
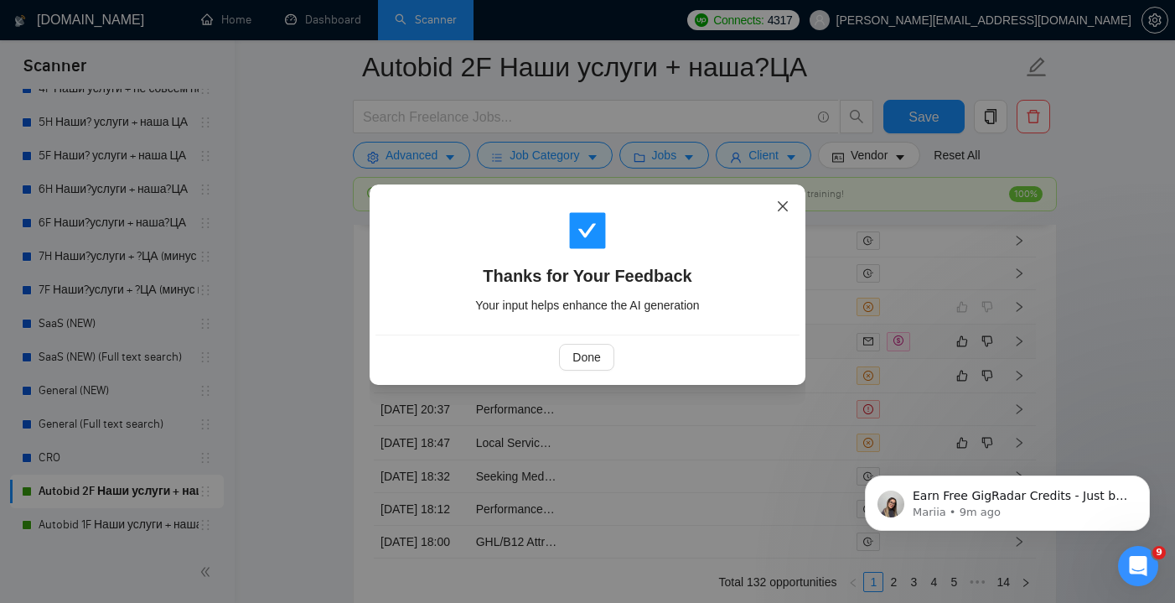
click at [791, 204] on span "Close" at bounding box center [782, 206] width 45 height 45
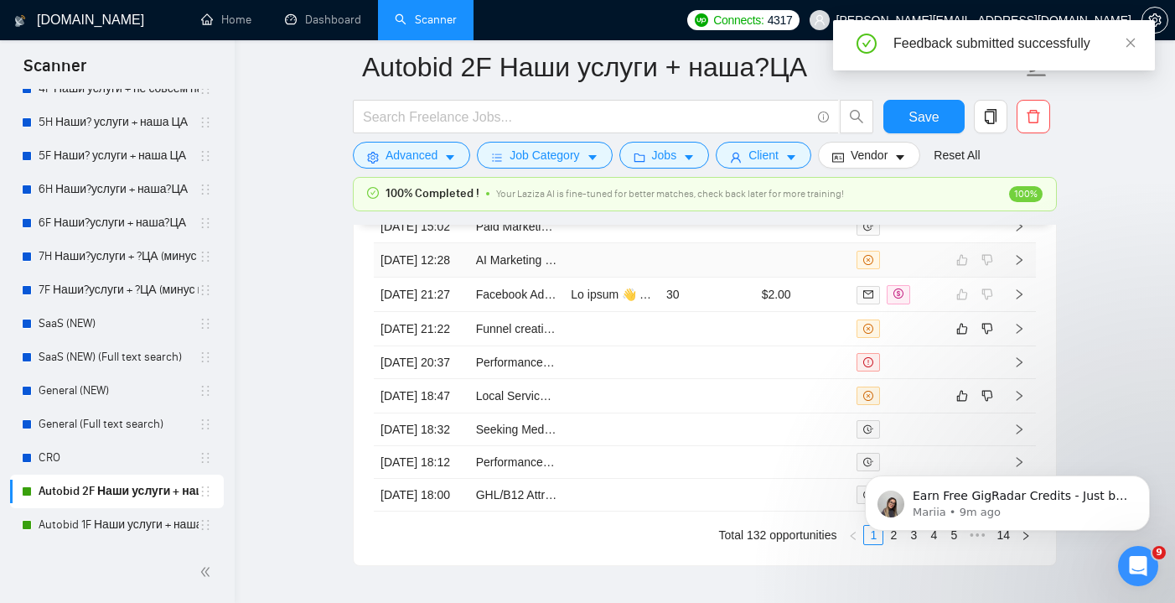
scroll to position [4559, 0]
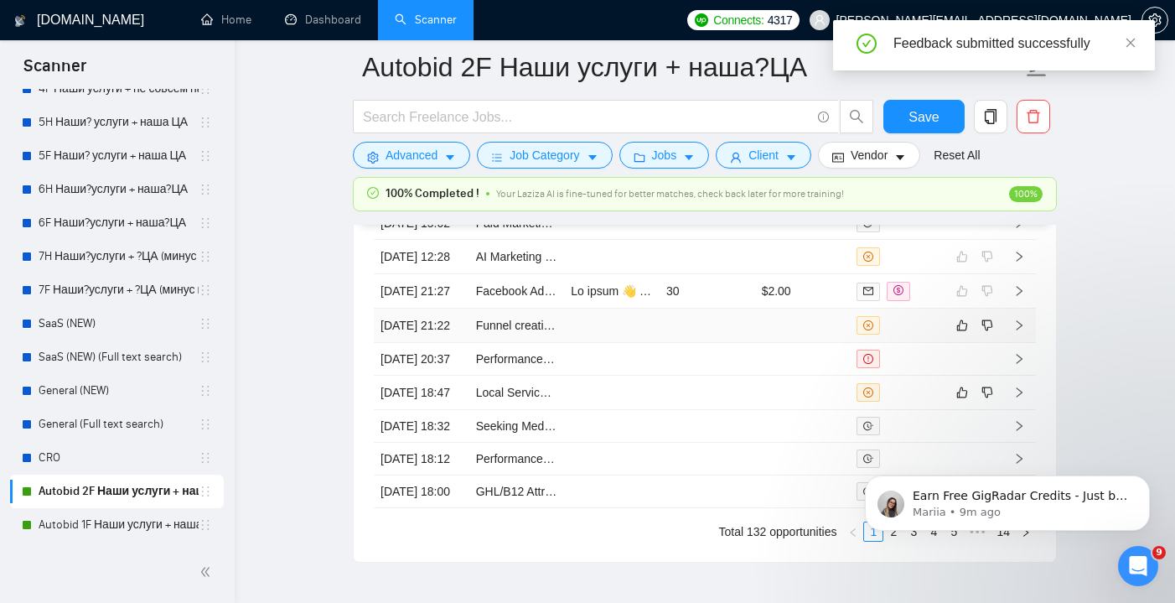
click at [782, 343] on td at bounding box center [803, 325] width 96 height 34
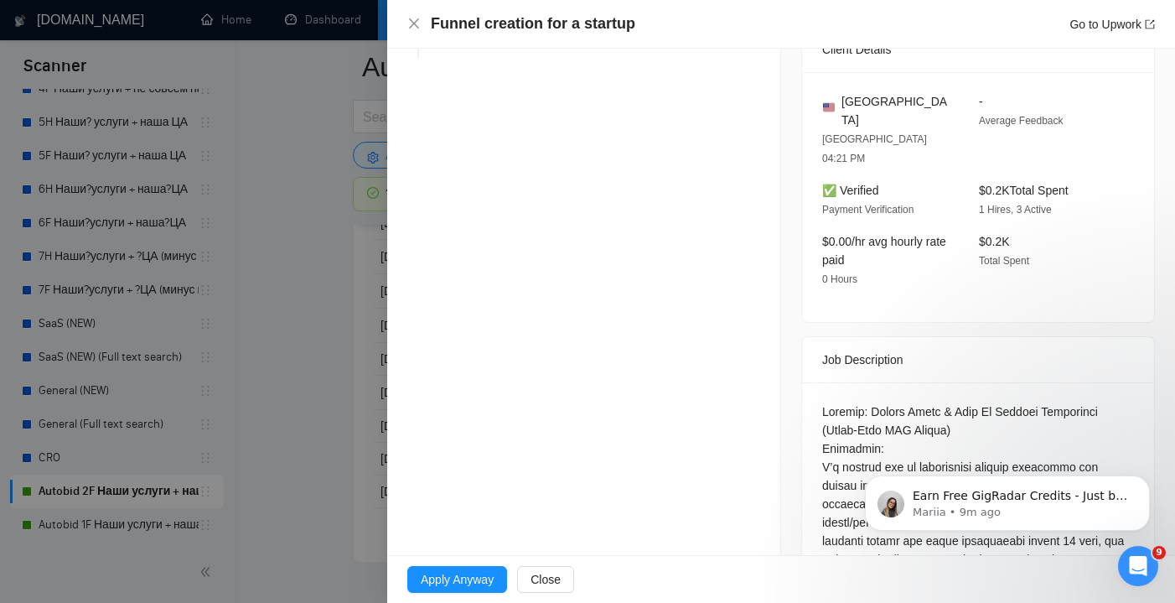
scroll to position [231, 0]
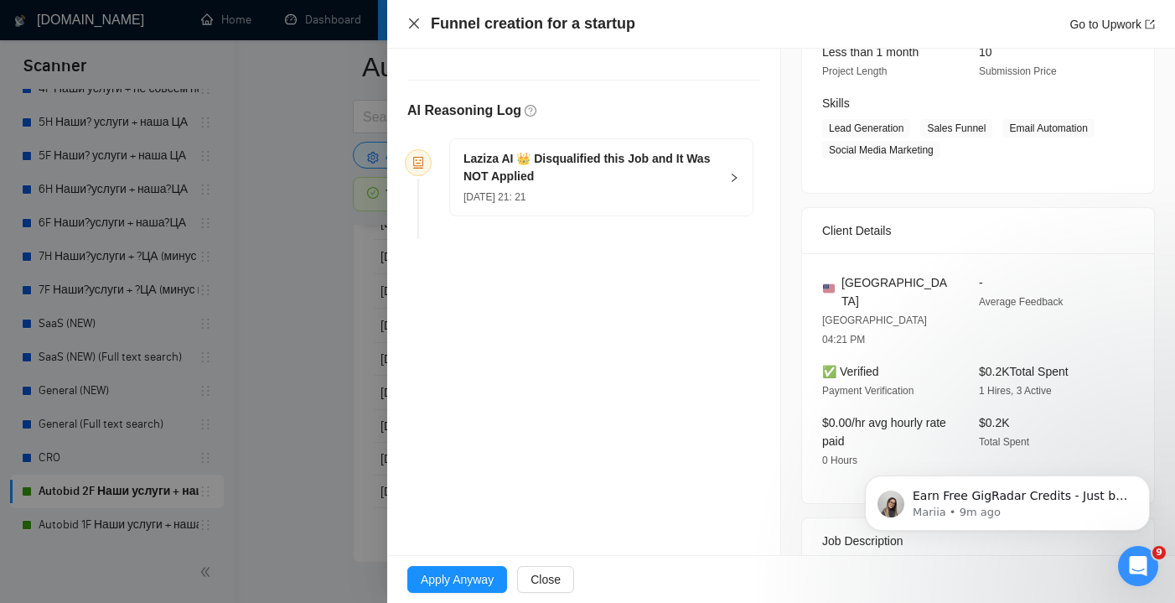
click at [420, 28] on icon "close" at bounding box center [413, 23] width 13 height 13
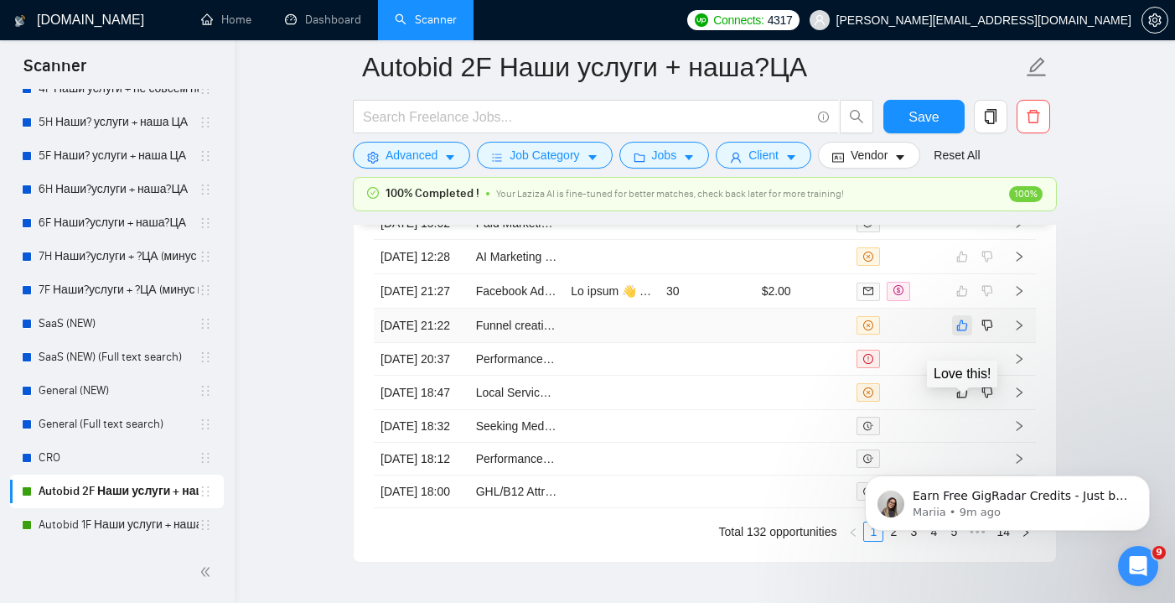
click at [958, 332] on icon "like" at bounding box center [962, 324] width 12 height 13
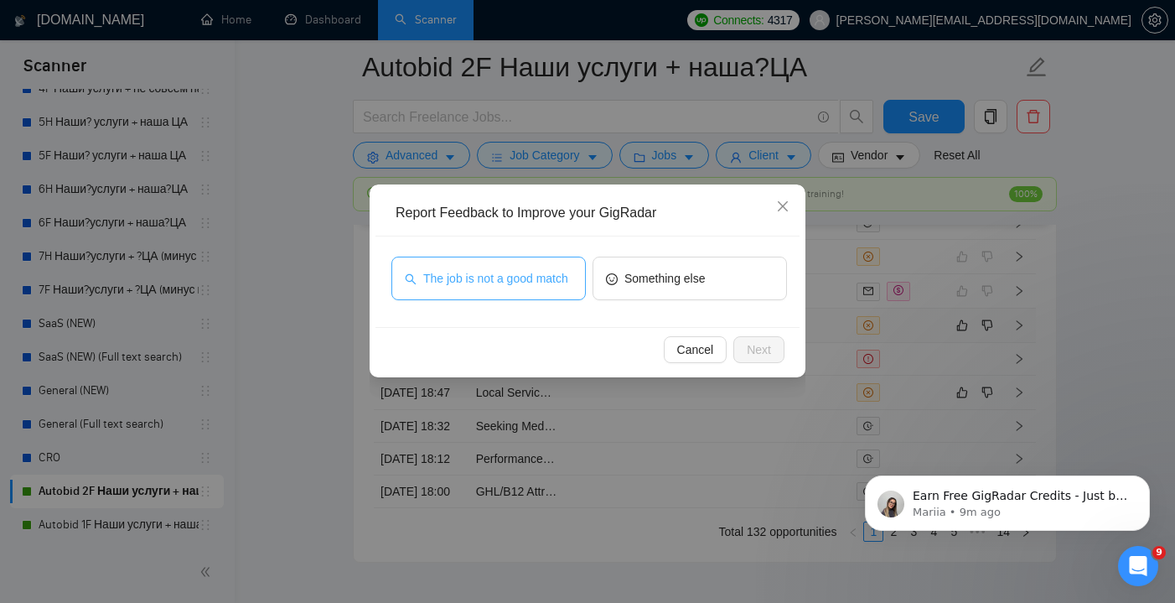
click at [568, 284] on span "The job is not a good match" at bounding box center [495, 278] width 145 height 18
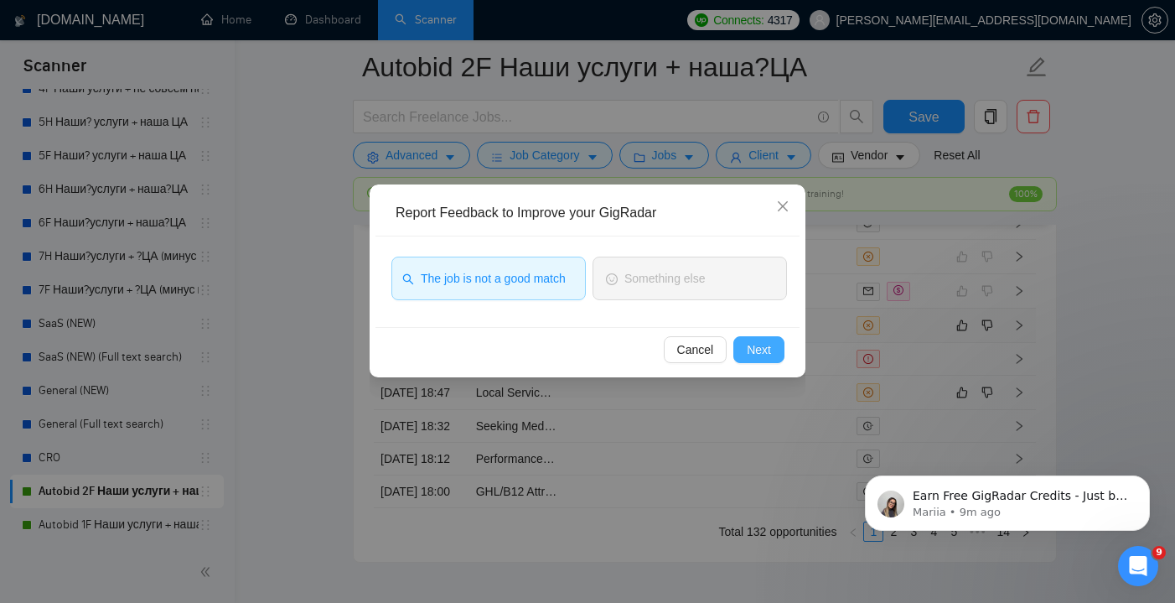
click at [763, 349] on span "Next" at bounding box center [759, 349] width 24 height 18
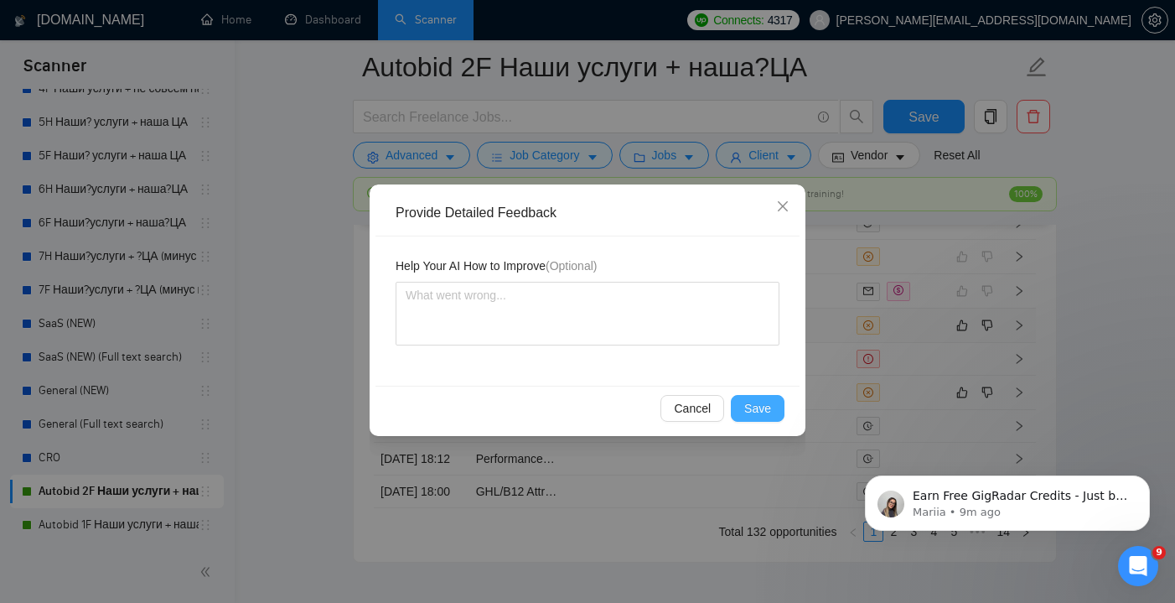
click at [765, 406] on span "Save" at bounding box center [757, 408] width 27 height 18
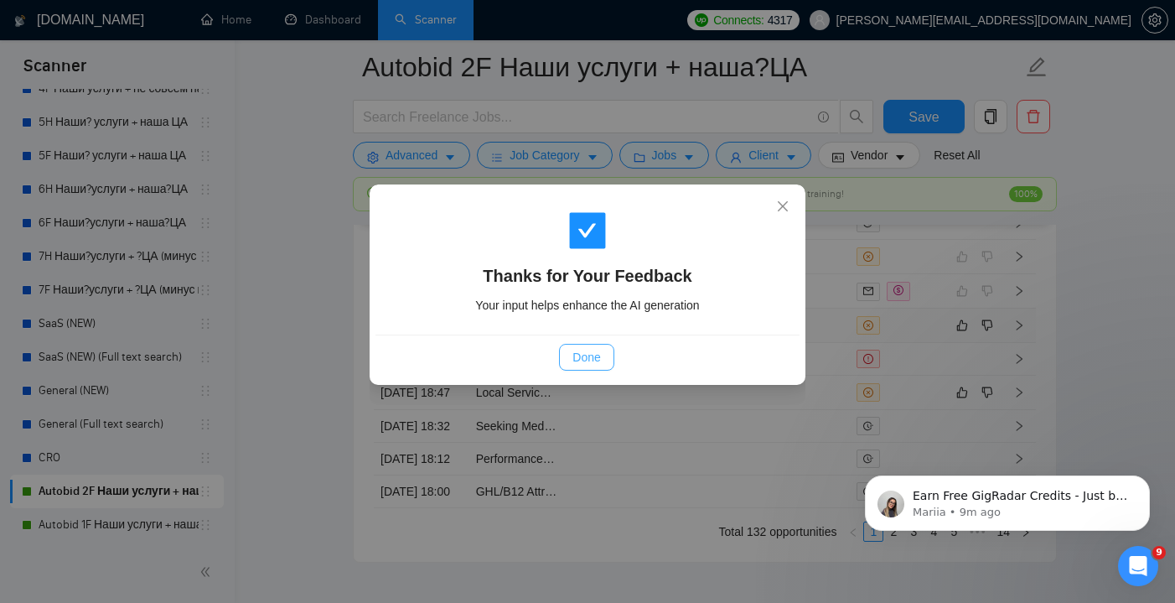
click at [597, 358] on span "Done" at bounding box center [586, 357] width 28 height 18
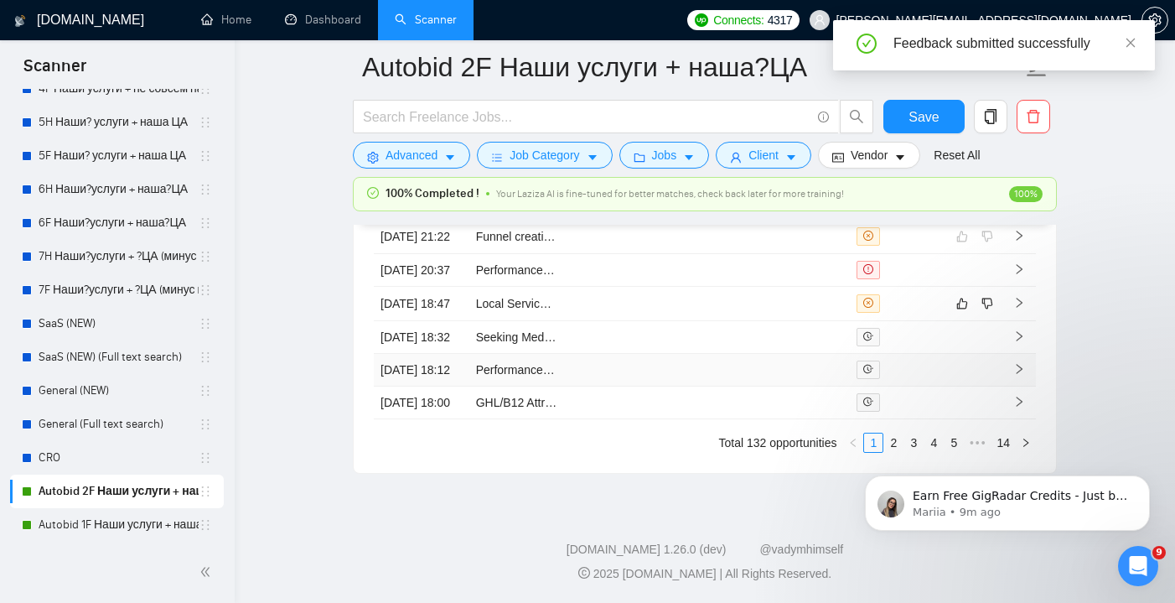
scroll to position [4610, 0]
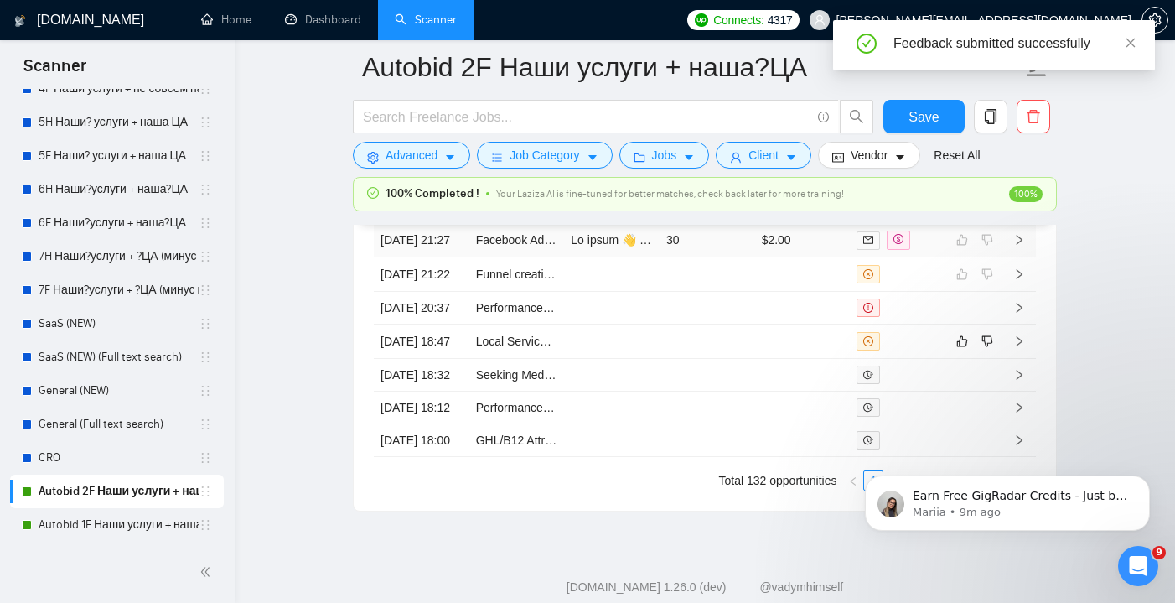
click at [680, 257] on td "30" at bounding box center [707, 240] width 96 height 34
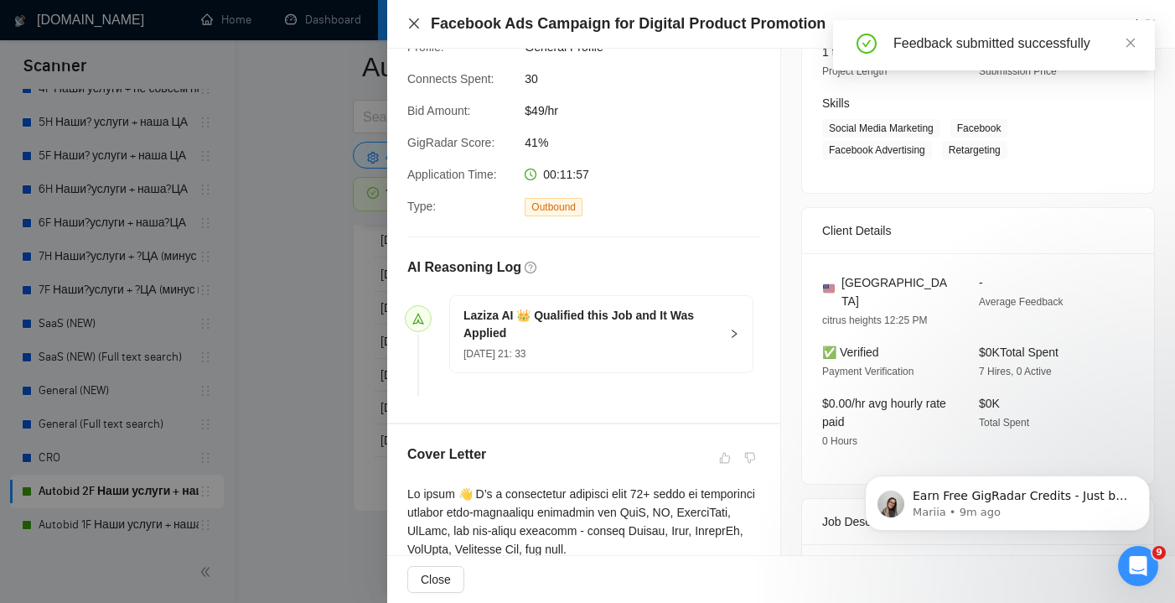
click at [416, 23] on icon "close" at bounding box center [413, 23] width 13 height 13
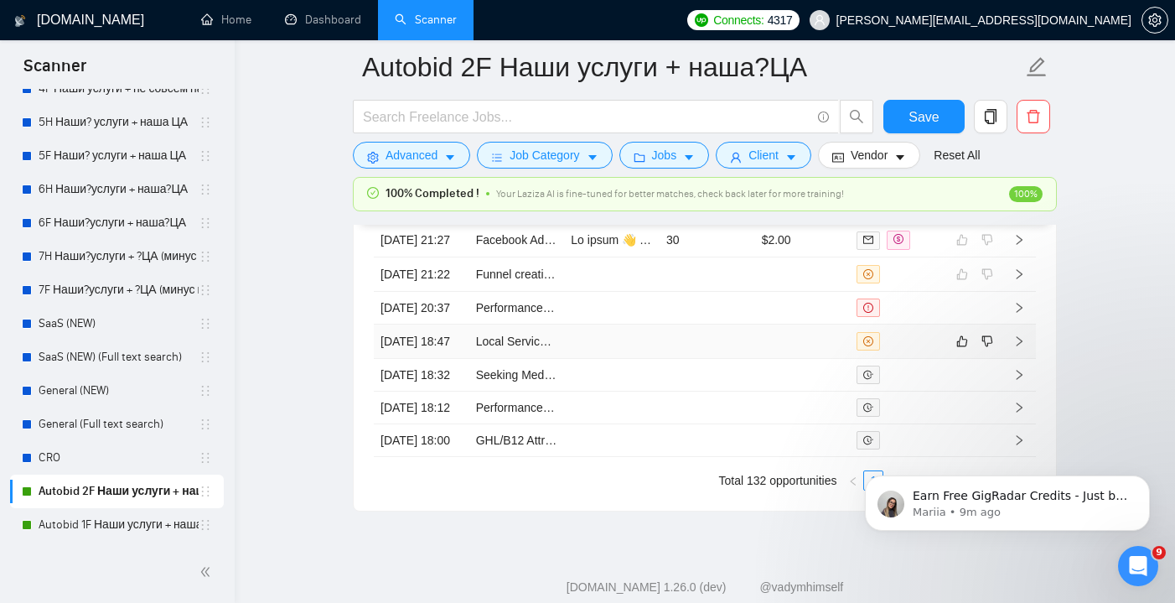
click at [704, 359] on td at bounding box center [707, 341] width 96 height 34
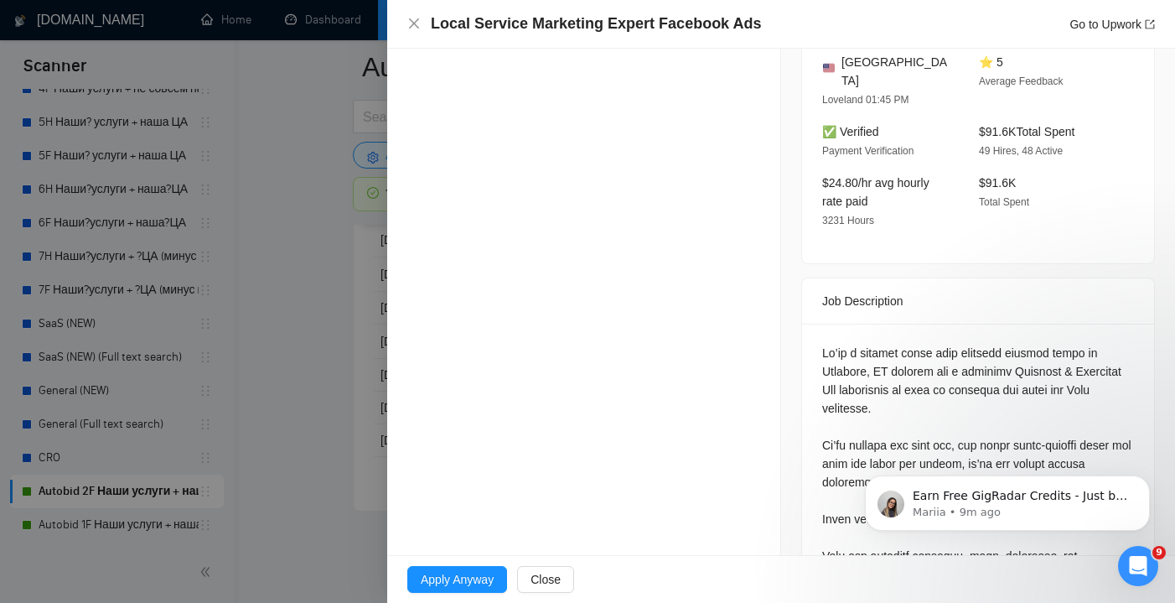
scroll to position [459, 0]
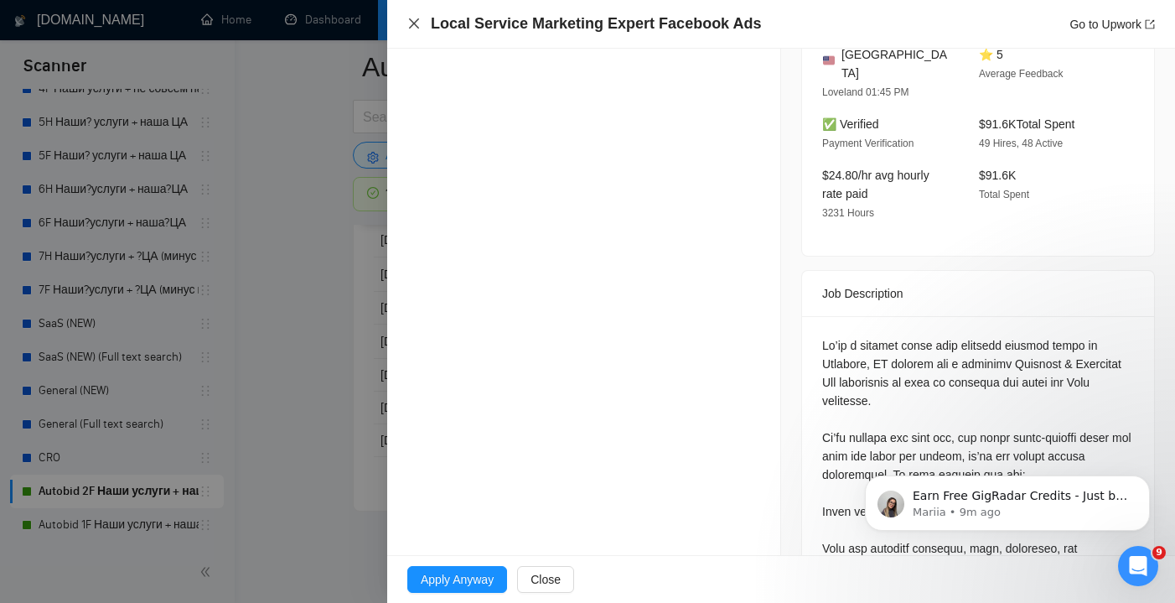
click at [416, 30] on icon "close" at bounding box center [413, 23] width 13 height 13
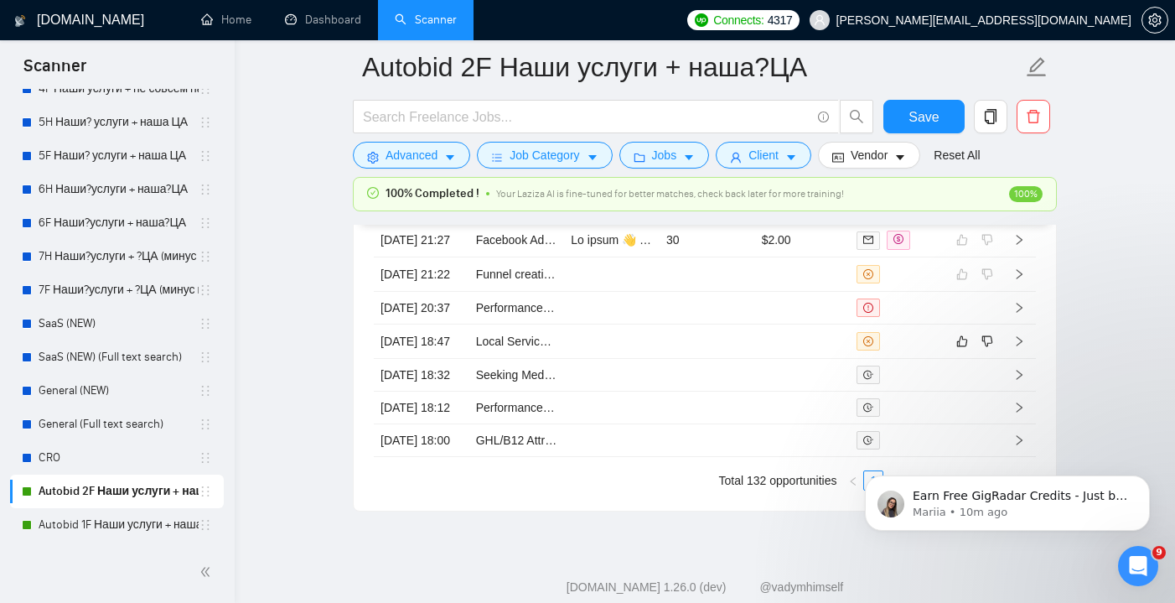
click at [954, 450] on body "Earn Free GigRadar Credits - Just by Sharing Your Story! 💬 Want more credits fo…" at bounding box center [1007, 499] width 322 height 104
click at [956, 458] on body "Earn Free GigRadar Credits - Just by Sharing Your Story! 💬 Want more credits fo…" at bounding box center [1007, 499] width 322 height 104
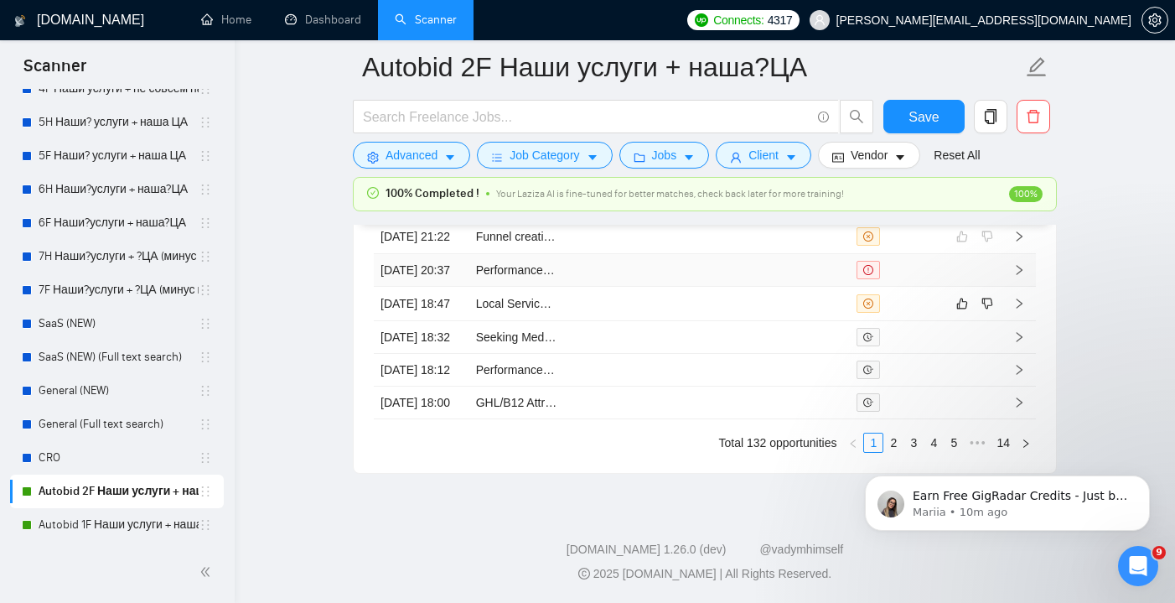
scroll to position [4714, 0]
click at [960, 309] on icon "like" at bounding box center [962, 303] width 11 height 11
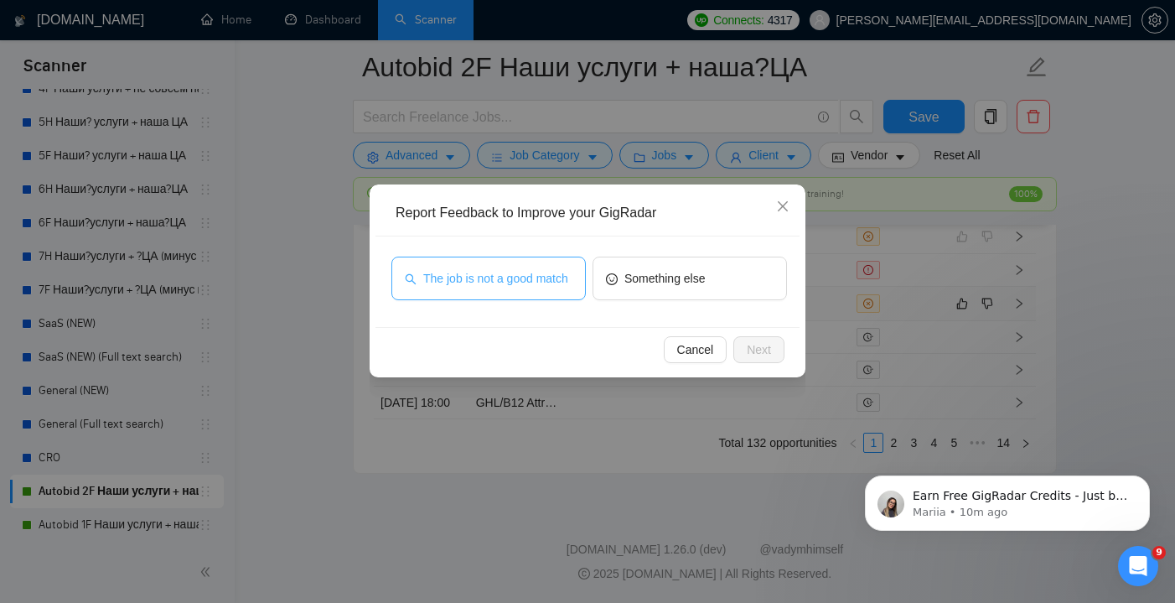
scroll to position [4644, 0]
click at [517, 282] on span "The job is not a good match" at bounding box center [495, 278] width 145 height 18
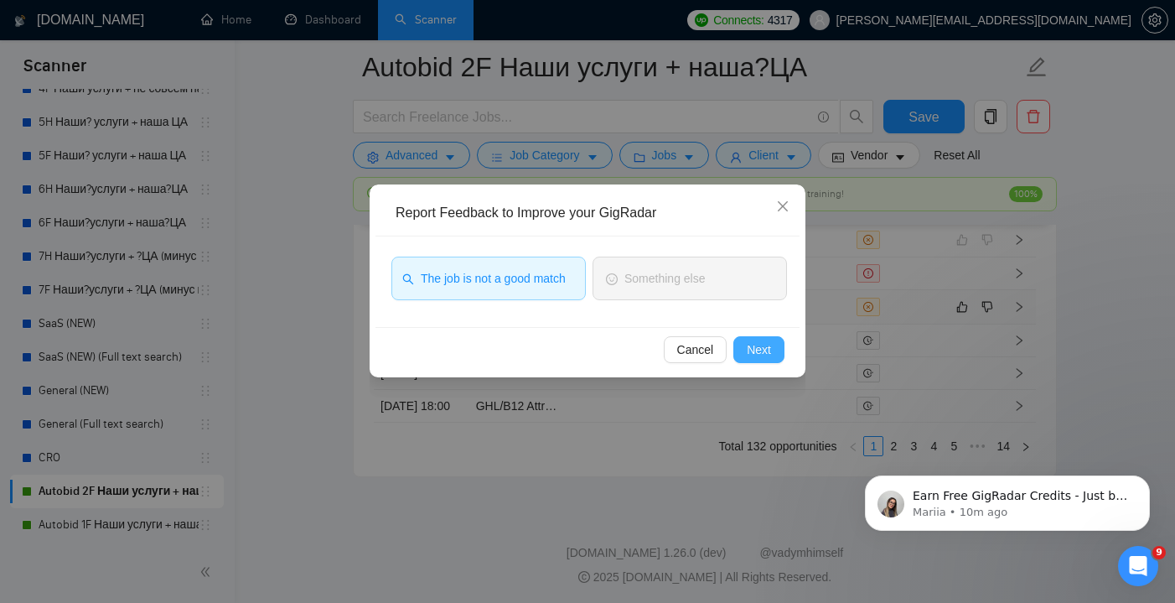
click at [753, 343] on span "Next" at bounding box center [759, 349] width 24 height 18
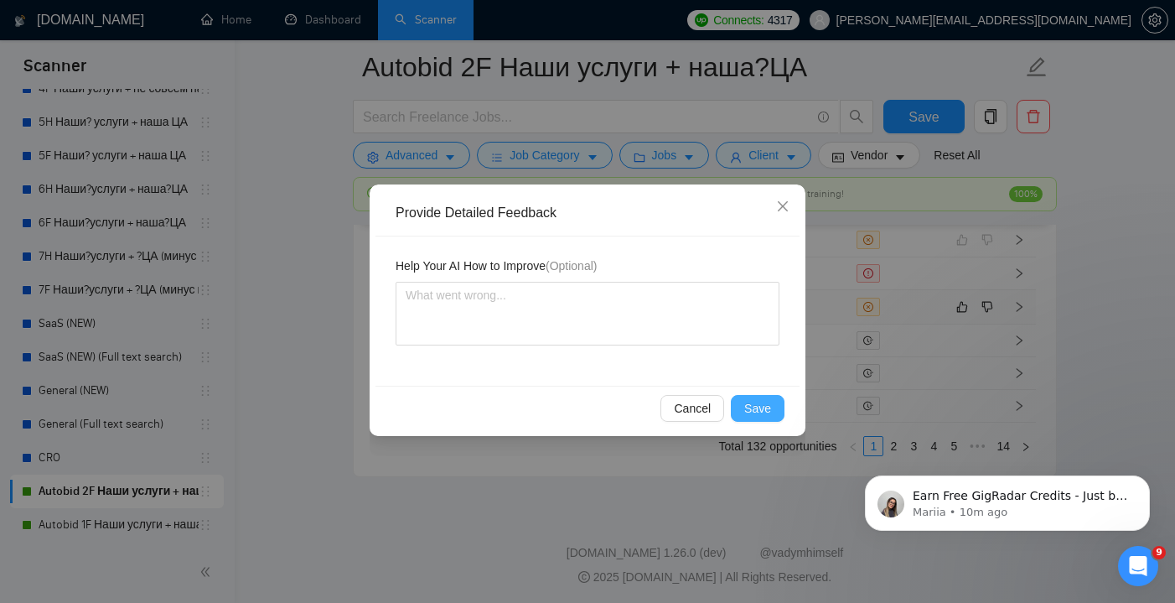
click at [761, 419] on button "Save" at bounding box center [758, 408] width 54 height 27
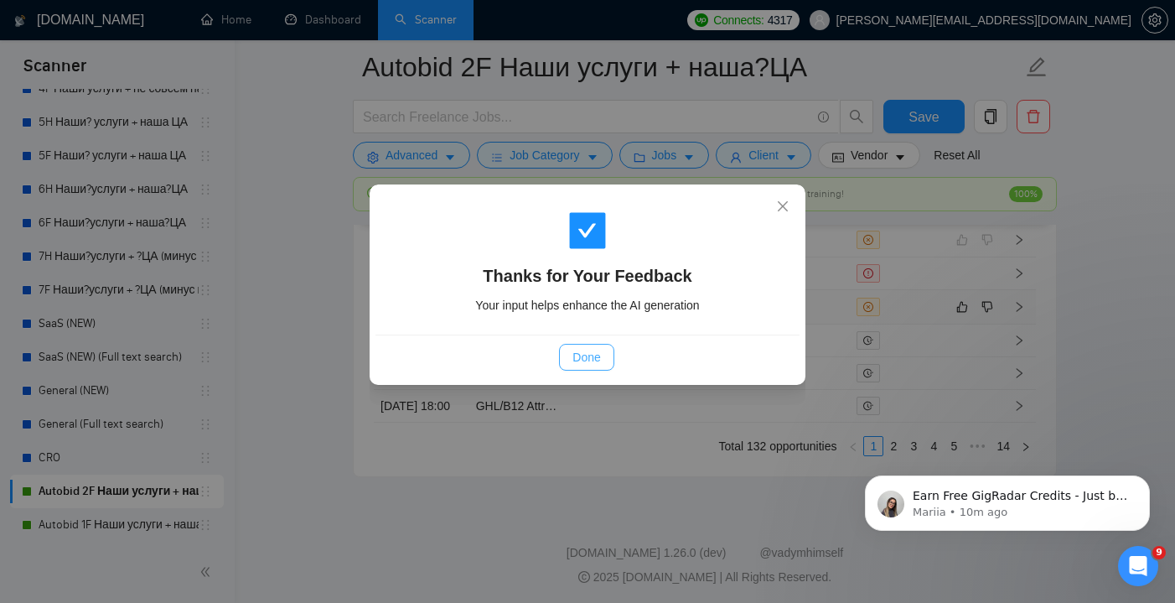
click at [586, 351] on span "Done" at bounding box center [586, 357] width 28 height 18
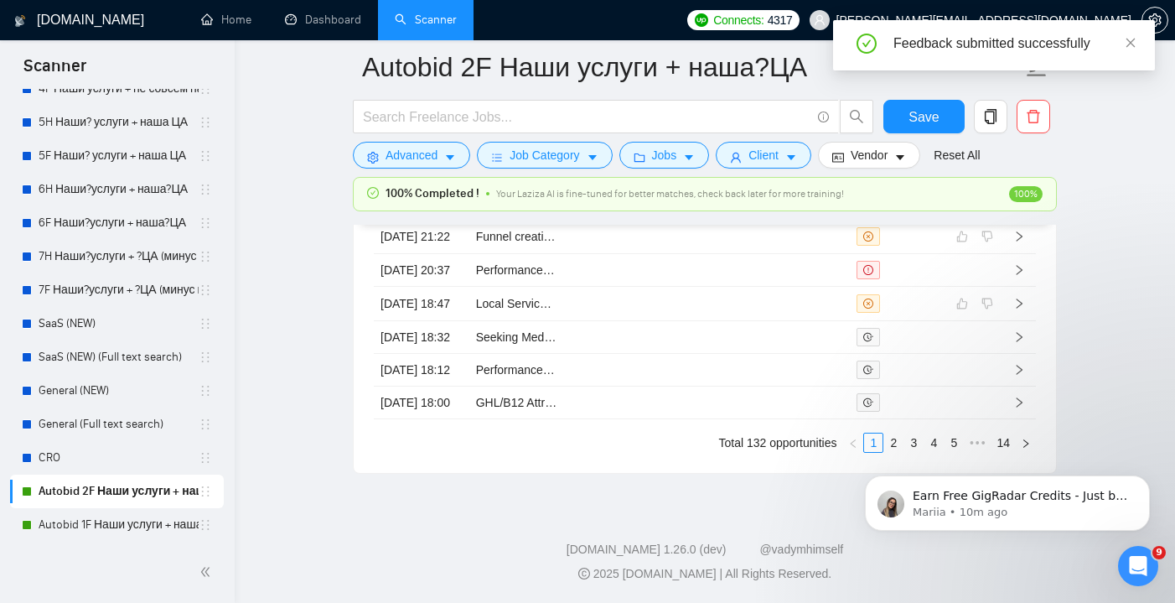
scroll to position [4770, 0]
click at [800, 419] on td at bounding box center [803, 402] width 96 height 33
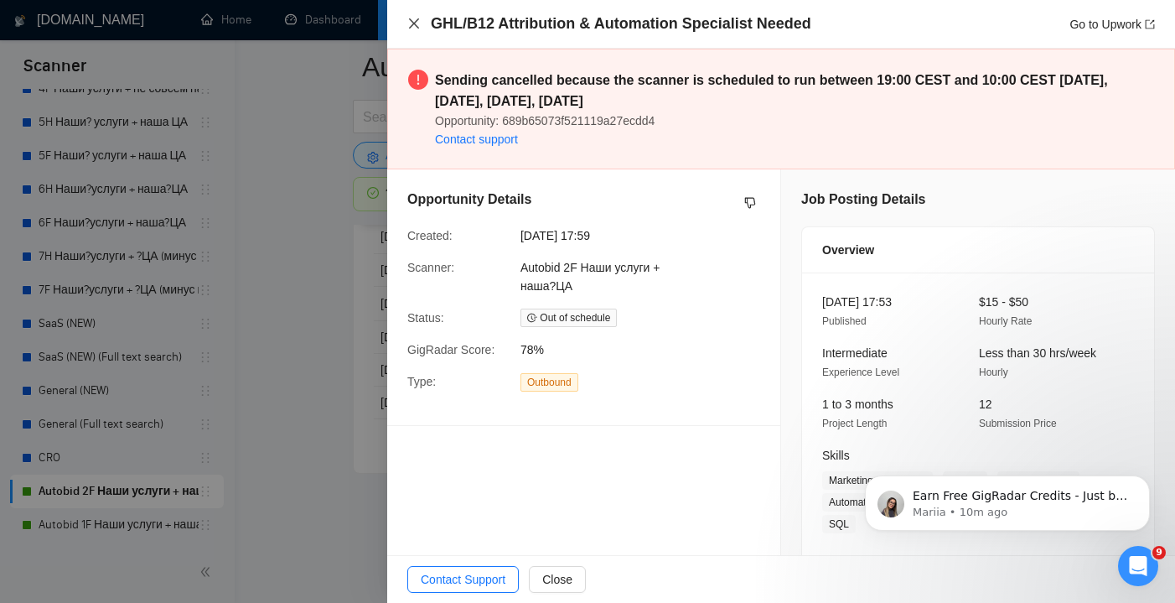
click at [414, 27] on icon "close" at bounding box center [413, 23] width 13 height 13
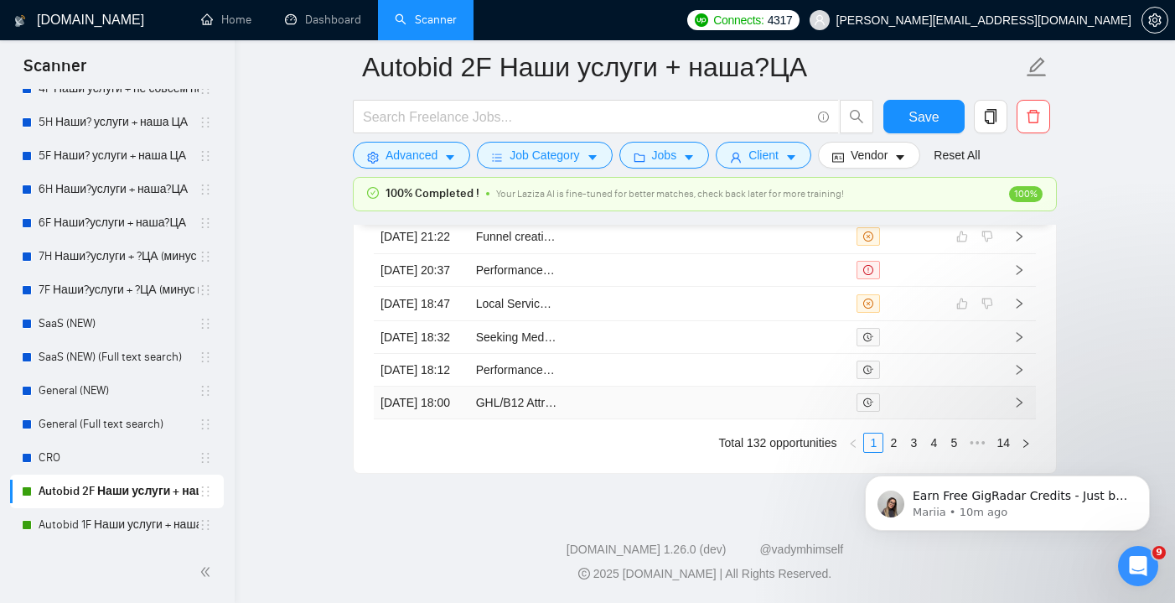
scroll to position [4823, 0]
click html "Earn Free GigRadar Credits - Just by Sharing Your Story! 💬 Want more credits fo…"
click at [1150, 478] on button "Dismiss notification" at bounding box center [1145, 480] width 22 height 22
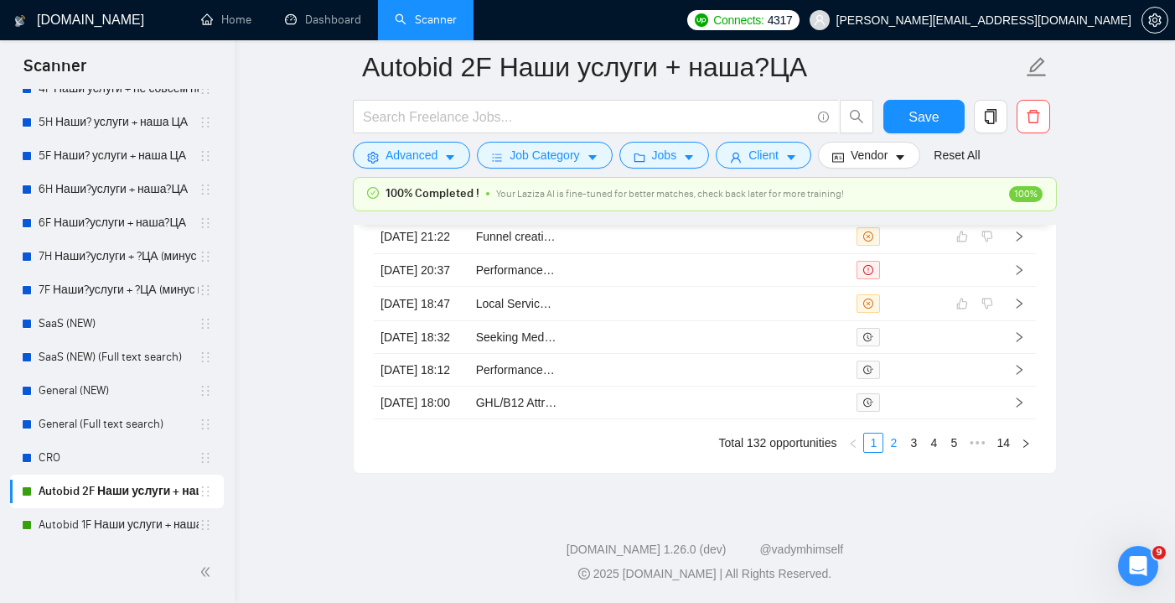
click at [893, 444] on link "2" at bounding box center [893, 442] width 18 height 18
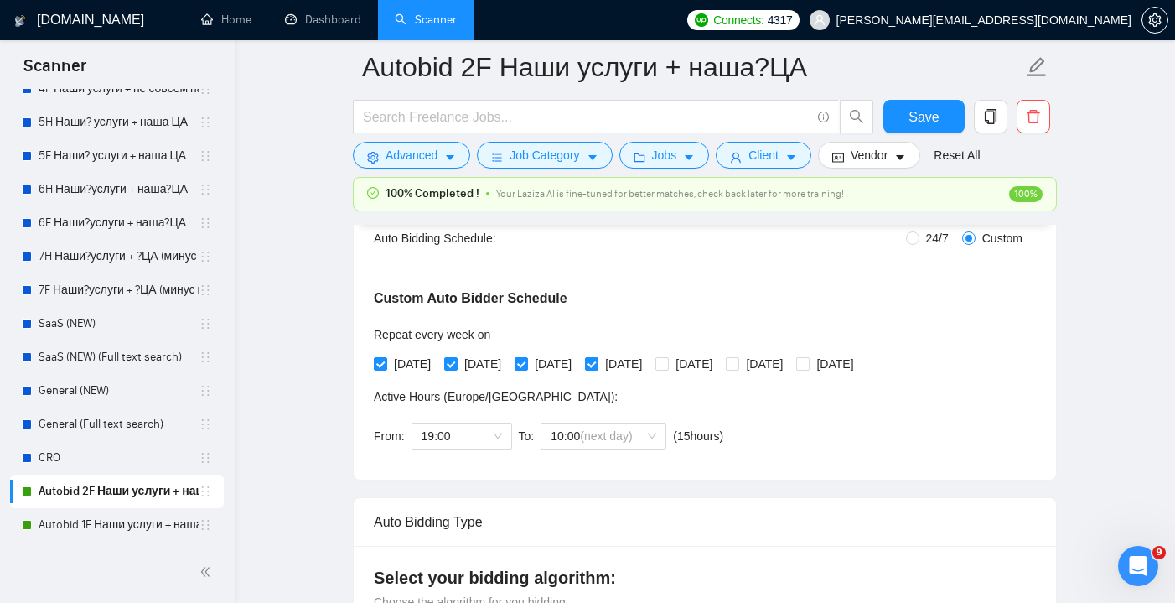
scroll to position [311, 0]
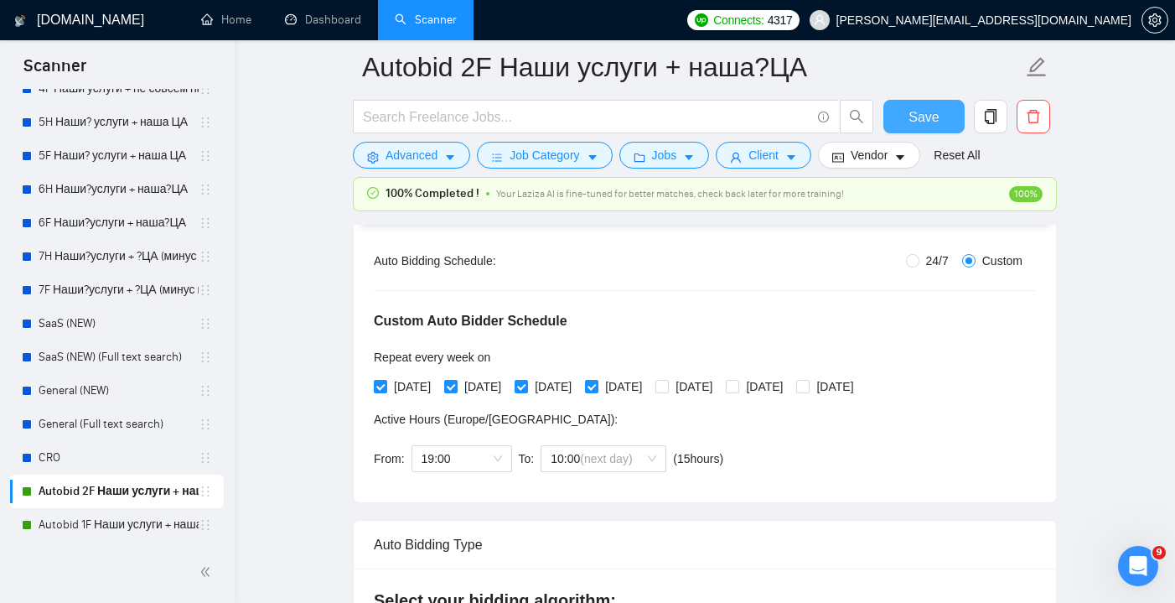
click at [938, 110] on span "Save" at bounding box center [923, 116] width 30 height 21
